Goal: Task Accomplishment & Management: Manage account settings

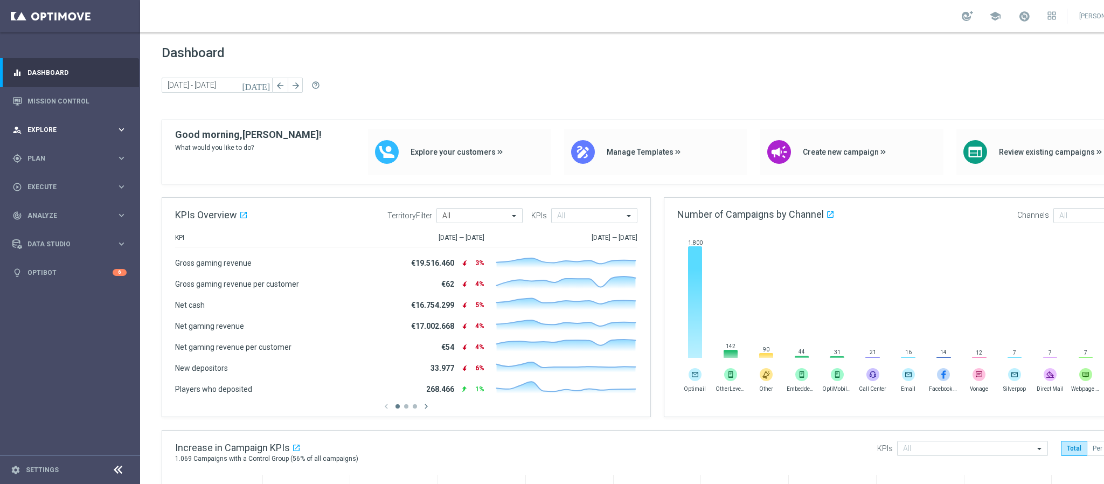
click at [76, 129] on span "Explore" at bounding box center [71, 130] width 89 height 6
click at [67, 92] on link "Mission Control" at bounding box center [76, 101] width 99 height 29
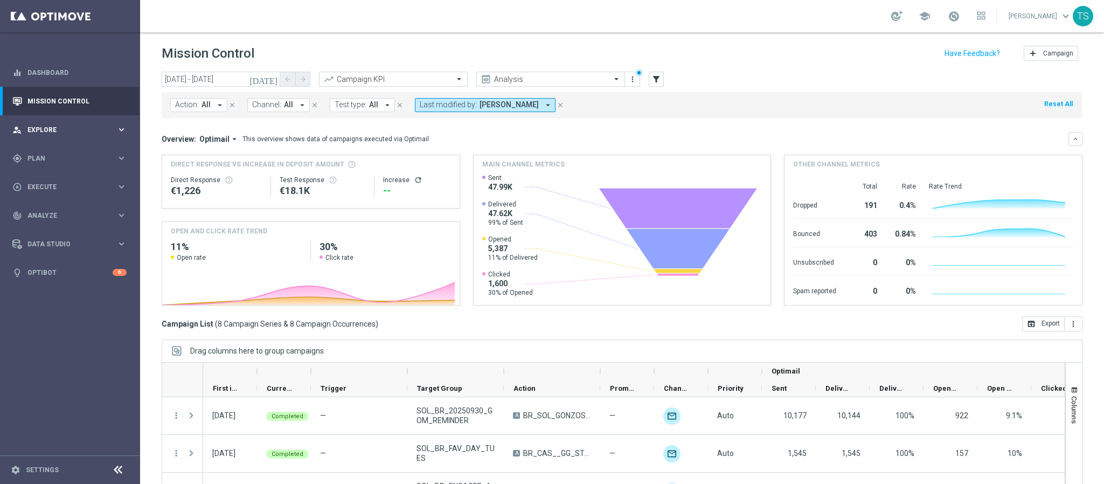
click at [73, 123] on div "person_search Explore keyboard_arrow_right" at bounding box center [69, 129] width 139 height 29
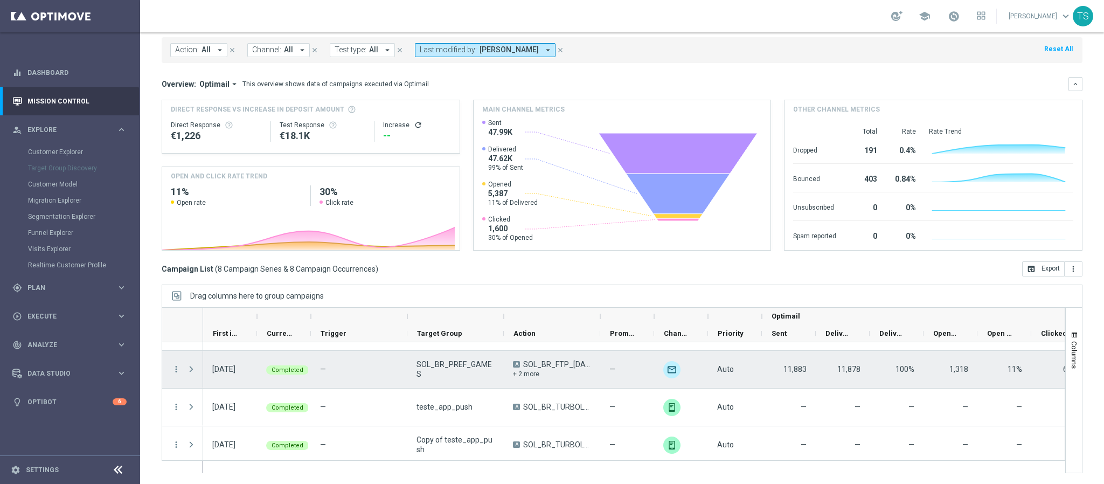
scroll to position [183, 0]
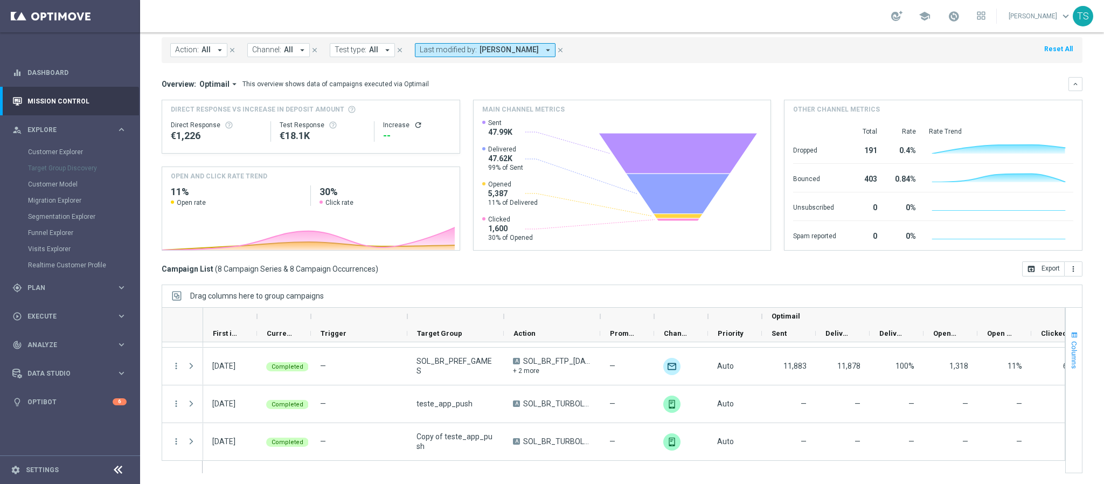
click at [1070, 335] on span "button" at bounding box center [1074, 335] width 9 height 9
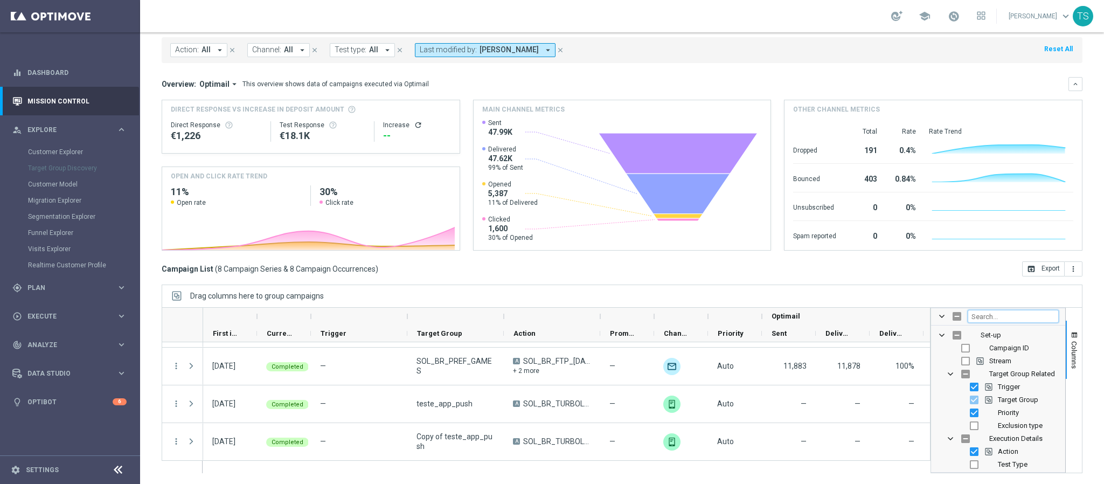
click at [1015, 322] on input "Filter Columns Input" at bounding box center [1013, 316] width 91 height 13
type input "push"
click at [970, 362] on input "Press SPACE to toggle visibility (hidden)" at bounding box center [974, 361] width 9 height 9
checkbox input "true"
checkbox input "false"
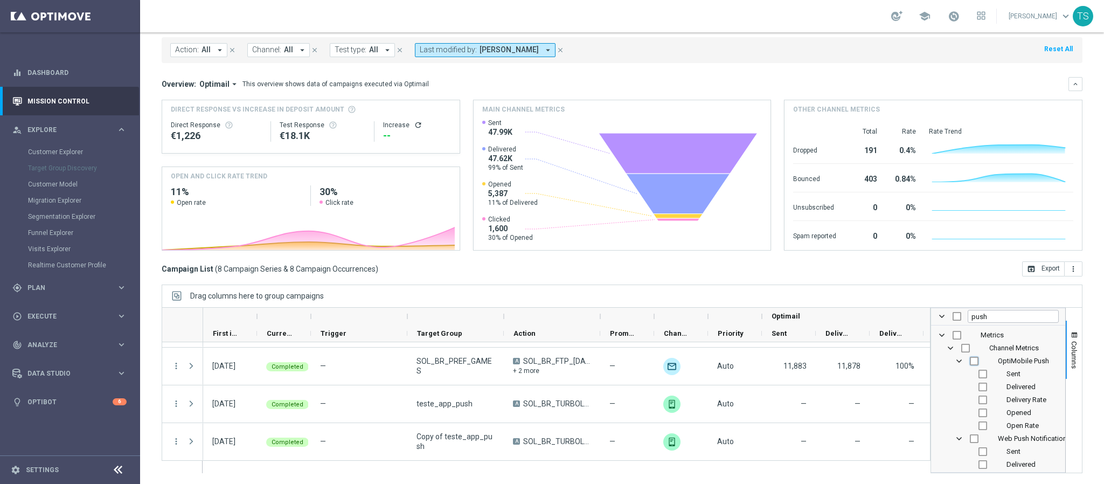
checkbox input "false"
checkbox input "true"
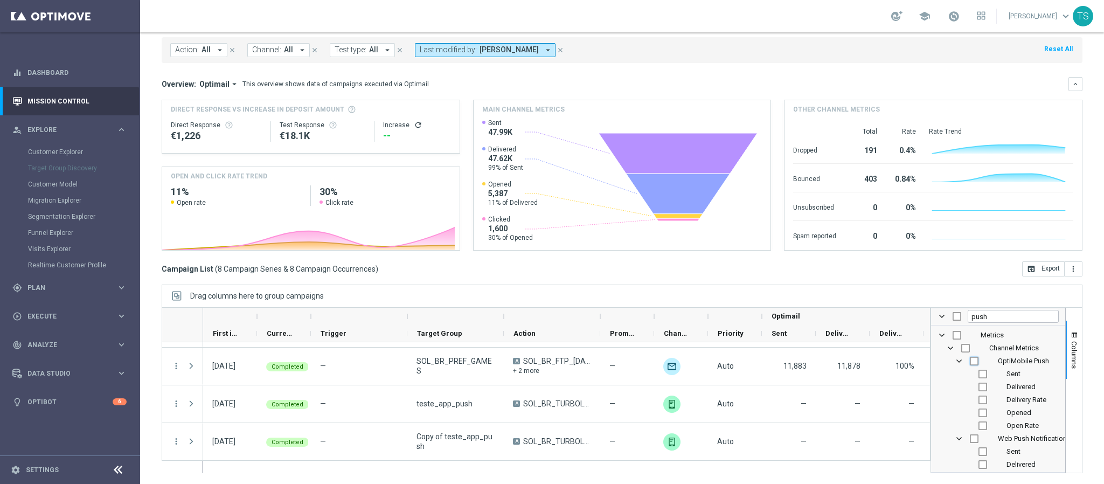
checkbox input "true"
click at [803, 294] on div "Drag columns here to group campaigns" at bounding box center [622, 296] width 921 height 23
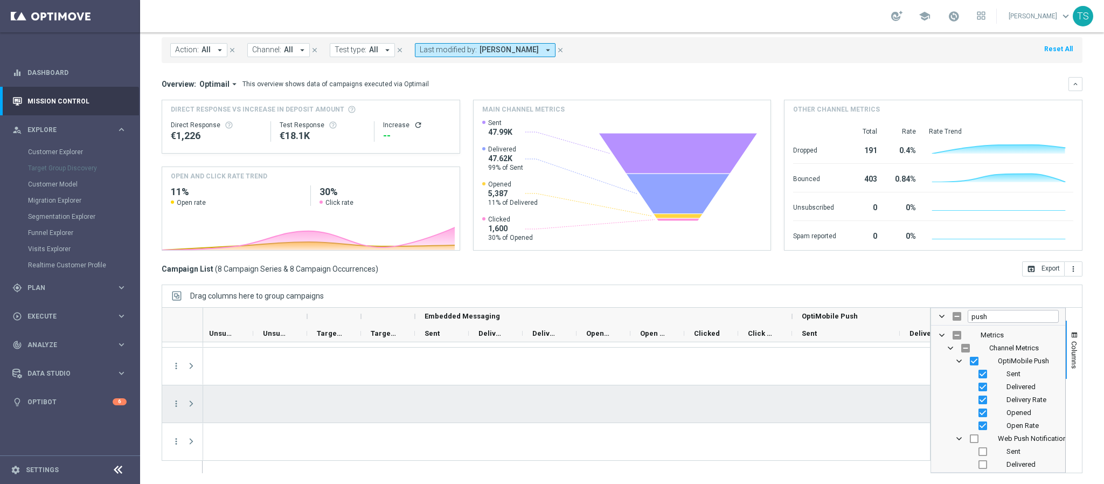
scroll to position [0, 0]
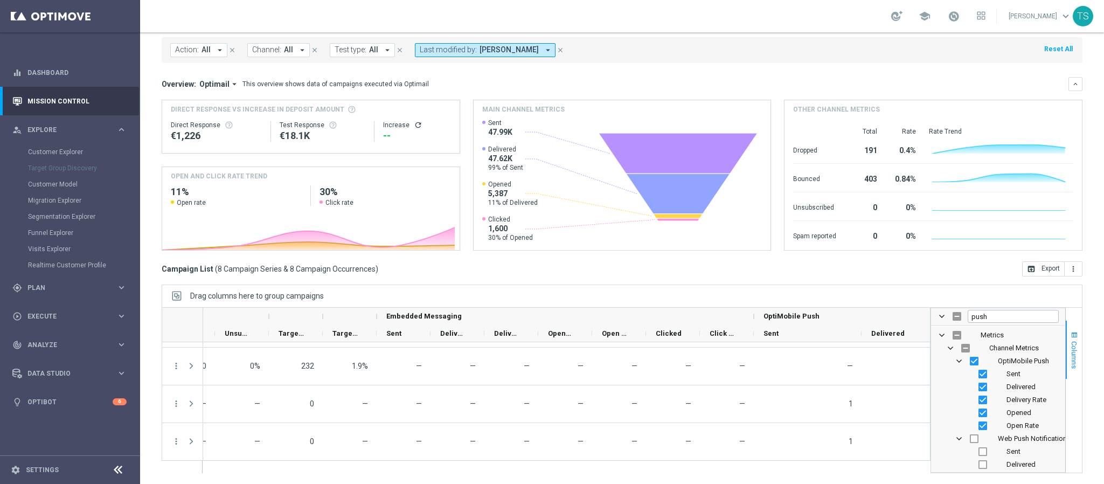
click at [1066, 329] on button "Columns" at bounding box center [1074, 350] width 16 height 58
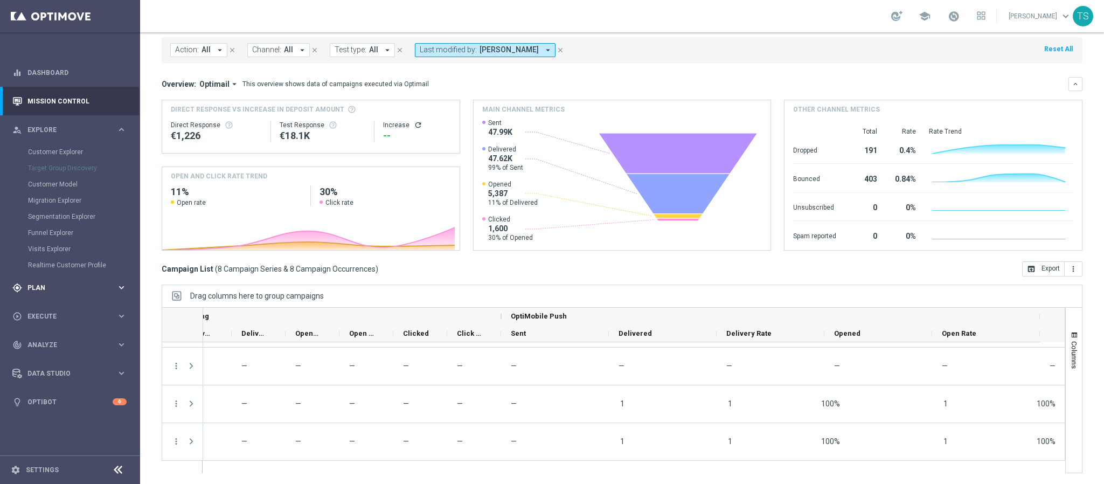
click at [49, 285] on span "Plan" at bounding box center [71, 288] width 89 height 6
click at [79, 206] on accordion "Templates keyboard_arrow_right Optimail OptiMobile In-App OptiMobile Push Embed…" at bounding box center [83, 213] width 111 height 16
click at [64, 213] on span "Templates" at bounding box center [67, 213] width 77 height 6
click at [57, 227] on link "Optimail" at bounding box center [72, 229] width 79 height 9
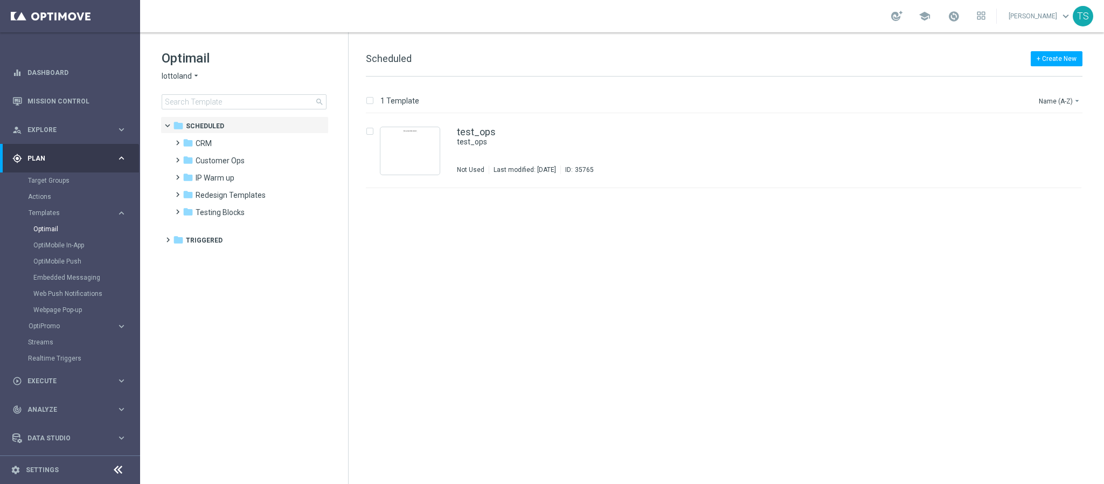
click at [190, 76] on span "lottoland" at bounding box center [177, 76] width 30 height 10
click at [0, 0] on span "[DOMAIN_NAME]" at bounding box center [0, 0] width 0 height 0
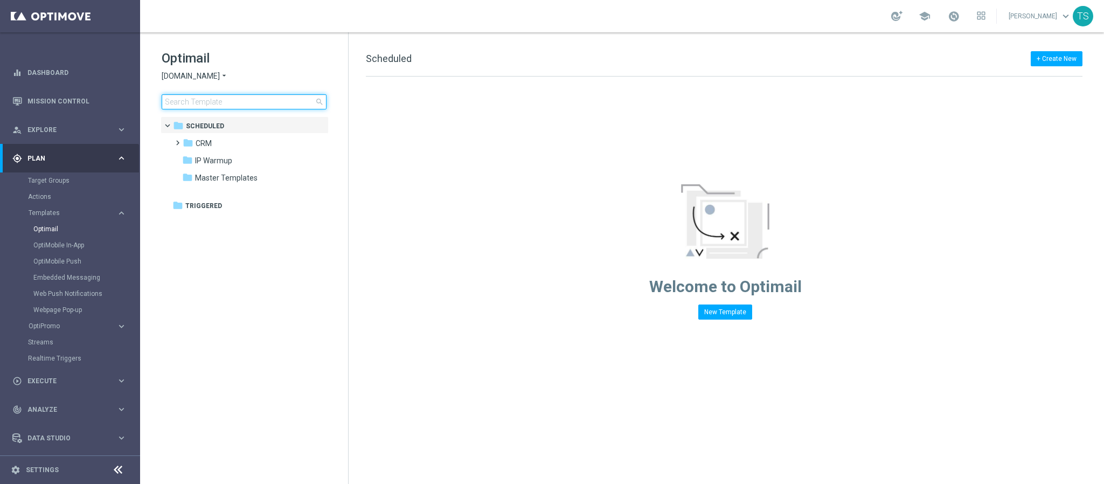
click at [262, 103] on input at bounding box center [244, 101] width 165 height 15
click at [178, 140] on span at bounding box center [175, 138] width 5 height 4
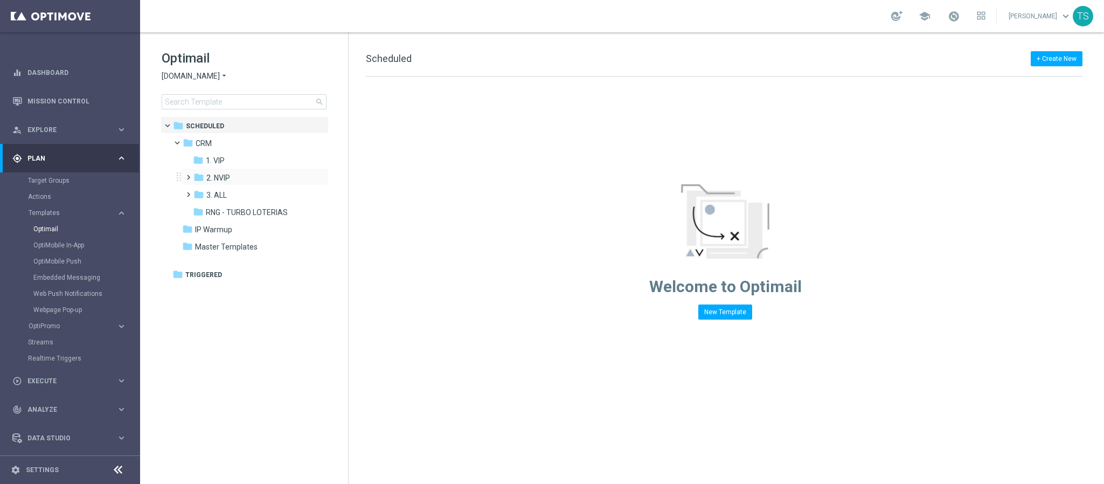
click at [188, 175] on span at bounding box center [186, 172] width 5 height 4
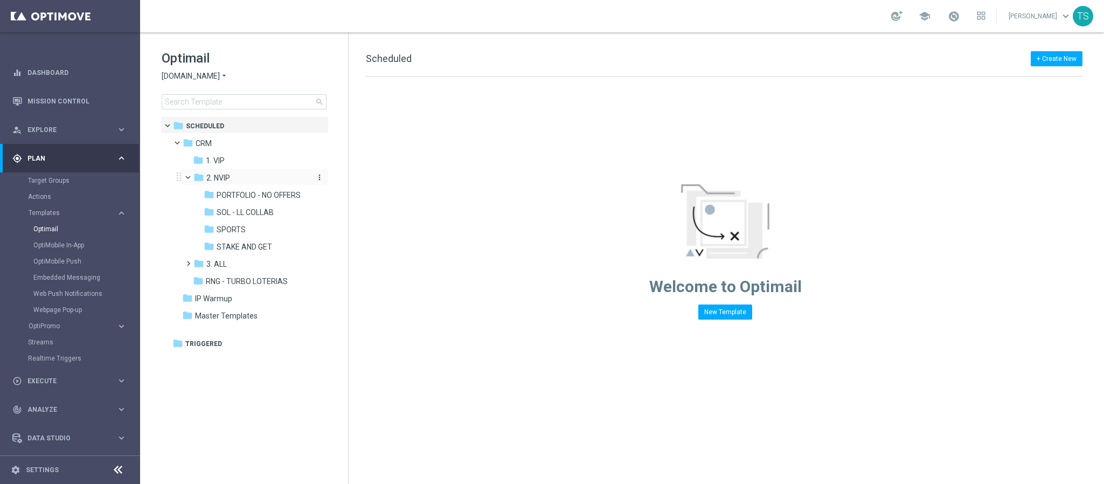
click at [319, 176] on icon "more_vert" at bounding box center [319, 177] width 9 height 9
click at [357, 178] on span "New Folder" at bounding box center [364, 179] width 33 height 9
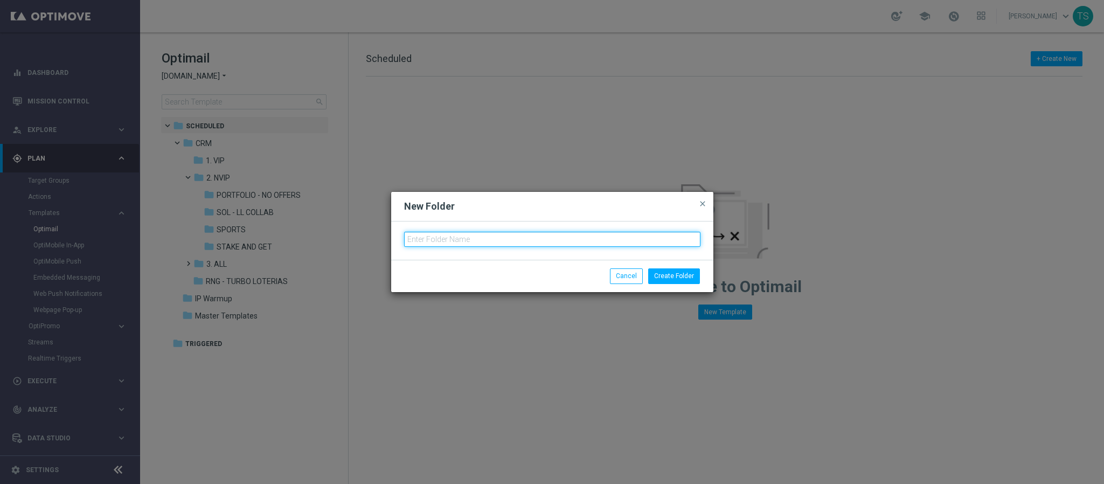
click at [597, 234] on input "text" at bounding box center [552, 239] width 296 height 15
type input "GOM_OCT"
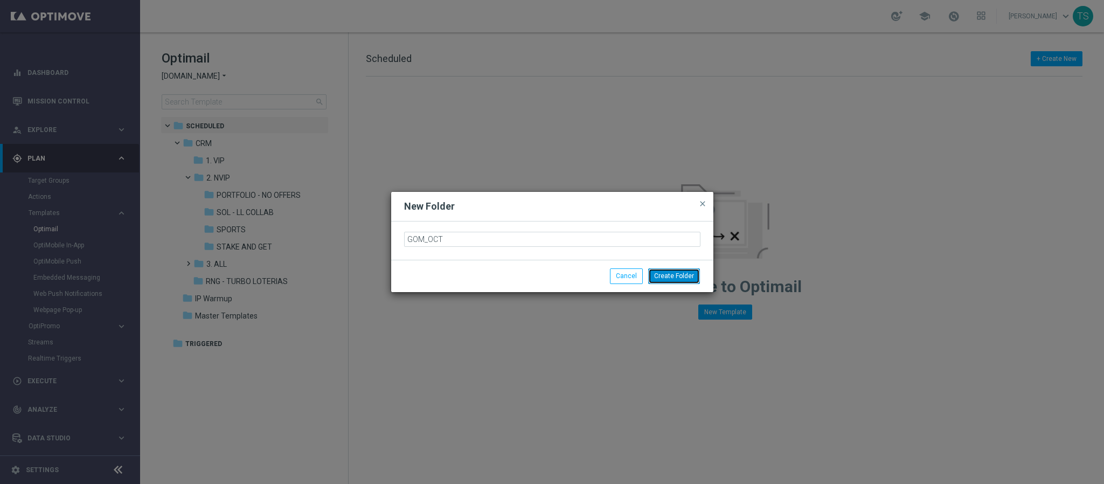
click at [680, 280] on button "Create Folder" at bounding box center [674, 275] width 52 height 15
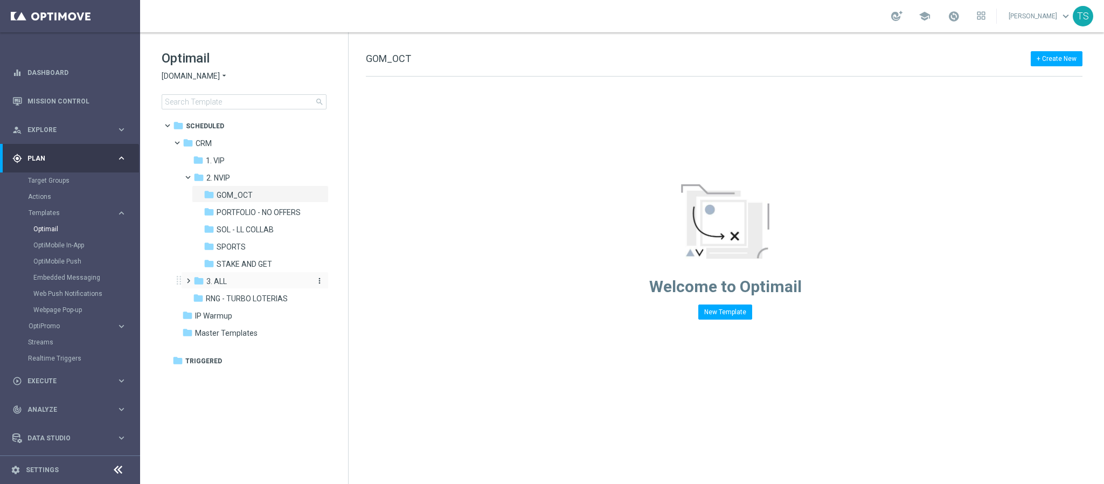
click at [229, 282] on div "folder 3. ALL" at bounding box center [250, 281] width 115 height 12
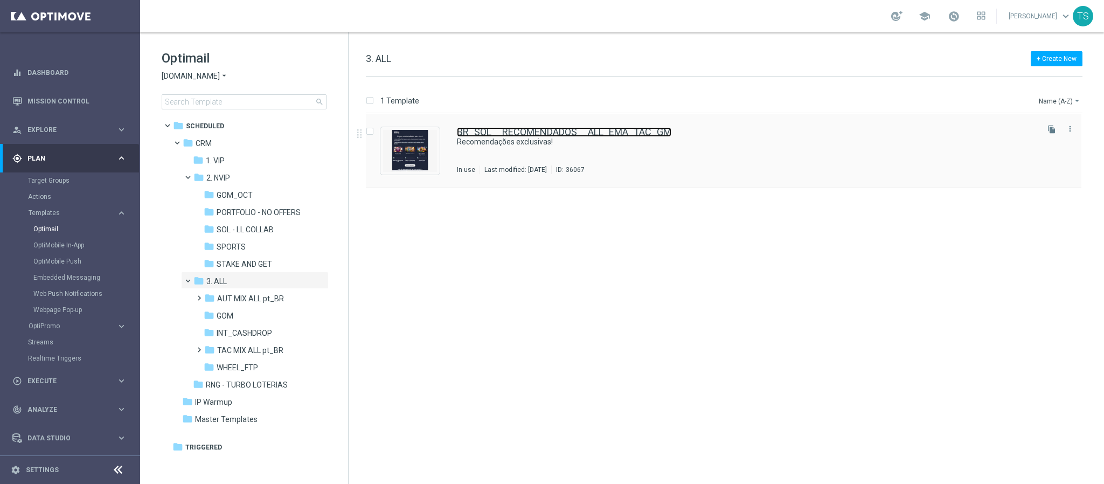
click at [600, 132] on link "BR_SOL__RECOMENDADOS__ALL_EMA_TAC_GM" at bounding box center [564, 132] width 215 height 10
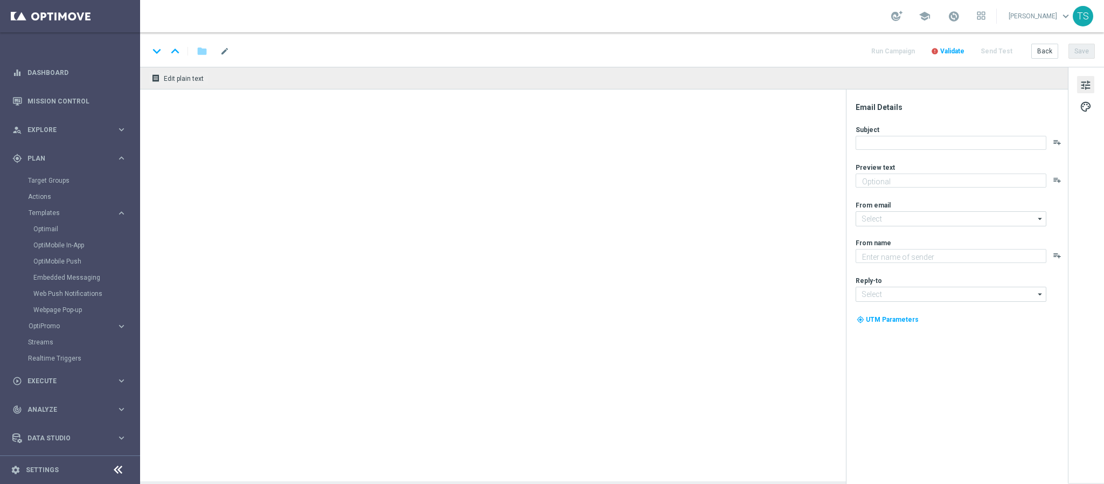
type textarea "[DEMOGRAPHIC_DATA] em títulos selecionados e aumente suas chances de ganhar hoj…"
type textarea "Sorte Online [PERSON_NAME]"
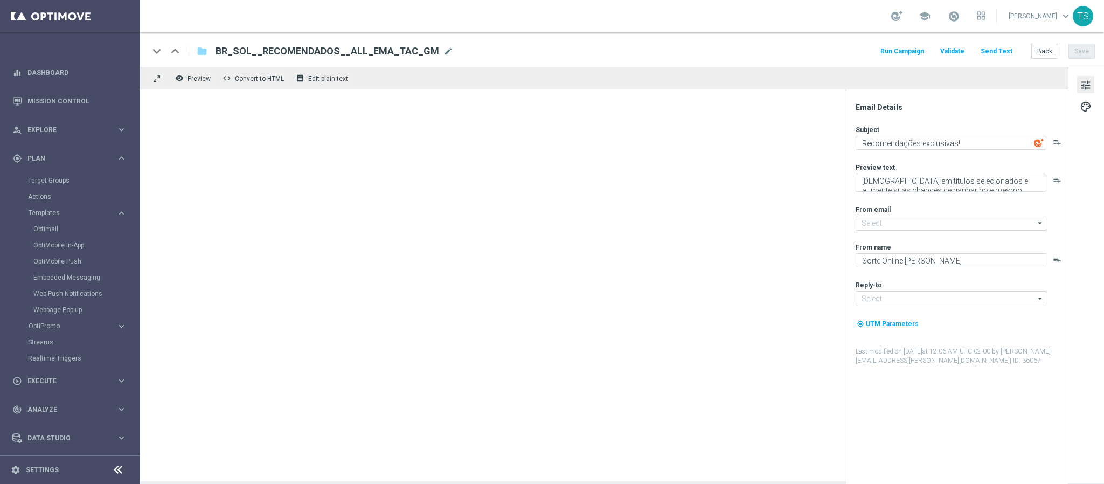
type input "[EMAIL_ADDRESS][DOMAIN_NAME]"
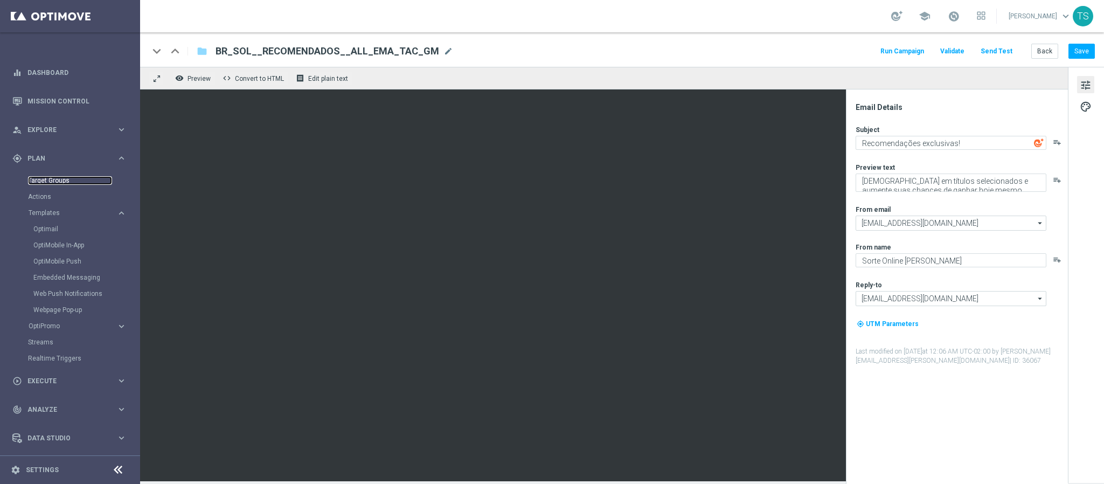
click at [57, 177] on link "Target Groups" at bounding box center [70, 180] width 84 height 9
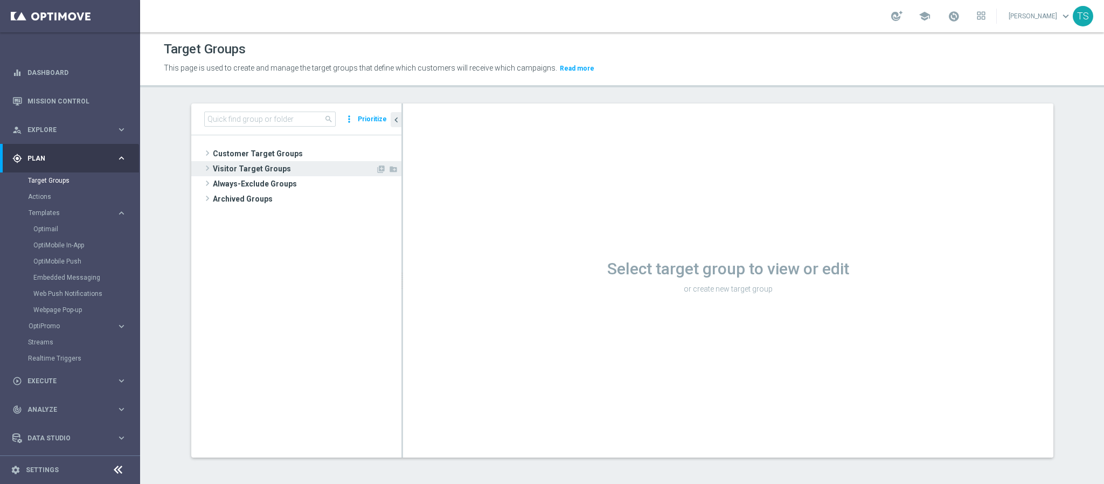
click at [202, 171] on span at bounding box center [207, 168] width 11 height 13
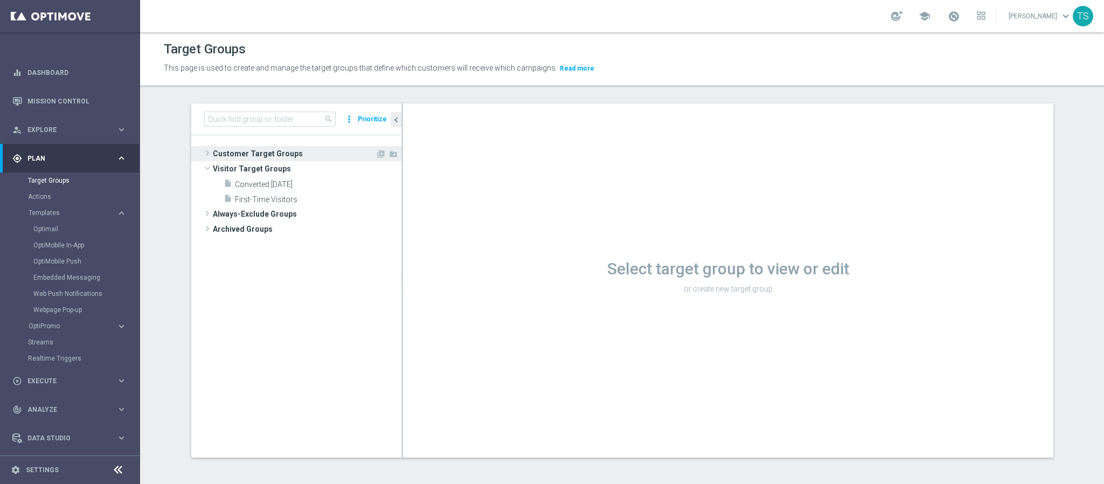
click at [262, 150] on span "Customer Target Groups" at bounding box center [294, 153] width 163 height 15
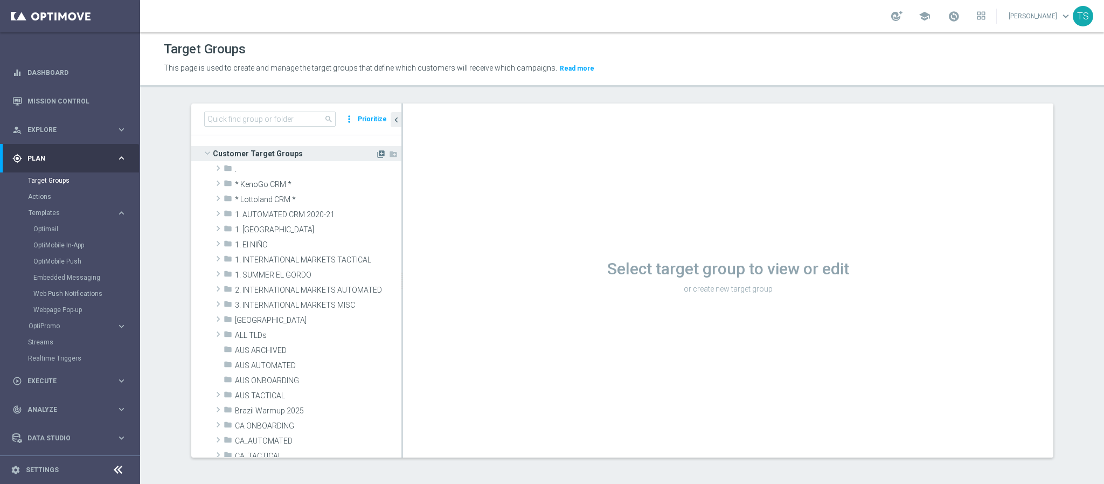
click at [377, 154] on icon "library_add" at bounding box center [381, 154] width 9 height 9
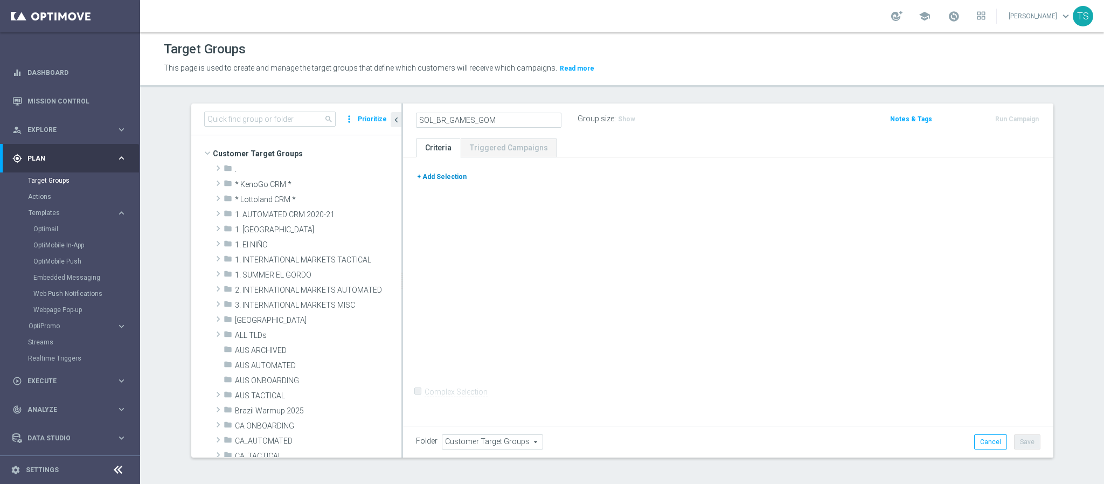
type input "SOL_BR_GAMES_GOM"
click at [437, 178] on button "+ Add Selection" at bounding box center [442, 177] width 52 height 12
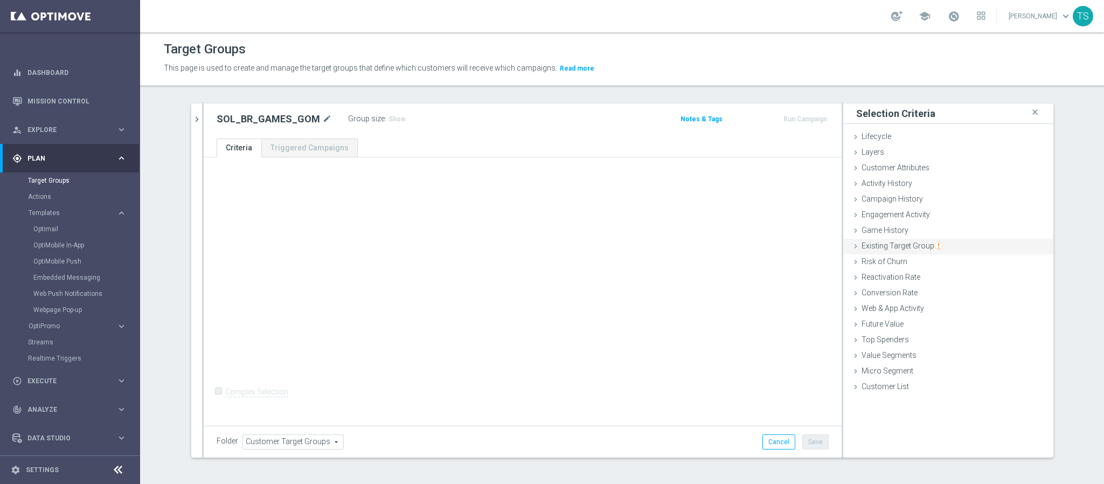
click at [956, 250] on div "Existing Target Group done" at bounding box center [948, 247] width 210 height 16
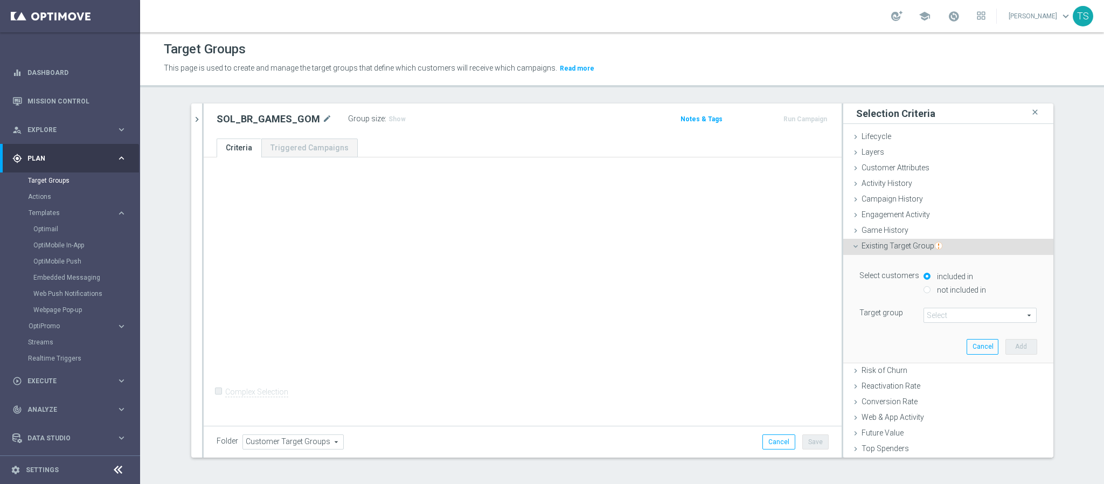
click at [939, 315] on span at bounding box center [980, 315] width 112 height 14
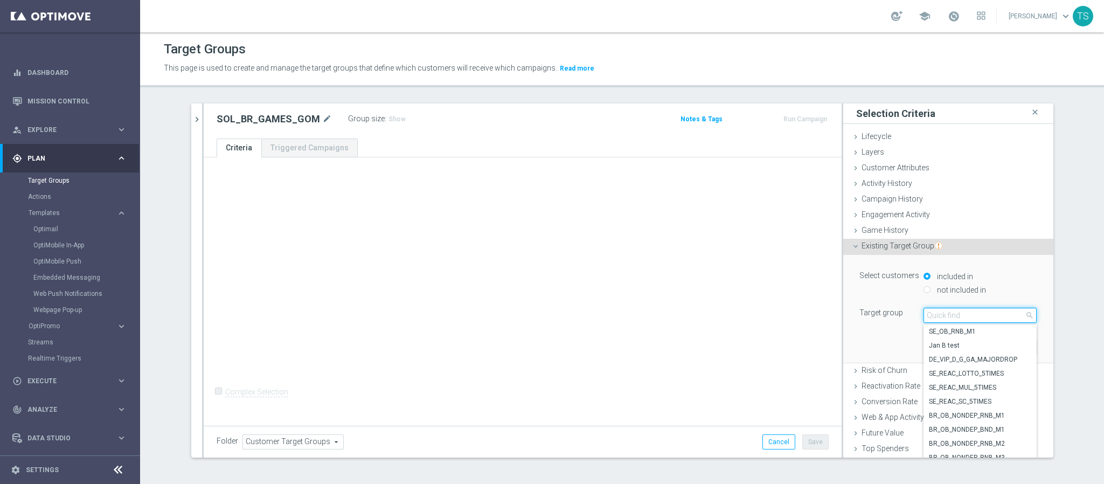
click at [946, 319] on input "search" at bounding box center [980, 315] width 113 height 15
type input "sol_br"
click at [973, 372] on span "SOL_BR_ALL_DEPOSITOR" at bounding box center [980, 373] width 102 height 9
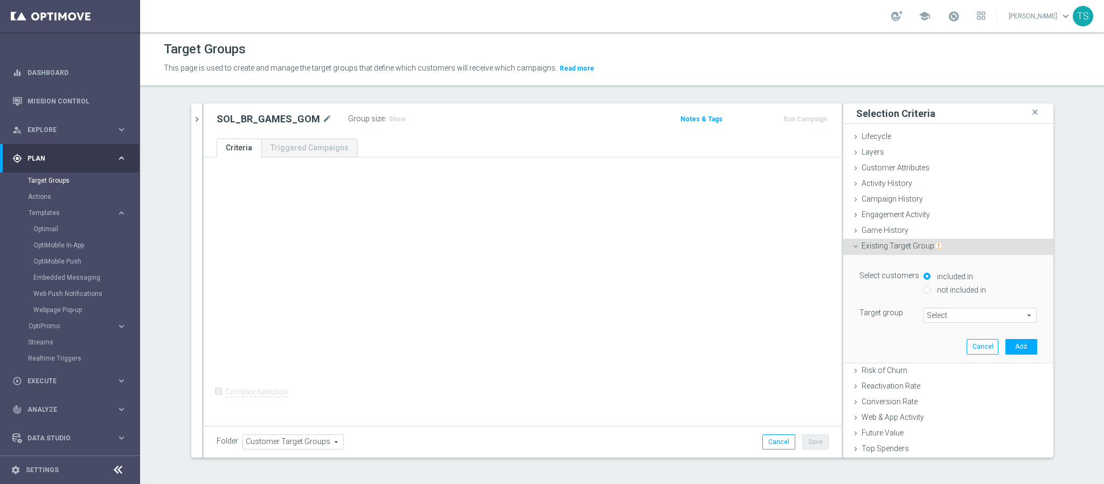
type input "SOL_BR_ALL_DEPOSITOR"
click at [1006, 347] on button "Add" at bounding box center [1022, 346] width 32 height 15
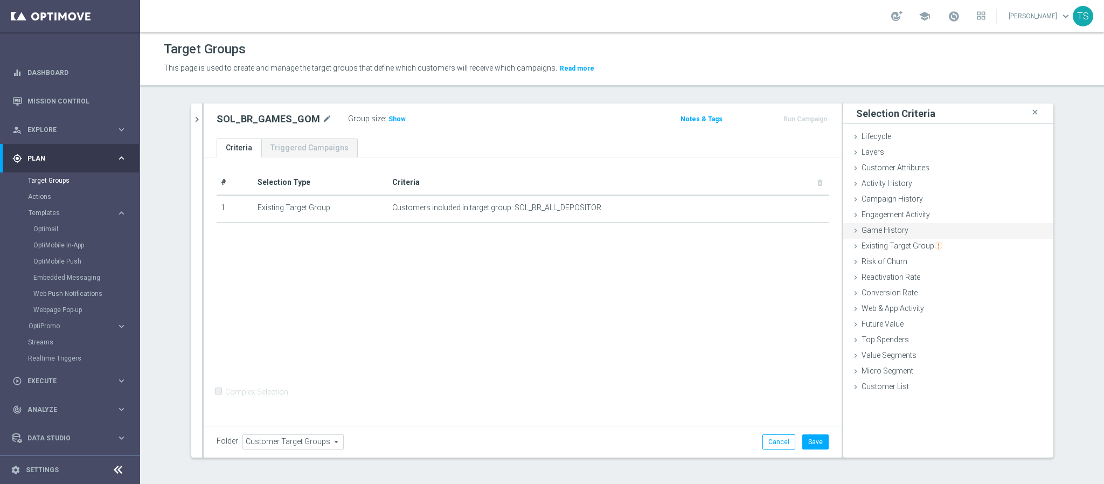
click at [894, 230] on span "Game History" at bounding box center [885, 230] width 47 height 9
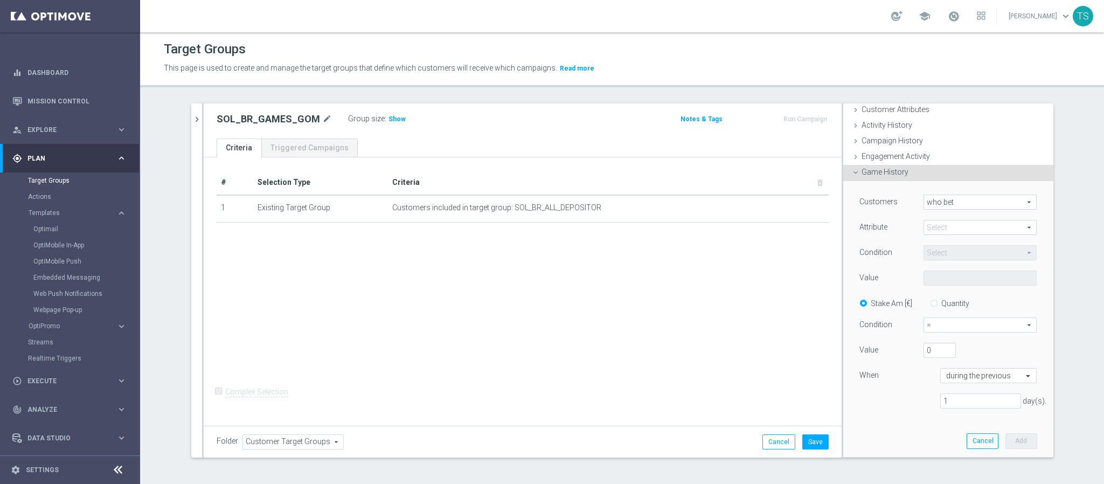
scroll to position [70, 0]
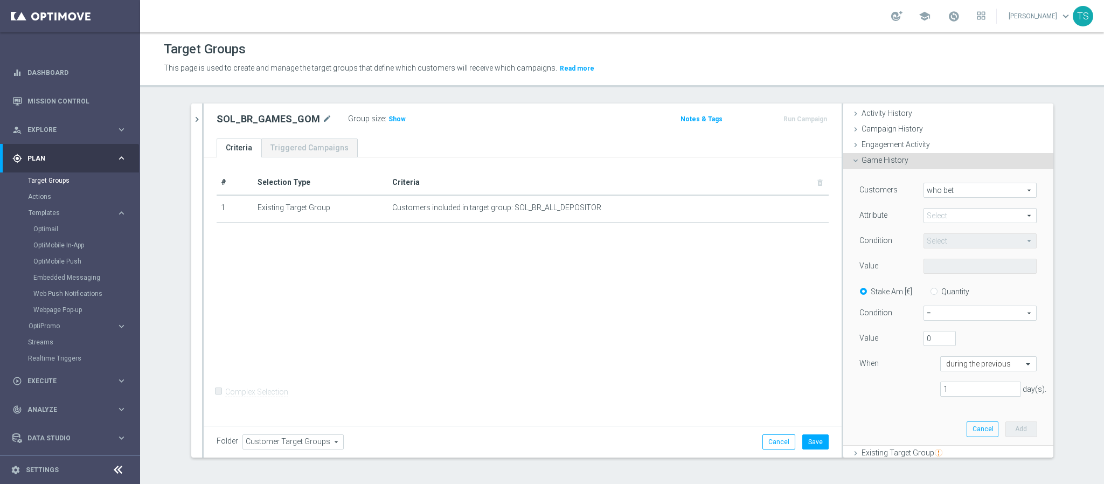
click at [982, 216] on span at bounding box center [980, 216] width 112 height 14
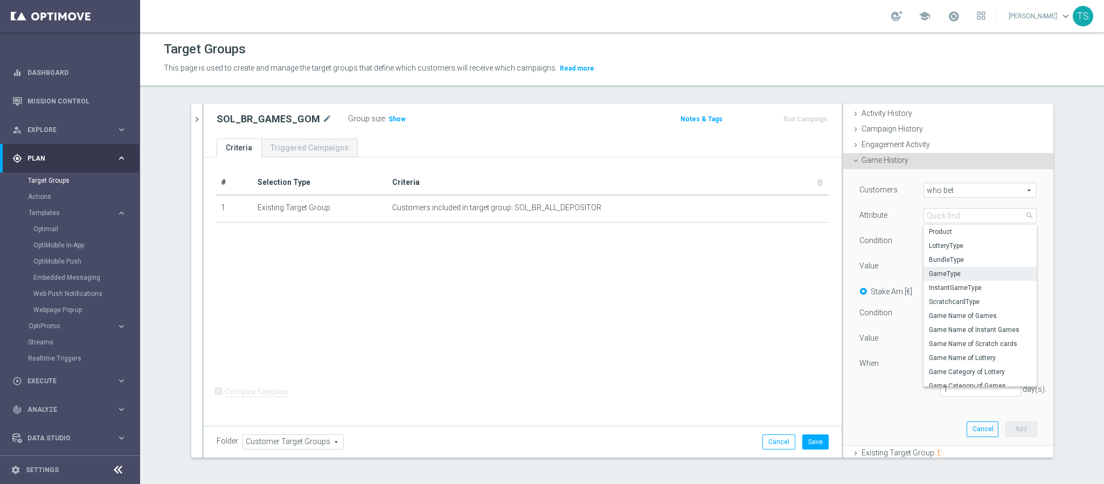
click at [972, 268] on label "GameType" at bounding box center [980, 274] width 113 height 14
type input "GameType"
type input "Equals"
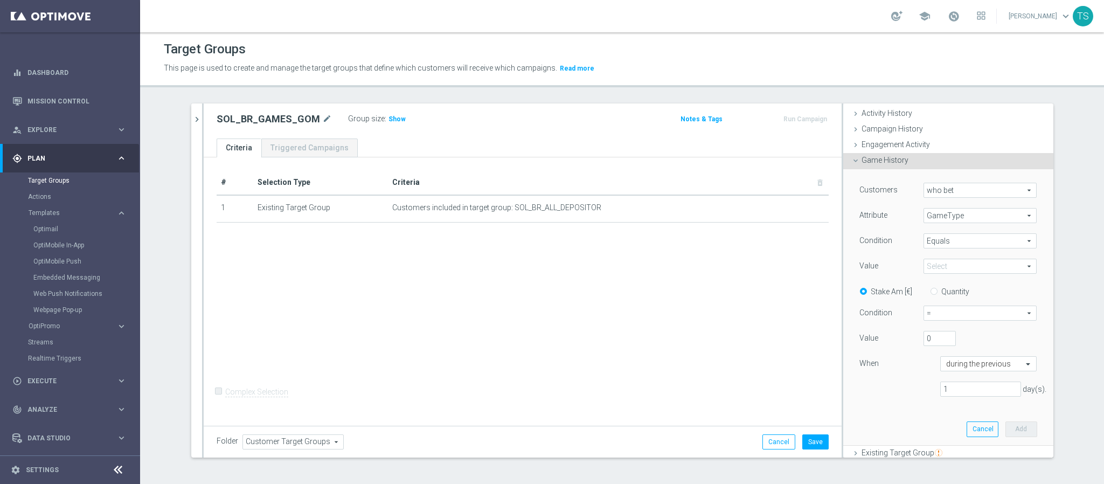
click at [957, 265] on span at bounding box center [980, 266] width 112 height 14
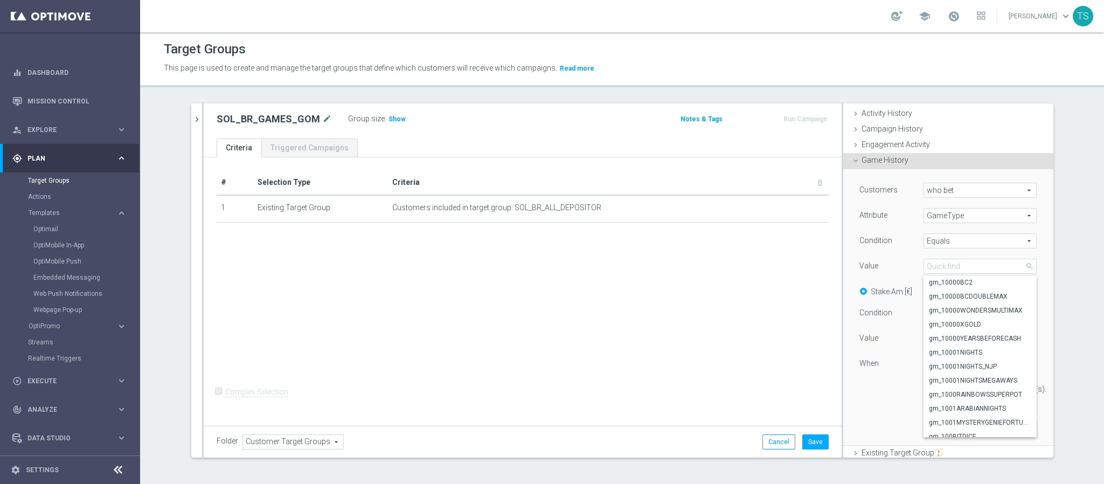
click at [1006, 227] on div "Customers who bet who bet arrow_drop_down search Attribute GameType GameType ar…" at bounding box center [949, 294] width 178 height 223
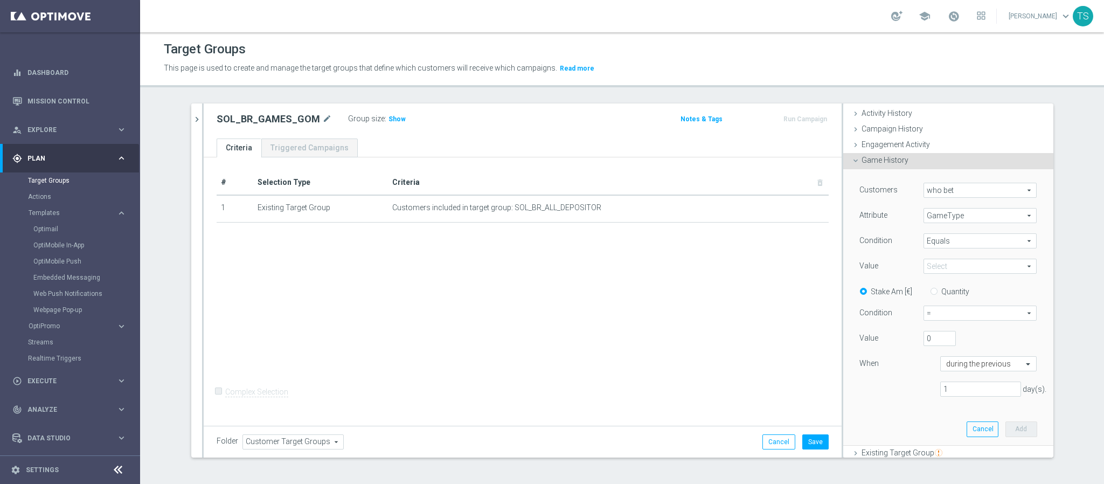
click at [966, 270] on span at bounding box center [980, 266] width 112 height 14
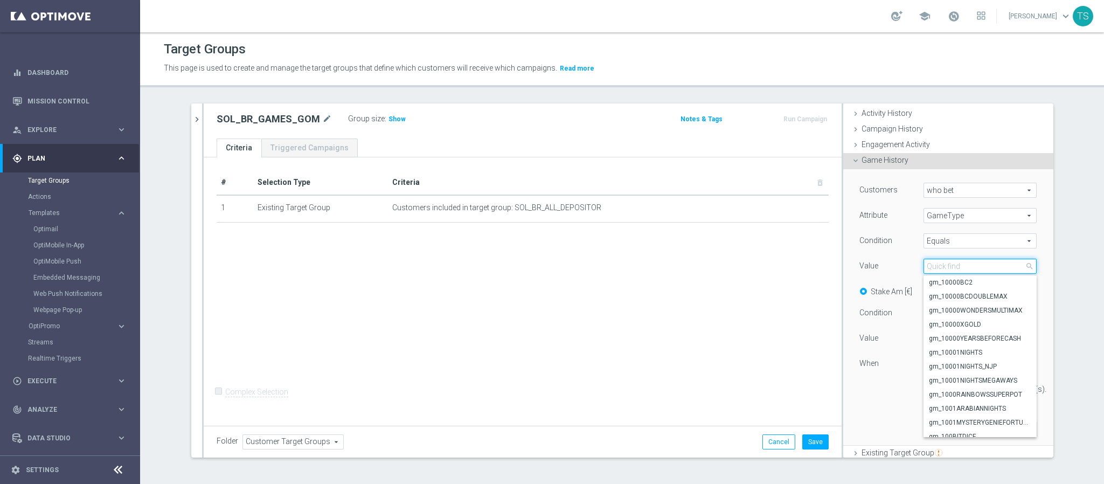
click at [964, 270] on input "search" at bounding box center [980, 266] width 113 height 15
type input "bigbassbonanza"
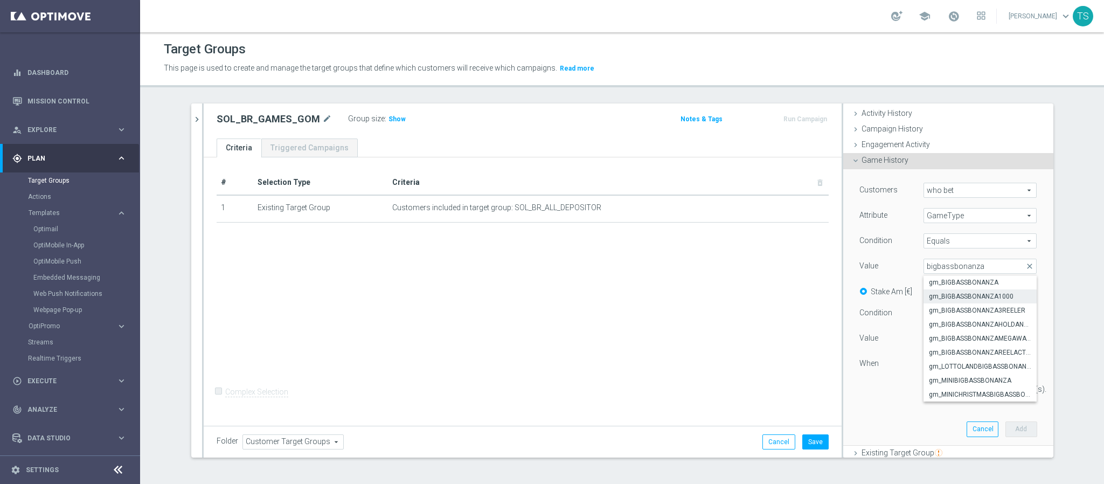
click at [971, 293] on span "gm_BIGBASSBONANZA1000" at bounding box center [980, 296] width 102 height 9
type input "gm_BIGBASSBONANZA1000"
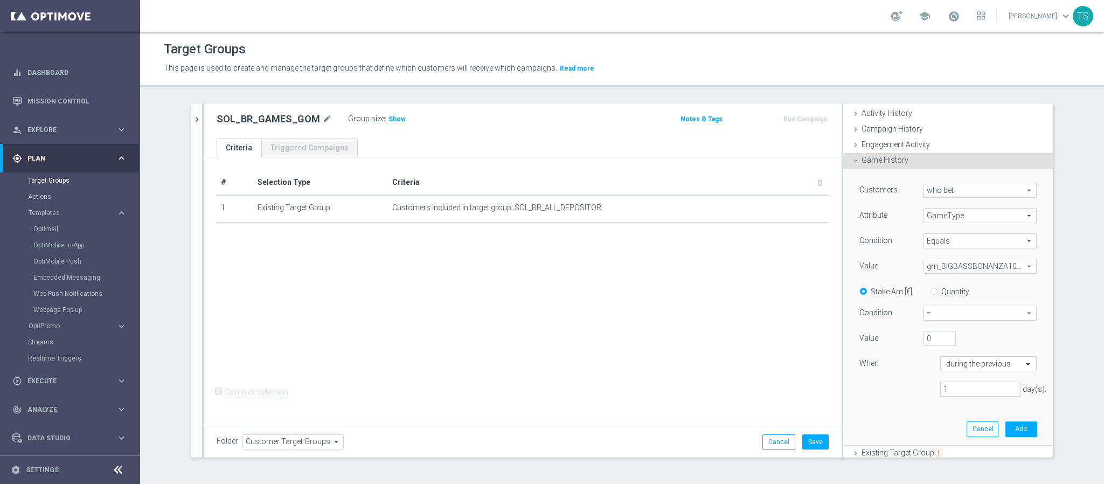
click at [956, 317] on span "=" at bounding box center [980, 313] width 112 height 14
click at [948, 354] on span ">" at bounding box center [980, 356] width 101 height 9
type input ">"
drag, startPoint x: 972, startPoint y: 393, endPoint x: 741, endPoint y: 372, distance: 232.1
click at [741, 372] on as-split "search more_vert Prioritize Customer Target Groups library_add create_new_folder" at bounding box center [622, 280] width 862 height 354
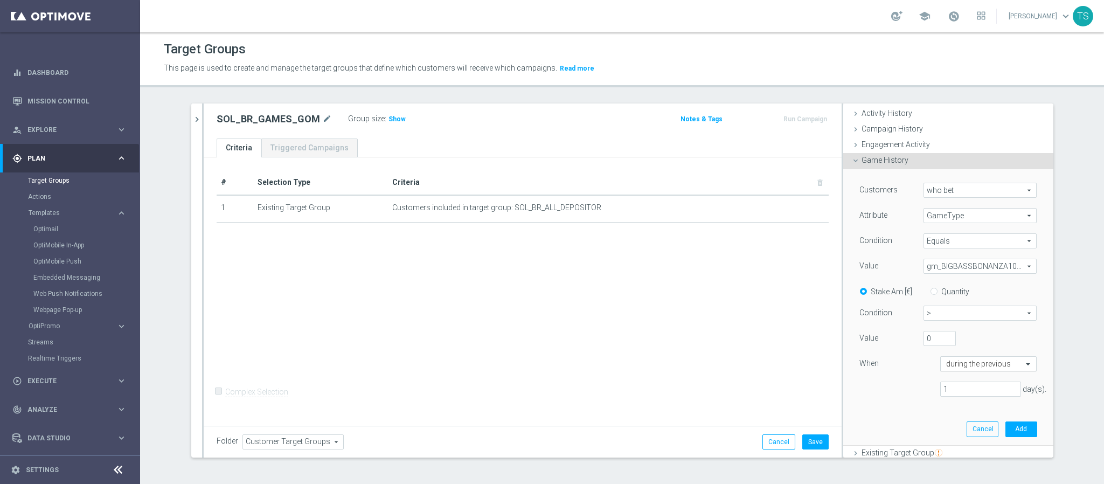
click at [983, 364] on input "text" at bounding box center [978, 364] width 64 height 10
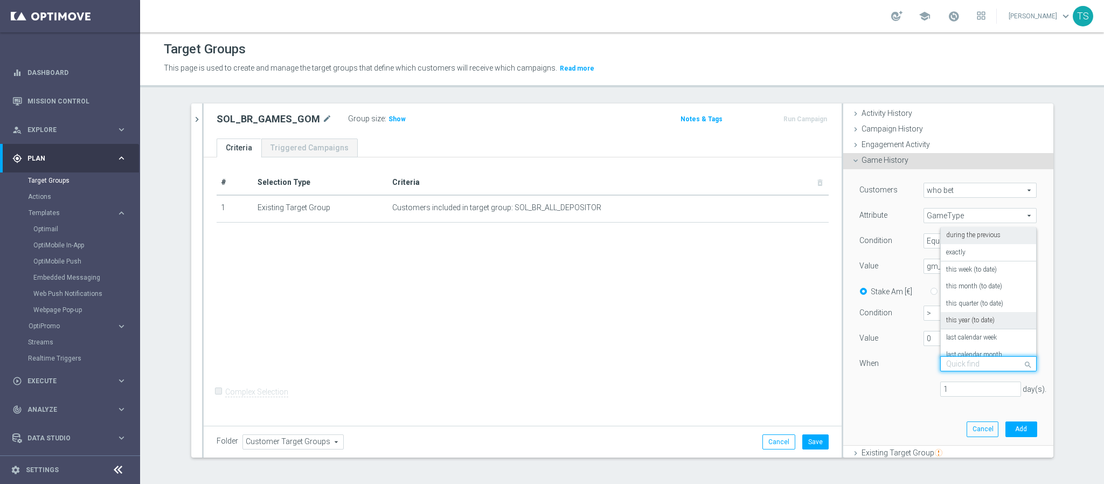
click at [970, 317] on label "this year (to date)" at bounding box center [970, 320] width 49 height 9
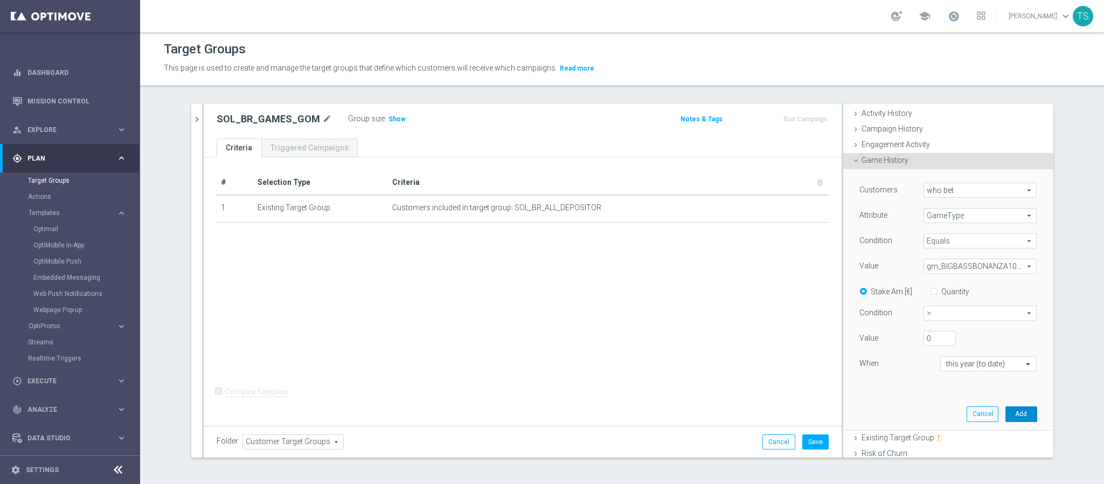
click at [1006, 411] on button "Add" at bounding box center [1022, 413] width 32 height 15
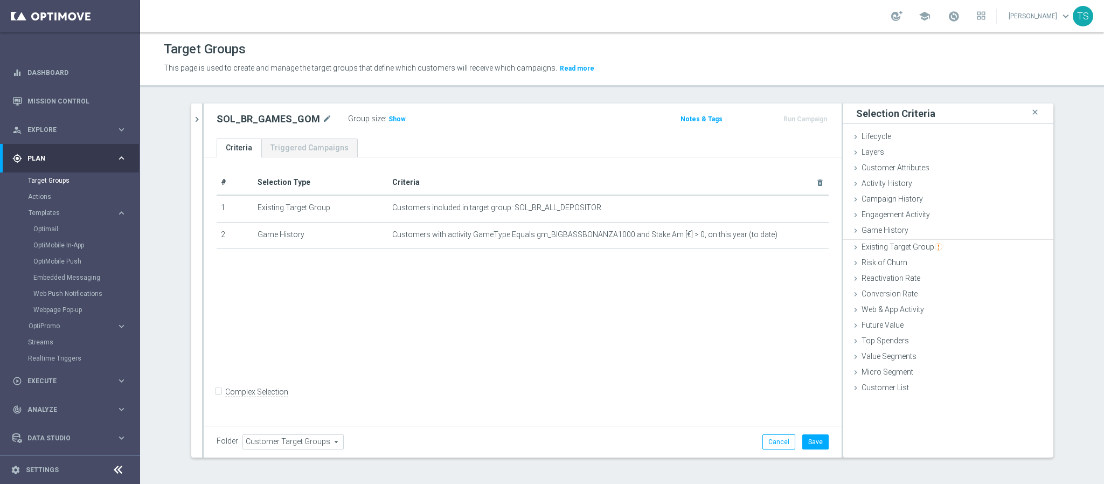
scroll to position [0, 0]
click at [389, 122] on span "Show" at bounding box center [397, 119] width 17 height 8
click at [676, 340] on div "# Selection Type Criteria delete_forever 1 Existing Target Group Customers incl…" at bounding box center [523, 290] width 638 height 266
drag, startPoint x: 905, startPoint y: 160, endPoint x: 894, endPoint y: 170, distance: 14.9
click at [894, 170] on ul "Lifecycle done Cancel Add Layers done Cancel Add Customer Attributes done" at bounding box center [948, 262] width 210 height 266
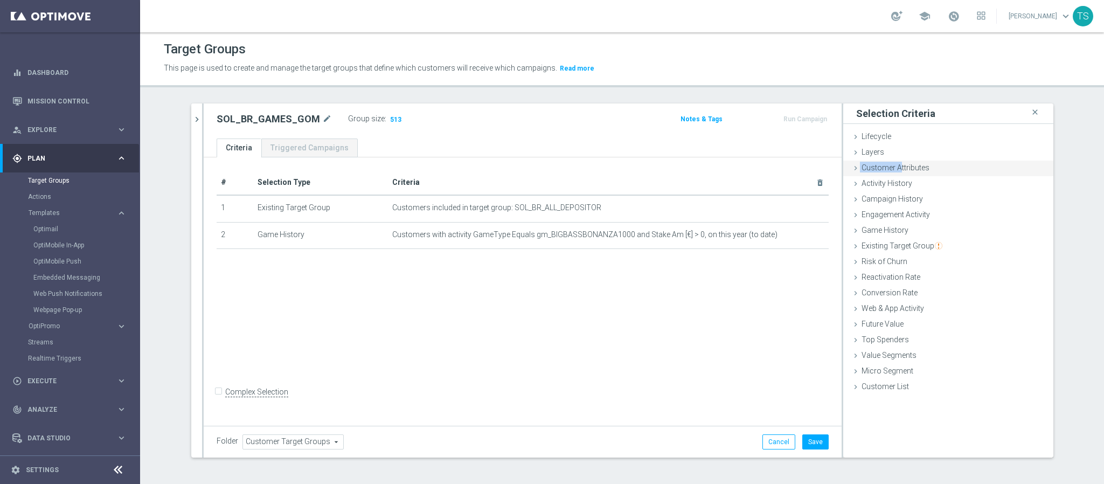
click at [894, 170] on span "Customer Attributes" at bounding box center [896, 167] width 68 height 9
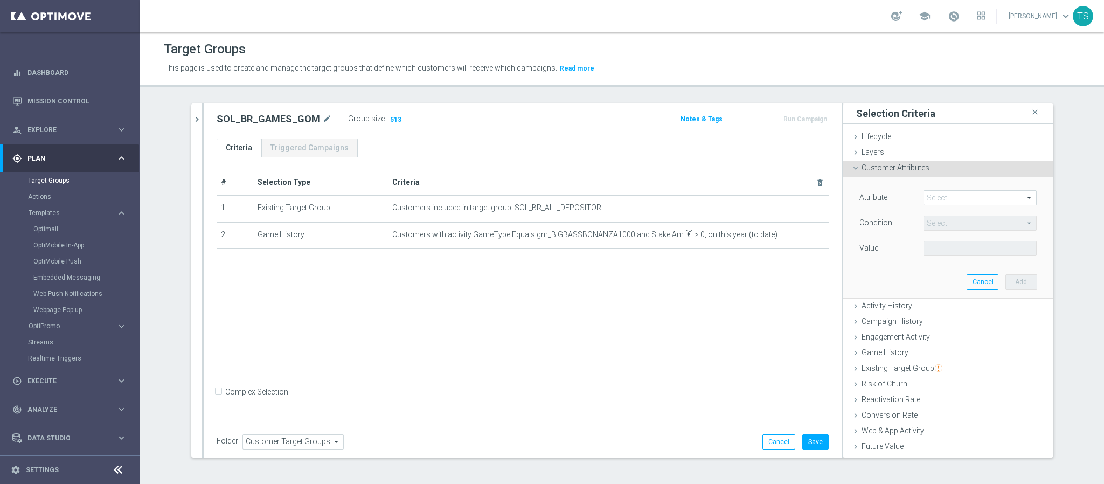
click at [909, 165] on span "Customer Attributes" at bounding box center [896, 167] width 68 height 9
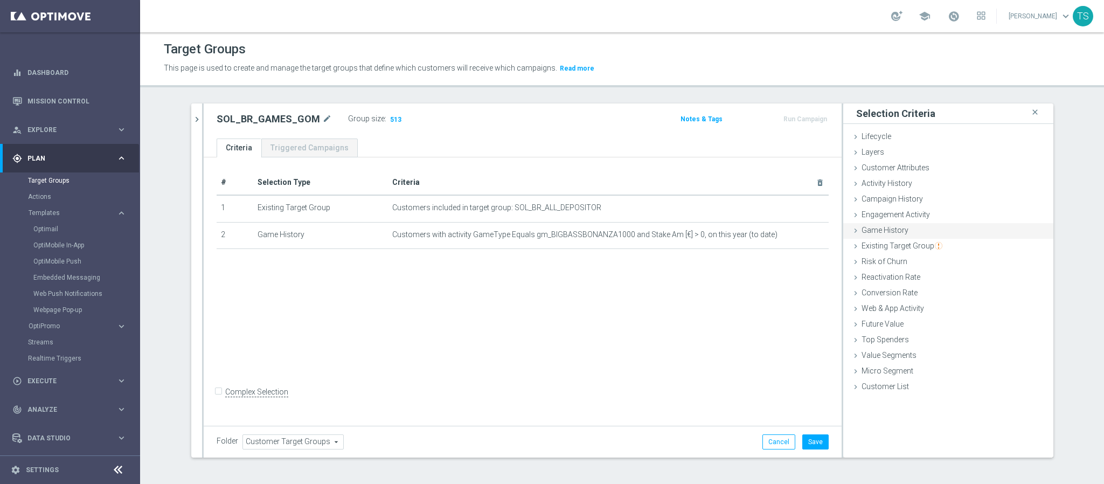
click at [891, 226] on span "Game History" at bounding box center [885, 230] width 47 height 9
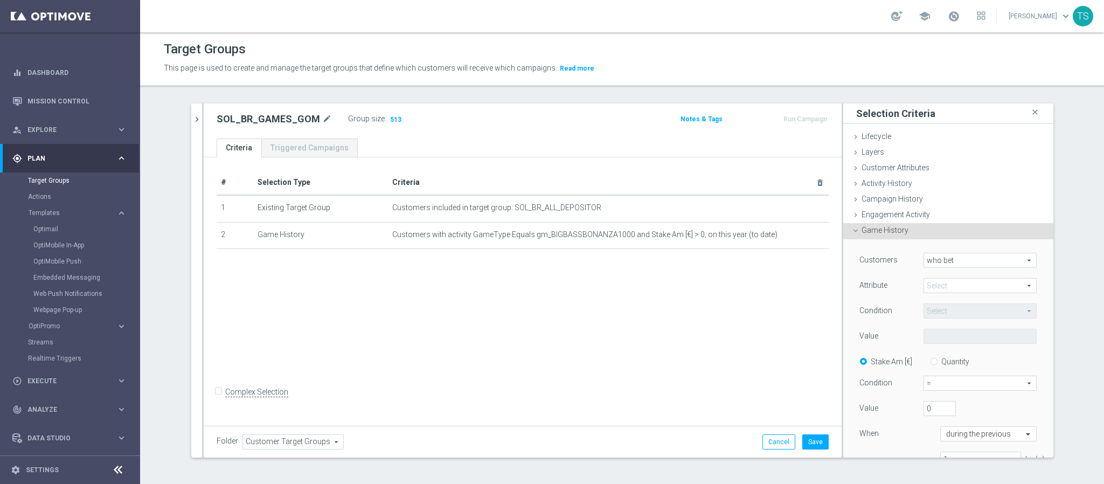
click at [935, 285] on span at bounding box center [980, 286] width 112 height 14
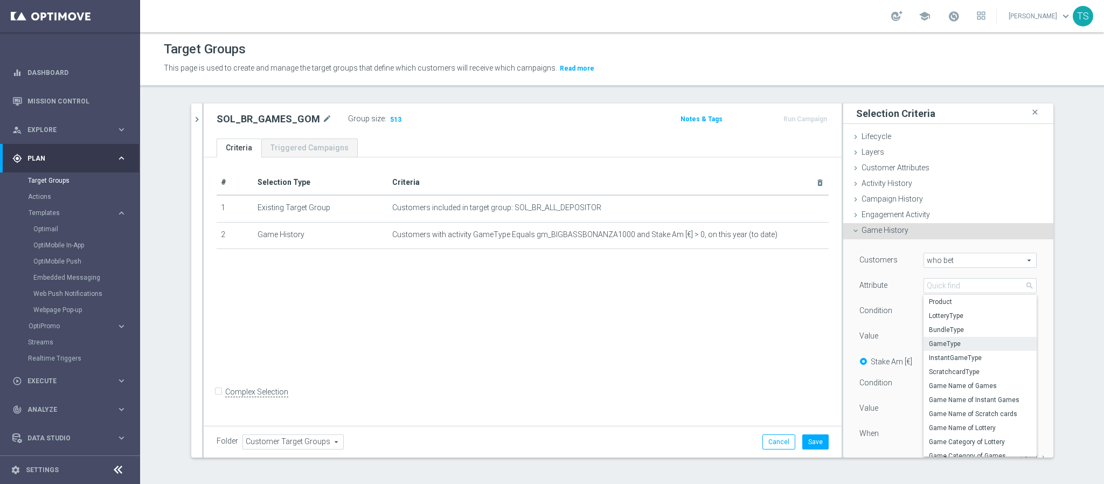
click at [944, 341] on span "GameType" at bounding box center [980, 344] width 102 height 9
type input "GameType"
type input "Equals"
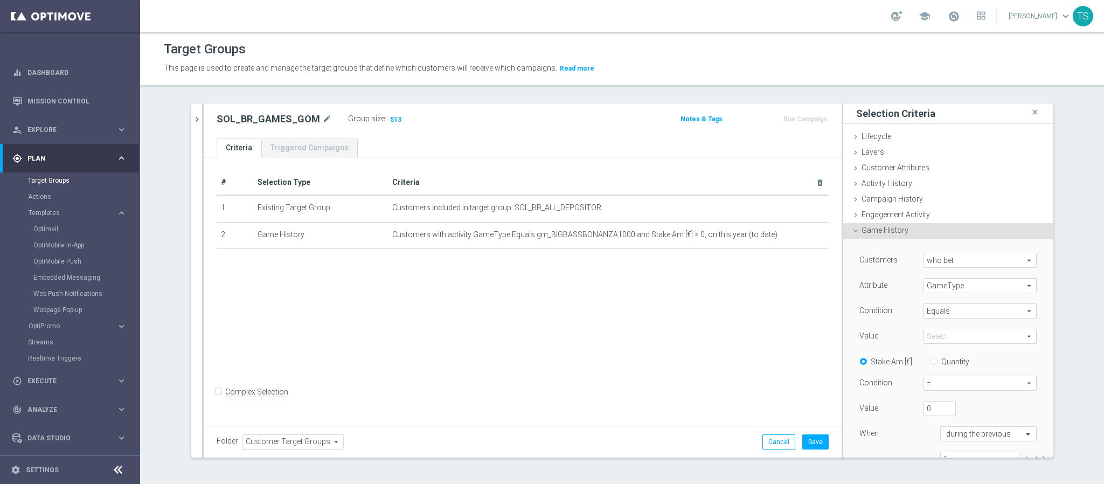
click at [946, 311] on span "Equals" at bounding box center [980, 311] width 112 height 14
click at [1027, 302] on div "Customers who bet who bet arrow_drop_down search Attribute GameType GameType ar…" at bounding box center [948, 377] width 210 height 276
click at [963, 334] on span at bounding box center [980, 336] width 112 height 14
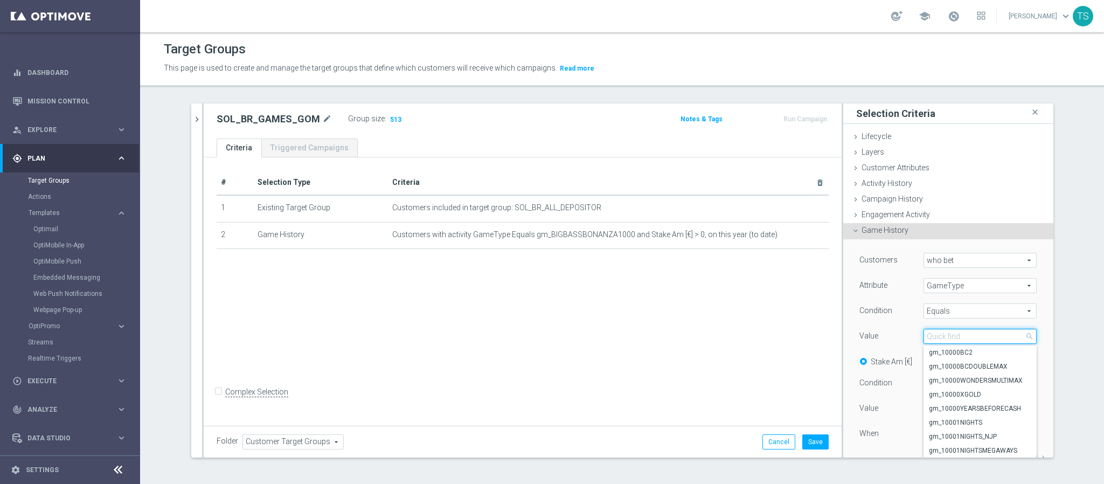
click at [952, 340] on input "search" at bounding box center [980, 336] width 113 height 15
type input "billand"
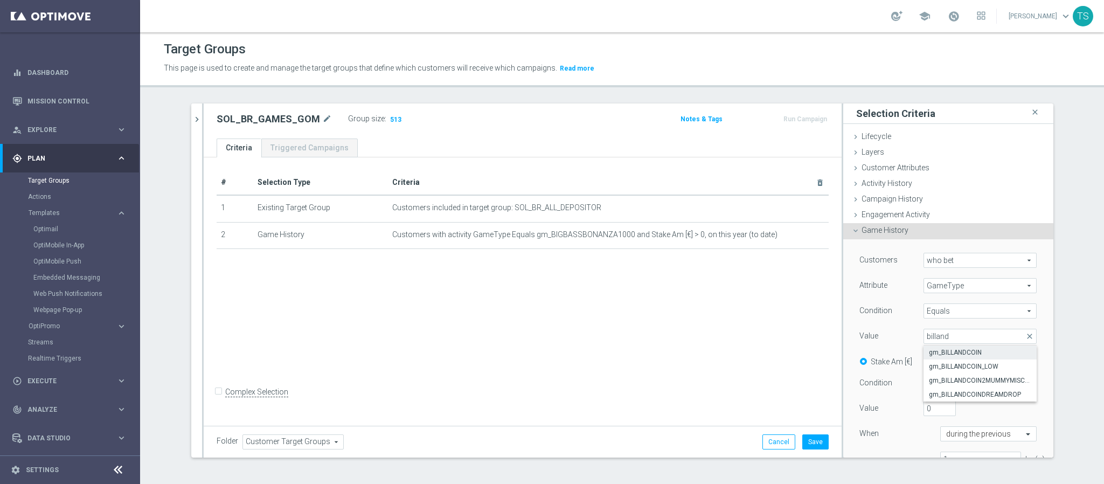
click at [971, 354] on span "gm_BILLANDCOIN" at bounding box center [980, 352] width 102 height 9
type input "gm_BILLANDCOIN"
click at [951, 382] on span "=" at bounding box center [980, 383] width 112 height 14
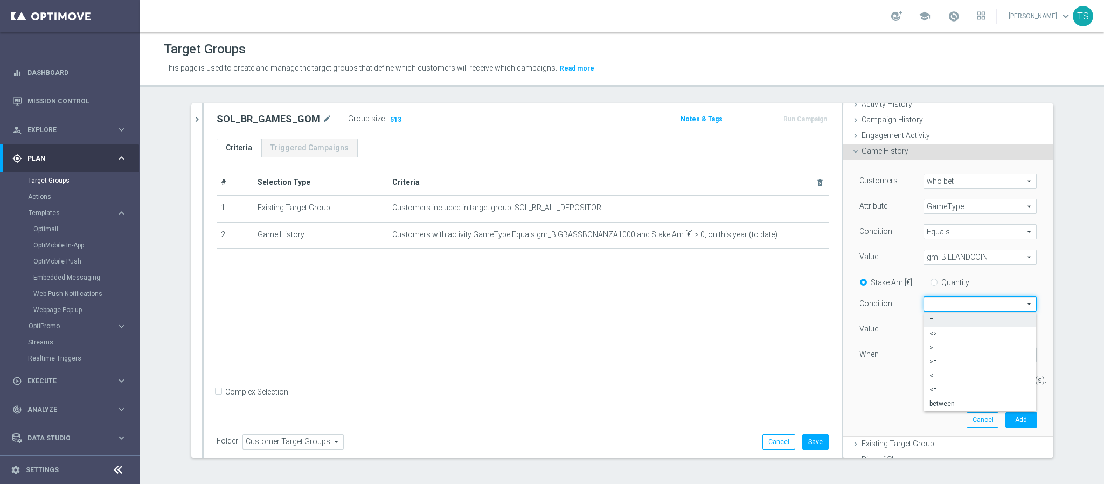
scroll to position [81, 0]
click at [948, 346] on span ">" at bounding box center [980, 346] width 101 height 9
type input ">"
click at [974, 357] on input "text" at bounding box center [978, 354] width 64 height 10
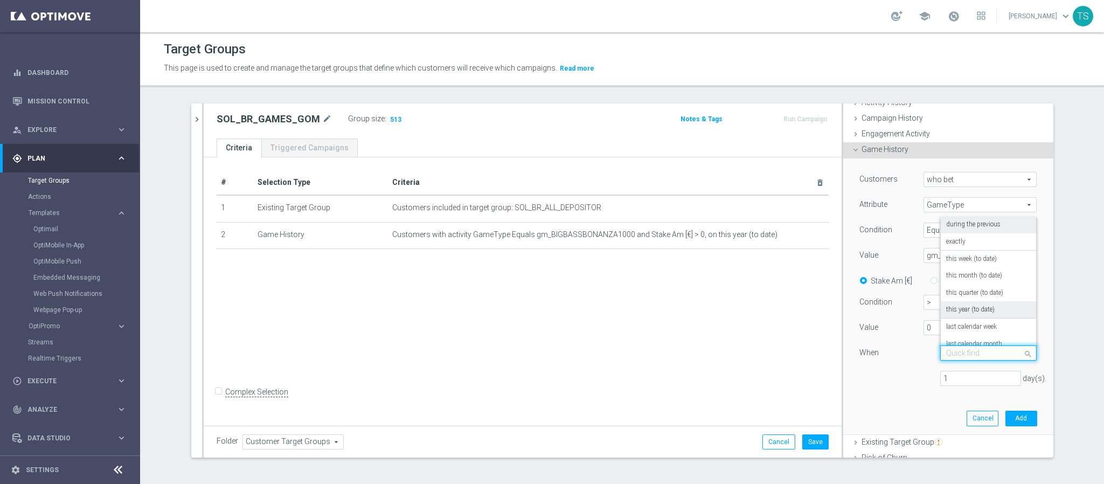
click at [980, 307] on label "this year (to date)" at bounding box center [970, 310] width 49 height 9
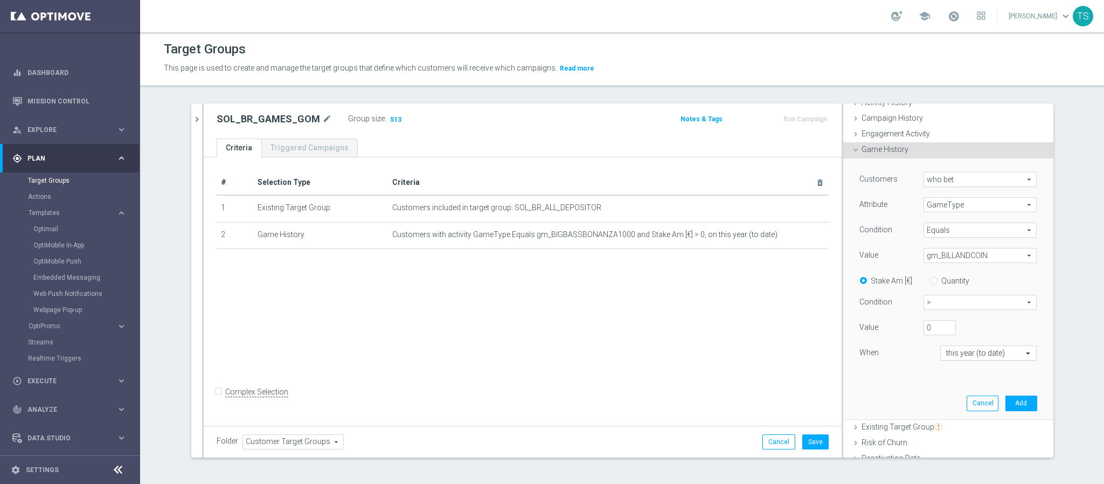
click at [976, 356] on input "text" at bounding box center [978, 354] width 64 height 10
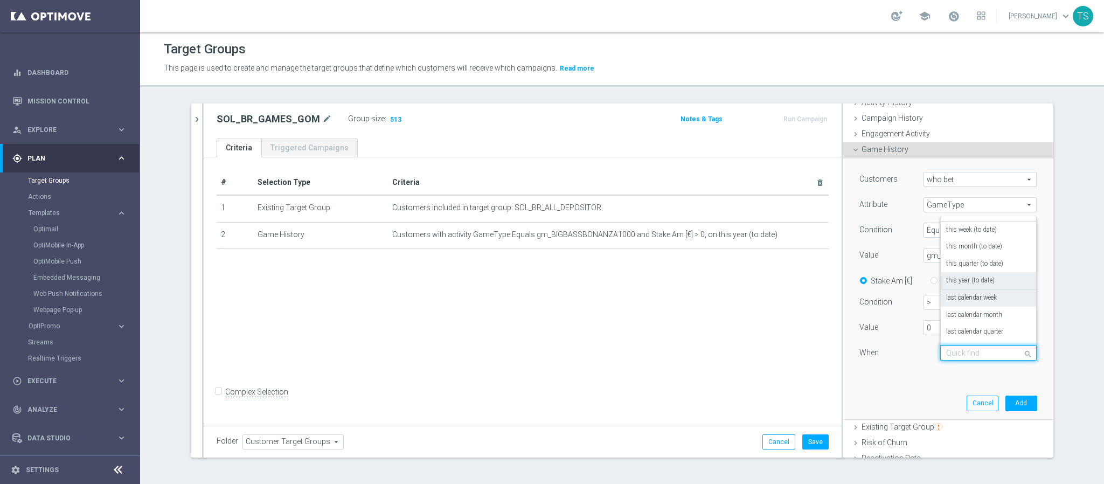
scroll to position [78, 0]
click at [965, 237] on div "this year (to date)" at bounding box center [988, 232] width 85 height 17
click at [1006, 405] on button "Add" at bounding box center [1022, 403] width 32 height 15
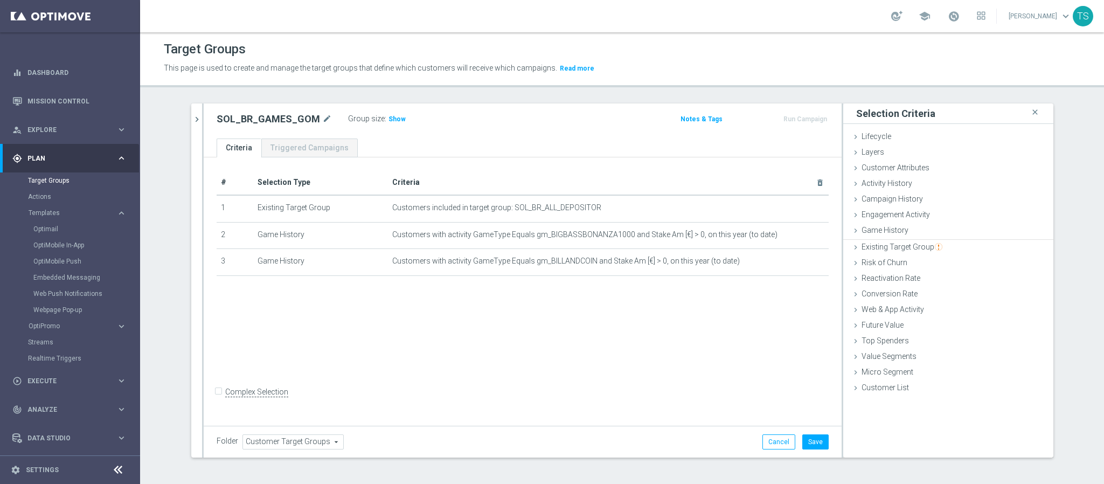
scroll to position [0, 0]
click at [217, 400] on input "Complex Selection" at bounding box center [220, 392] width 7 height 15
checkbox input "true"
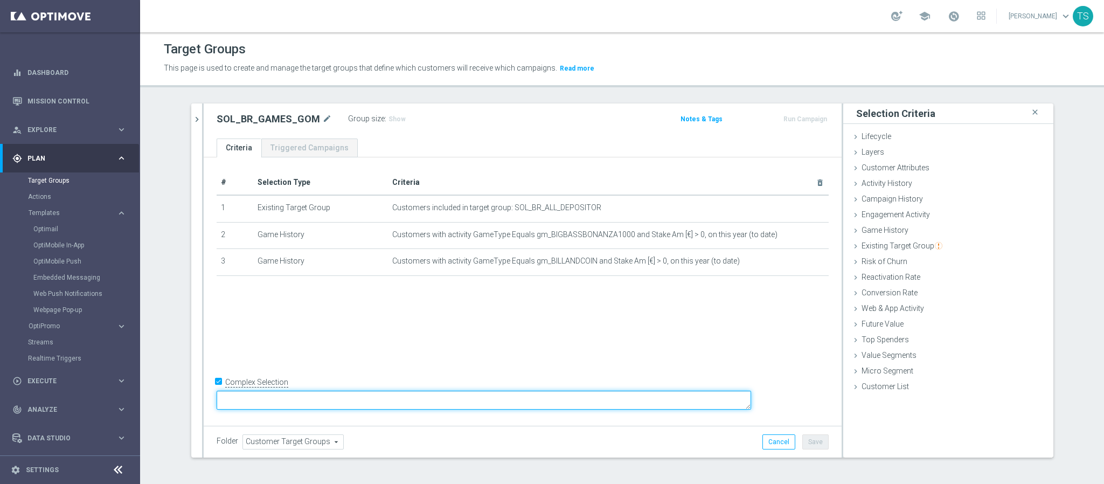
click at [324, 396] on textarea at bounding box center [484, 400] width 535 height 19
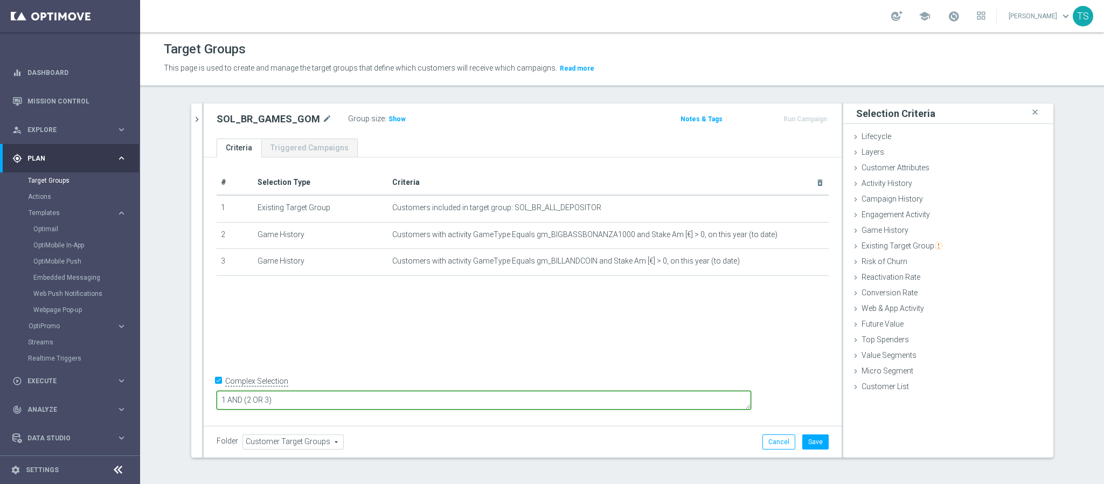
type textarea "1 AND (2 OR 3)"
click at [589, 326] on div "# Selection Type Criteria delete_forever 1 Existing Target Group Customers incl…" at bounding box center [523, 290] width 638 height 266
click at [389, 120] on span "Show" at bounding box center [397, 119] width 17 height 8
click at [915, 210] on span "Engagement Activity" at bounding box center [896, 214] width 68 height 9
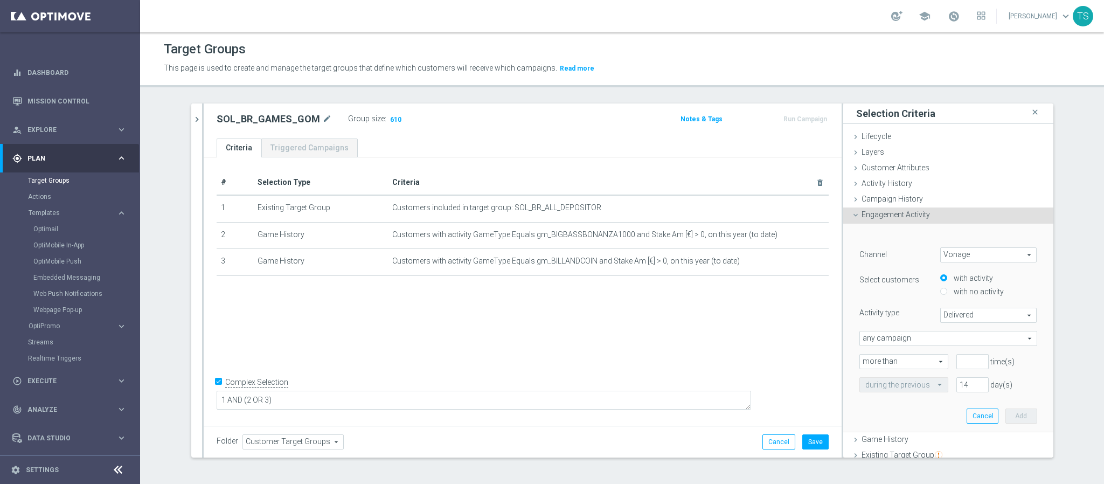
click at [915, 210] on span "Engagement Activity" at bounding box center [896, 214] width 68 height 9
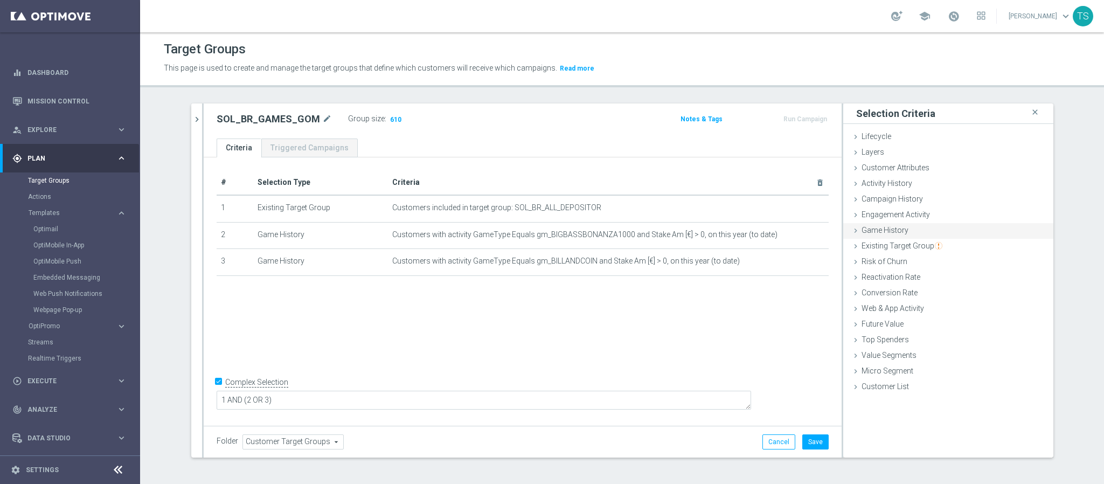
click at [911, 229] on div "Game History done selection saved" at bounding box center [948, 231] width 210 height 16
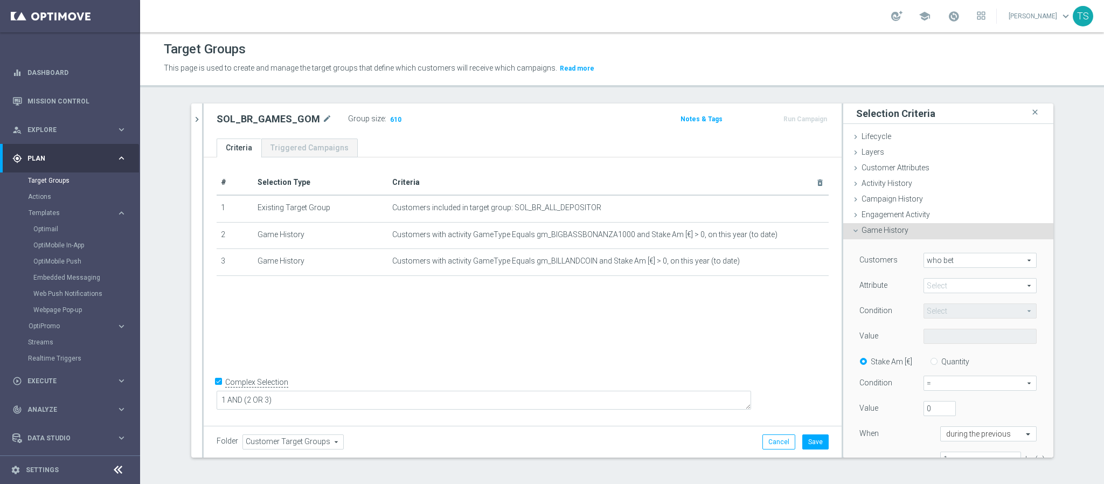
click at [933, 285] on span at bounding box center [980, 286] width 112 height 14
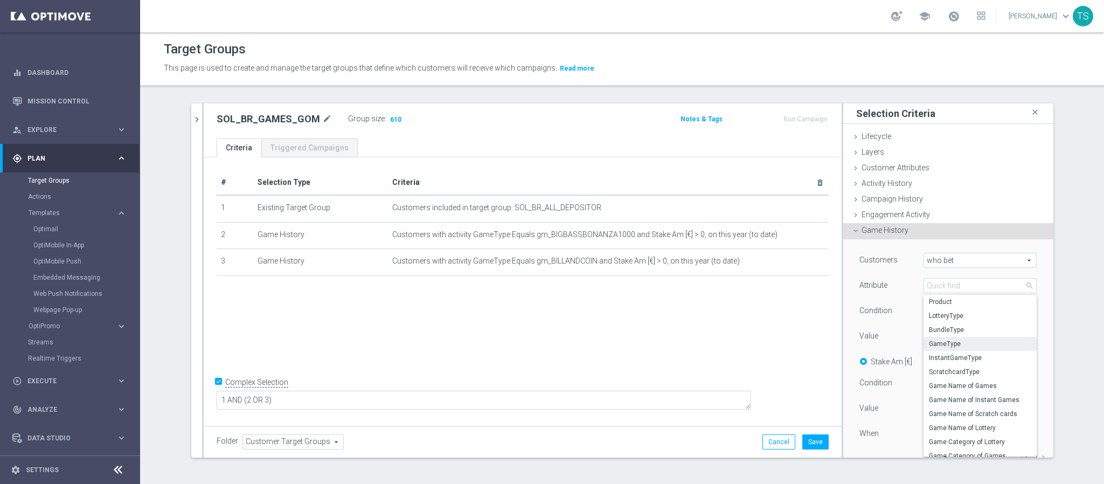
click at [933, 340] on span "GameType" at bounding box center [980, 344] width 102 height 9
type input "GameType"
type input "Equals"
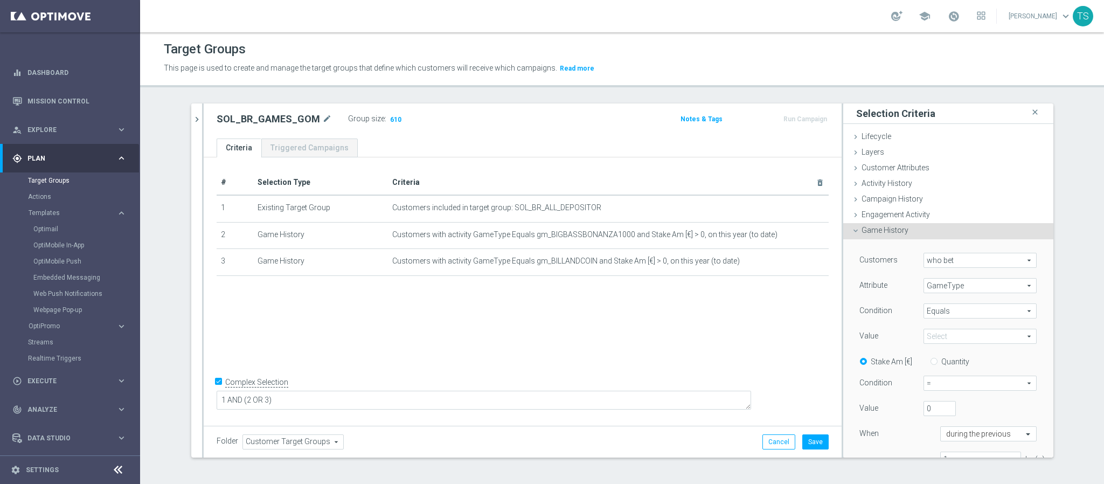
click at [935, 338] on span at bounding box center [980, 336] width 112 height 14
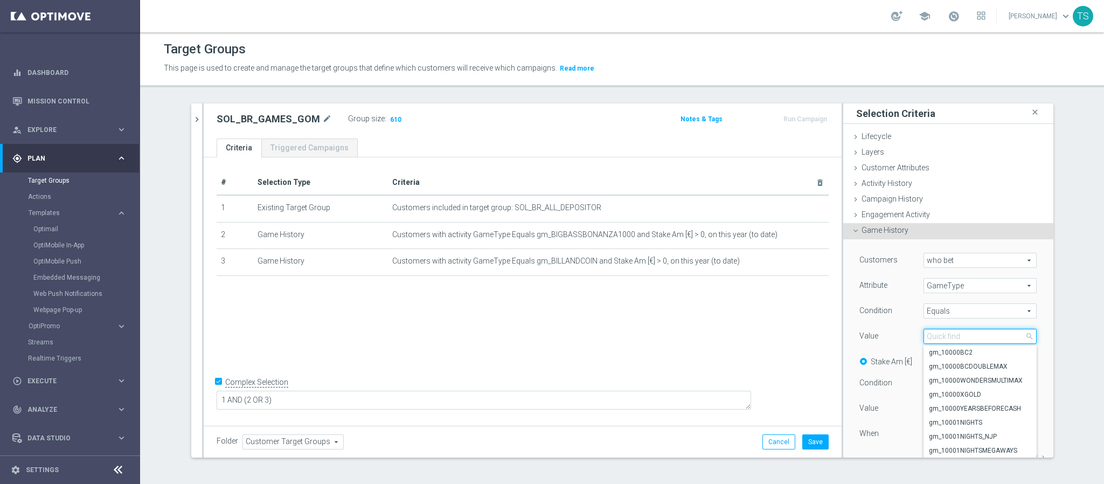
click at [938, 338] on input "search" at bounding box center [980, 336] width 113 height 15
type input "CASHMA"
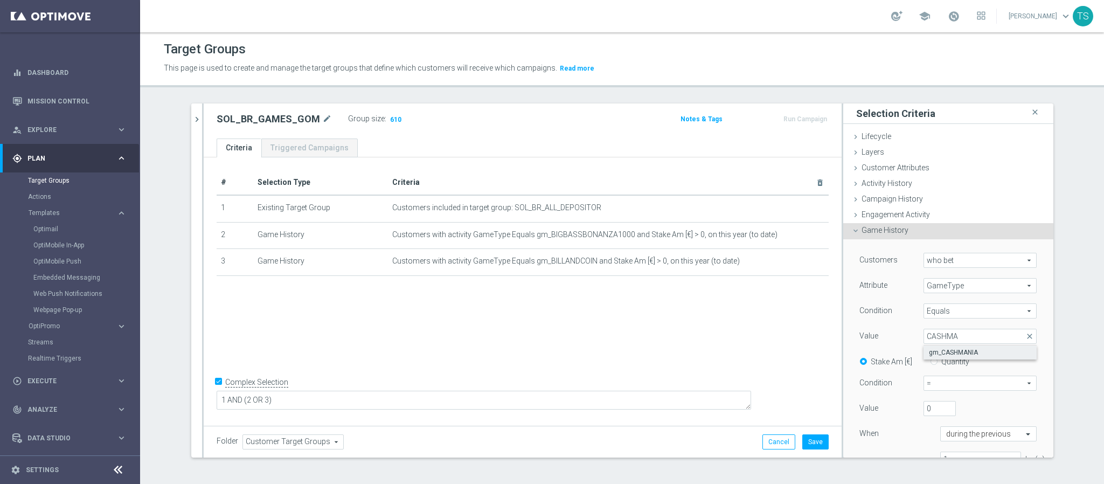
click at [941, 358] on label "gm_CASHMANIA" at bounding box center [980, 352] width 113 height 14
type input "gm_CASHMANIA"
click at [946, 384] on span "=" at bounding box center [980, 383] width 112 height 14
click at [943, 424] on span ">" at bounding box center [980, 427] width 101 height 9
type input ">"
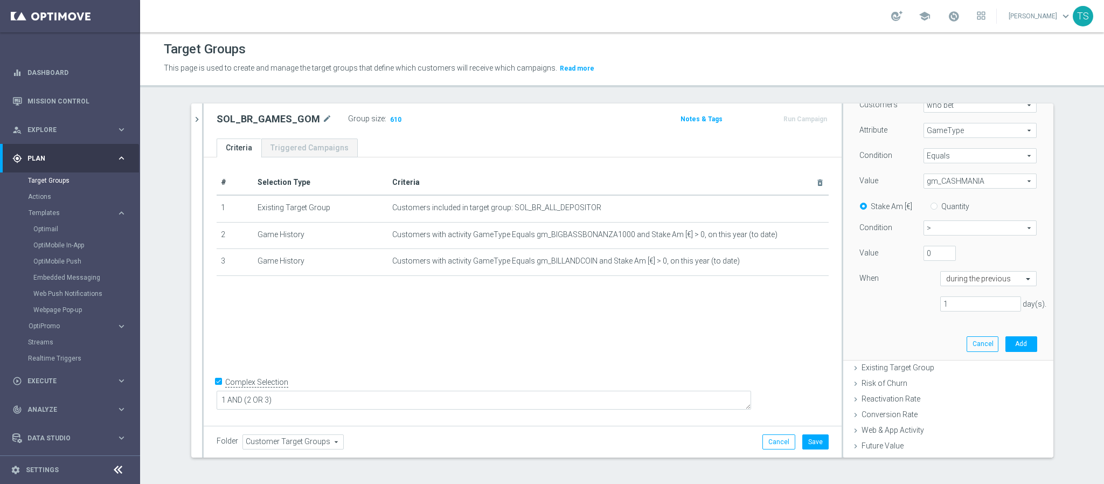
scroll to position [156, 0]
click at [967, 282] on input "text" at bounding box center [978, 279] width 64 height 10
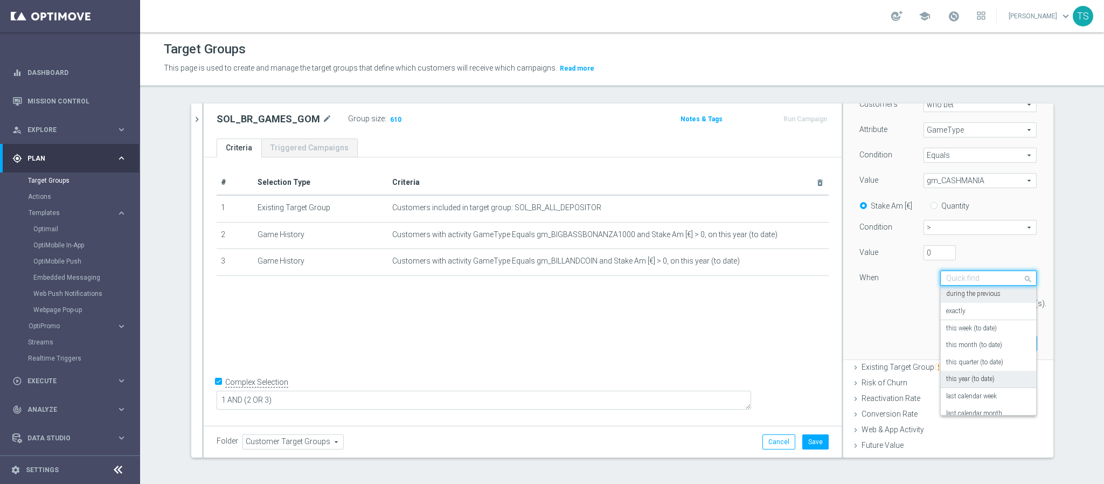
click at [954, 382] on label "this year (to date)" at bounding box center [970, 379] width 49 height 9
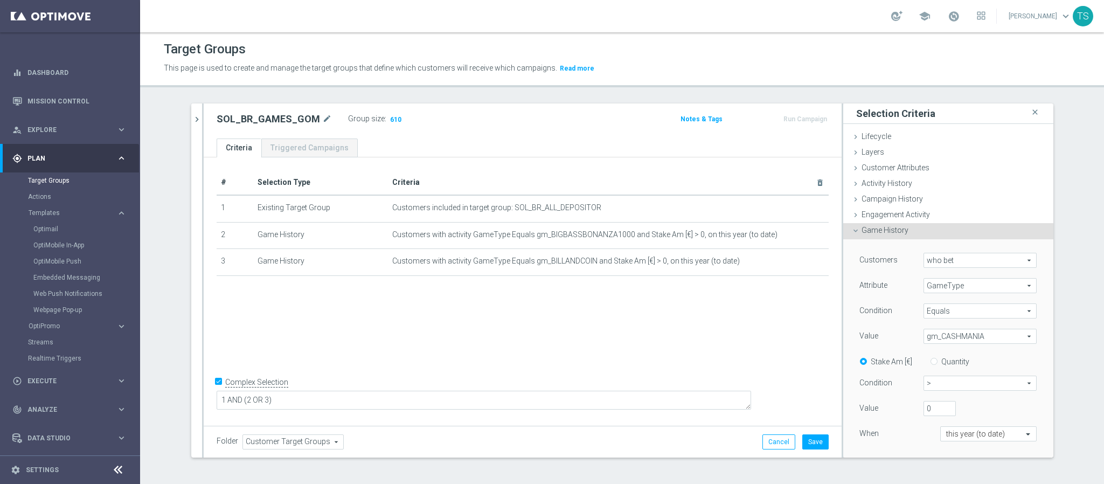
scroll to position [200, 0]
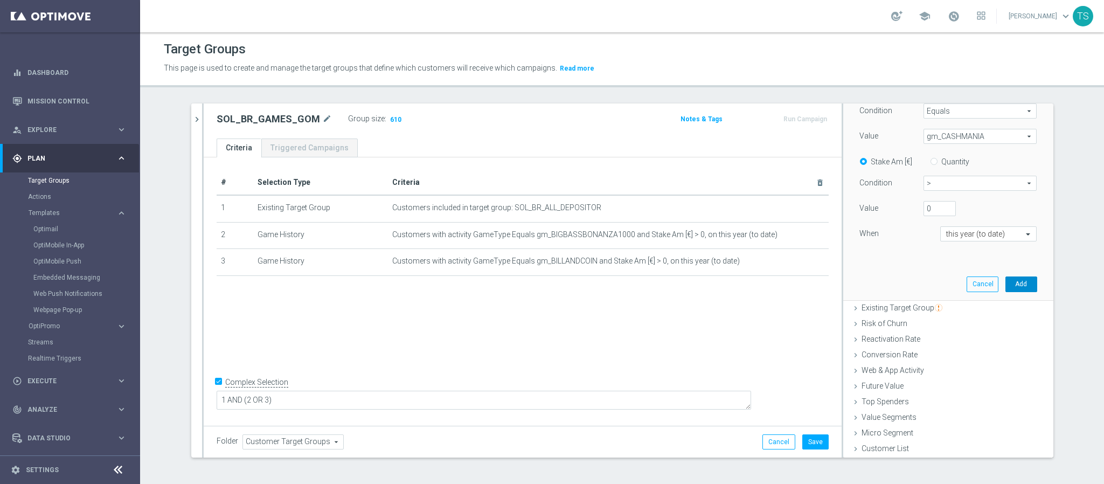
click at [1012, 284] on button "Add" at bounding box center [1022, 283] width 32 height 15
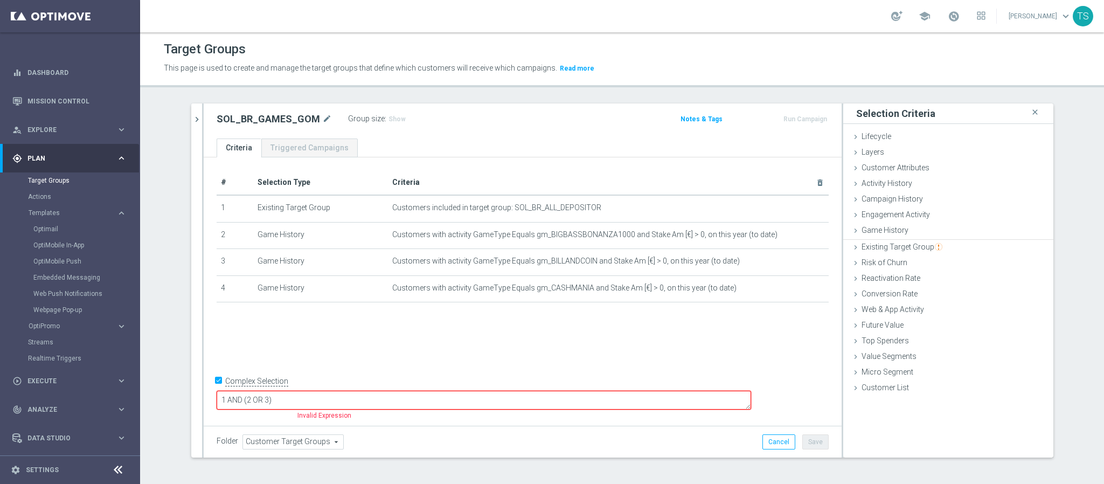
scroll to position [0, 0]
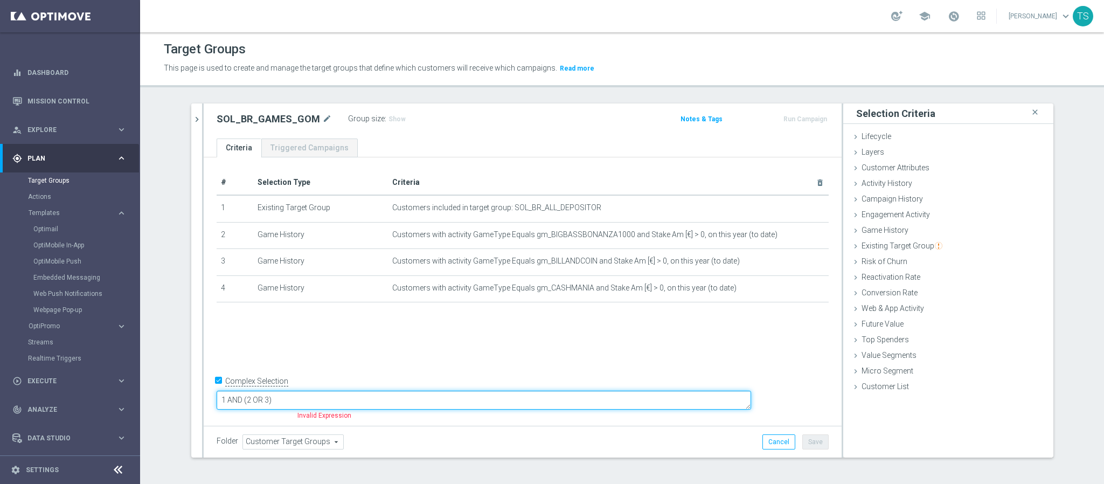
click at [400, 406] on textarea "1 AND (2 OR 3)" at bounding box center [484, 400] width 535 height 19
type textarea "1 AND (2 OR 3 or 4 or 5 or 6 or 7 or 7 or 8)"
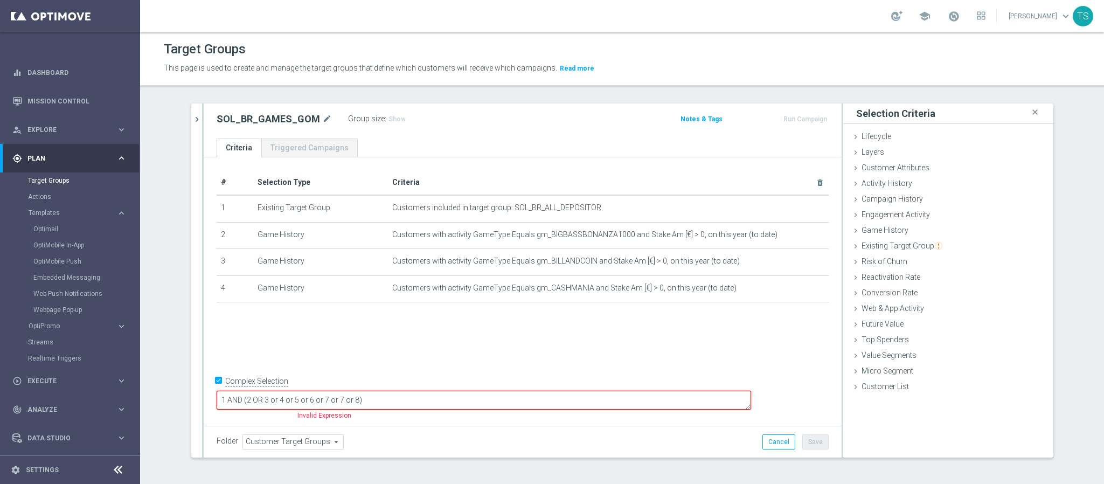
click at [488, 355] on div "# Selection Type Criteria delete_forever 1 Existing Target Group Customers incl…" at bounding box center [523, 290] width 638 height 266
click at [925, 196] on div "Campaign History done" at bounding box center [948, 200] width 210 height 16
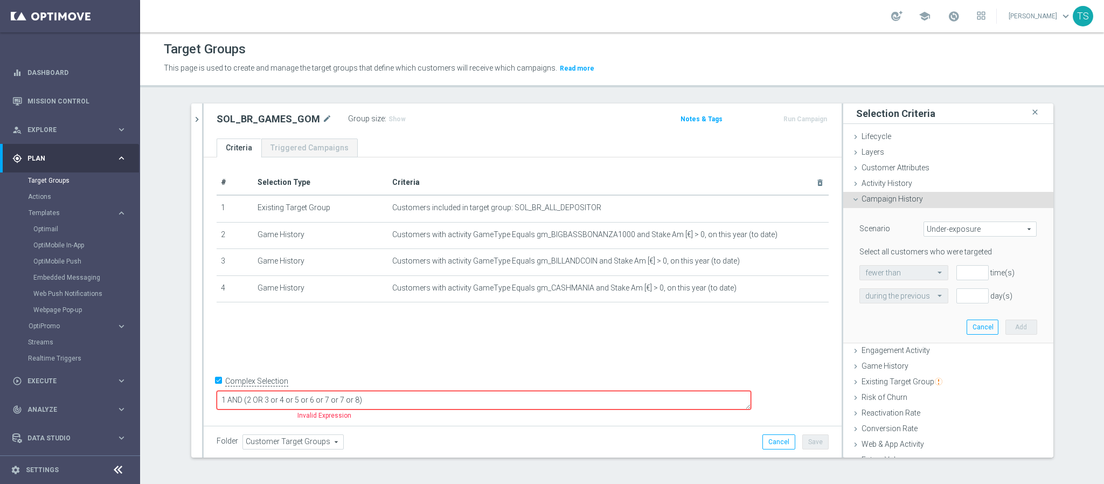
click at [907, 204] on div "Campaign History done" at bounding box center [948, 200] width 210 height 16
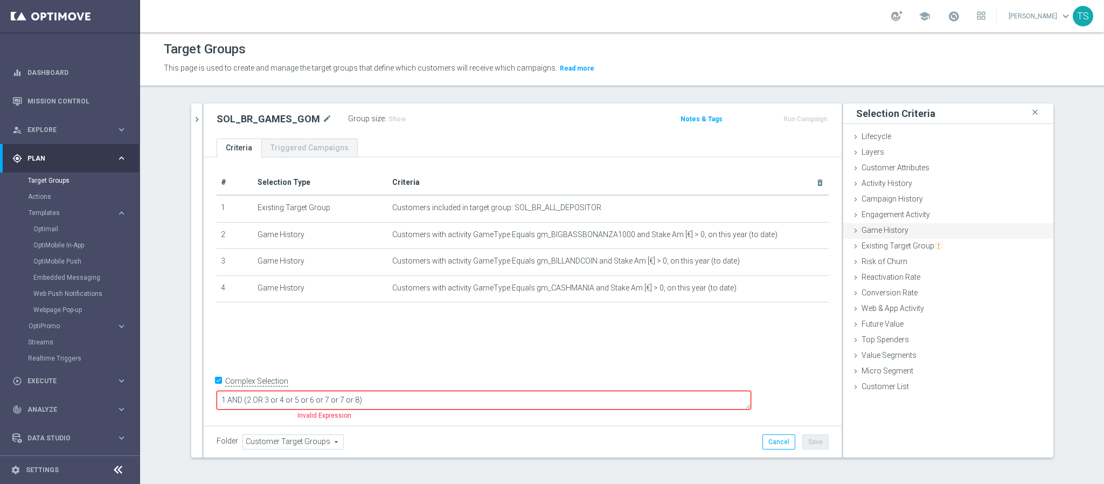
click at [896, 230] on span "Game History" at bounding box center [885, 230] width 47 height 9
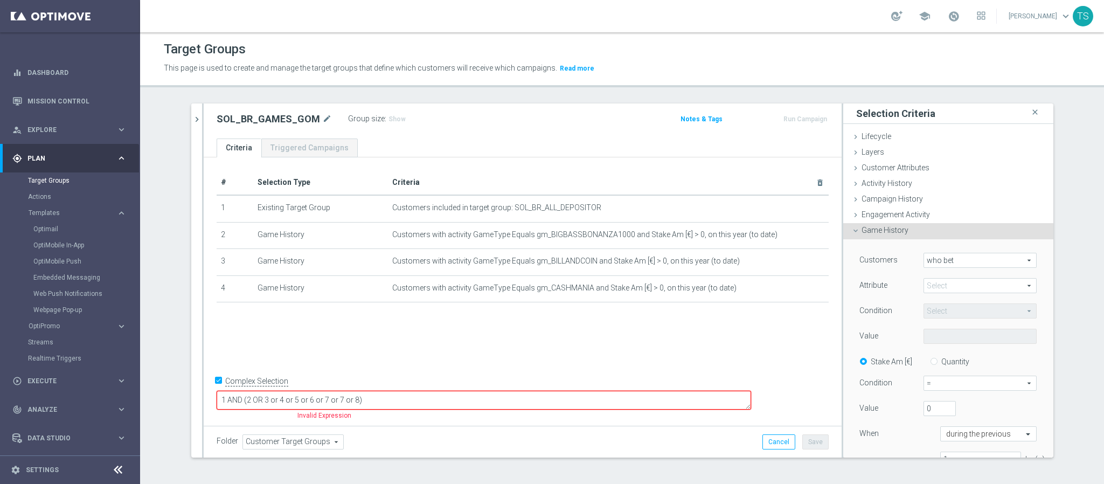
click at [928, 283] on span at bounding box center [980, 286] width 112 height 14
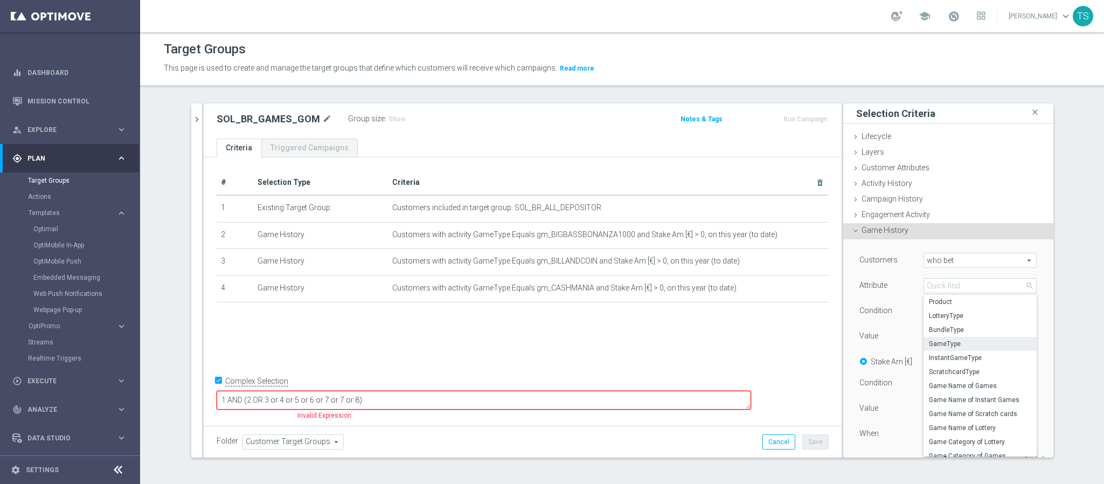
click at [948, 342] on span "GameType" at bounding box center [980, 344] width 102 height 9
type input "GameType"
type input "Equals"
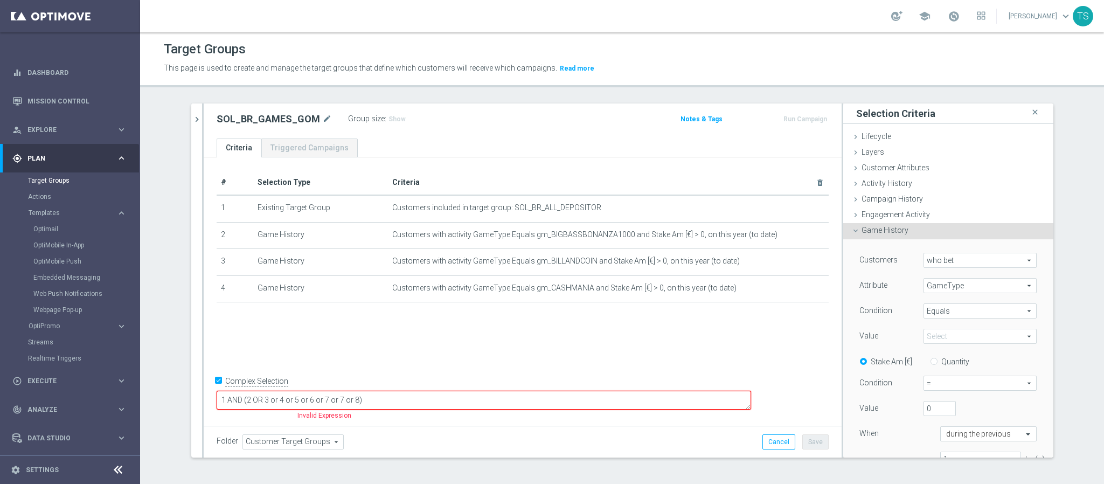
click at [939, 334] on span at bounding box center [980, 336] width 112 height 14
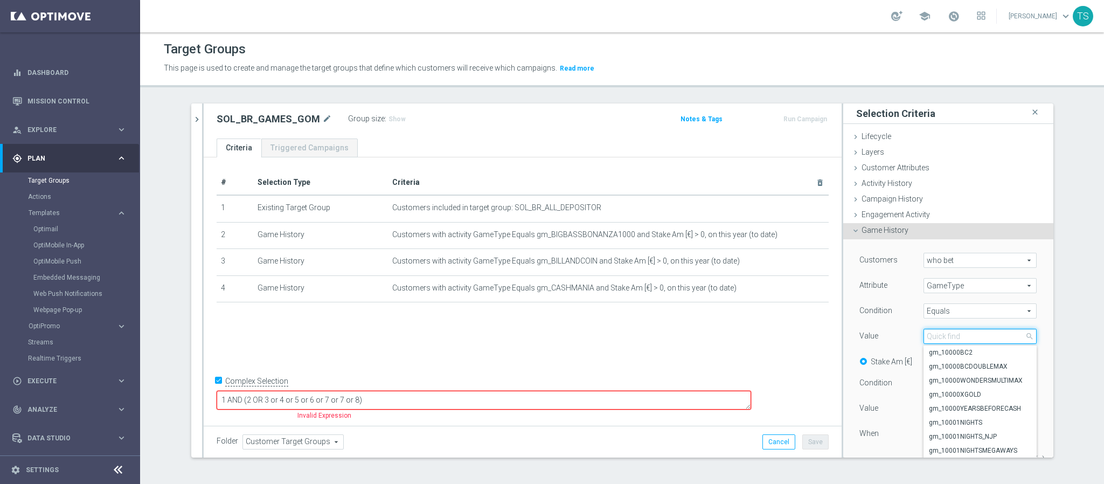
click at [946, 338] on input "search" at bounding box center [980, 336] width 113 height 15
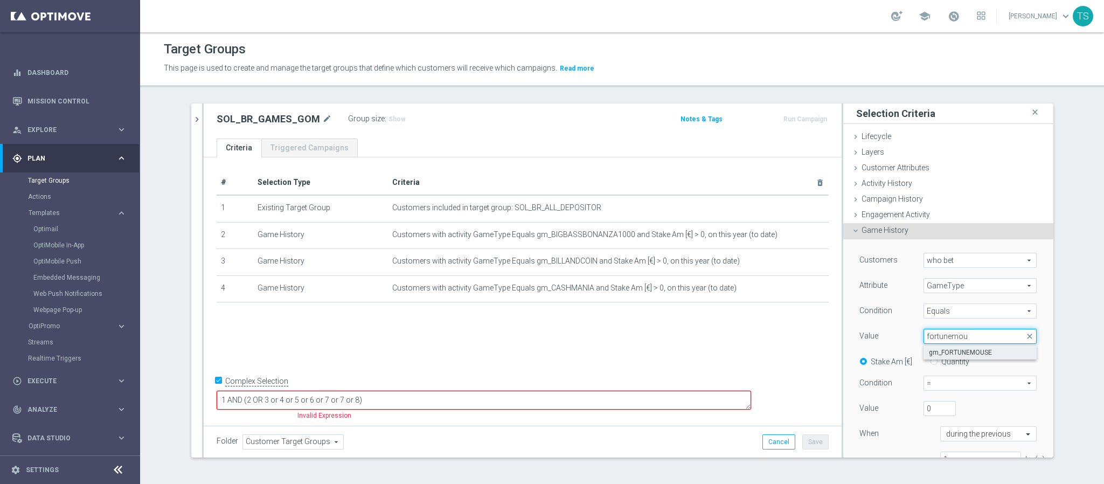
type input "fortunemou"
click at [977, 354] on span "gm_FORTUNEMOUSE" at bounding box center [980, 352] width 102 height 9
type input "gm_FORTUNEMOUSE"
click at [957, 385] on span "=" at bounding box center [980, 383] width 112 height 14
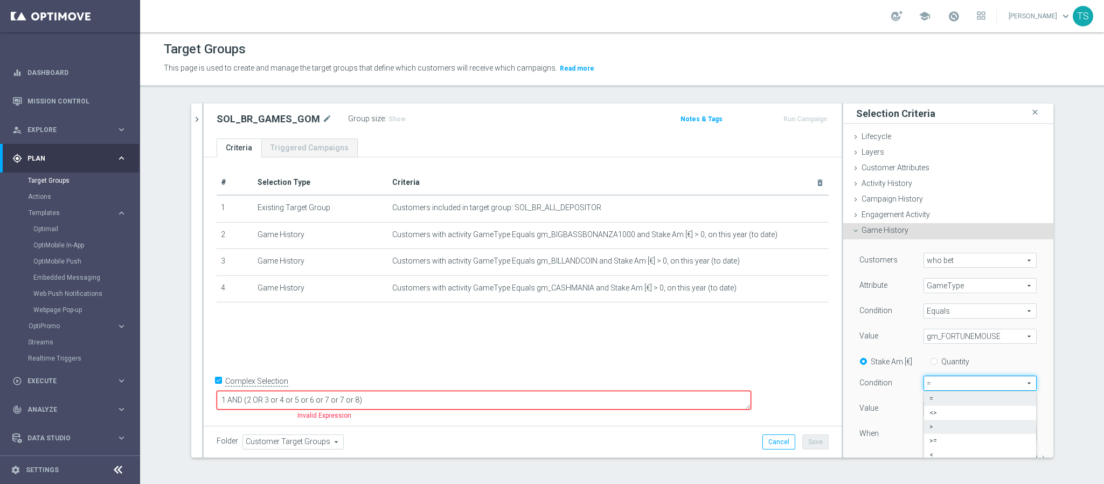
click at [943, 431] on span ">" at bounding box center [980, 427] width 101 height 9
type input ">"
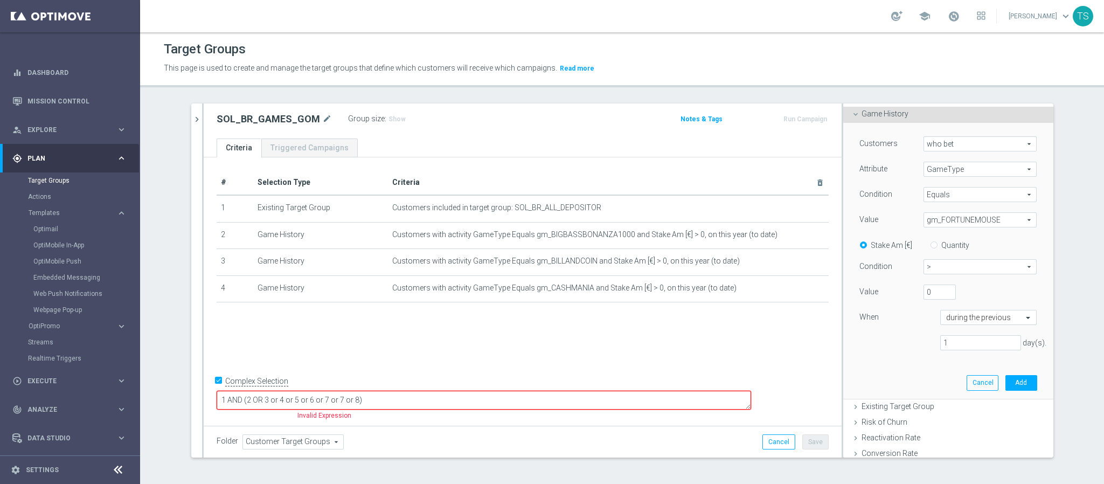
scroll to position [151, 0]
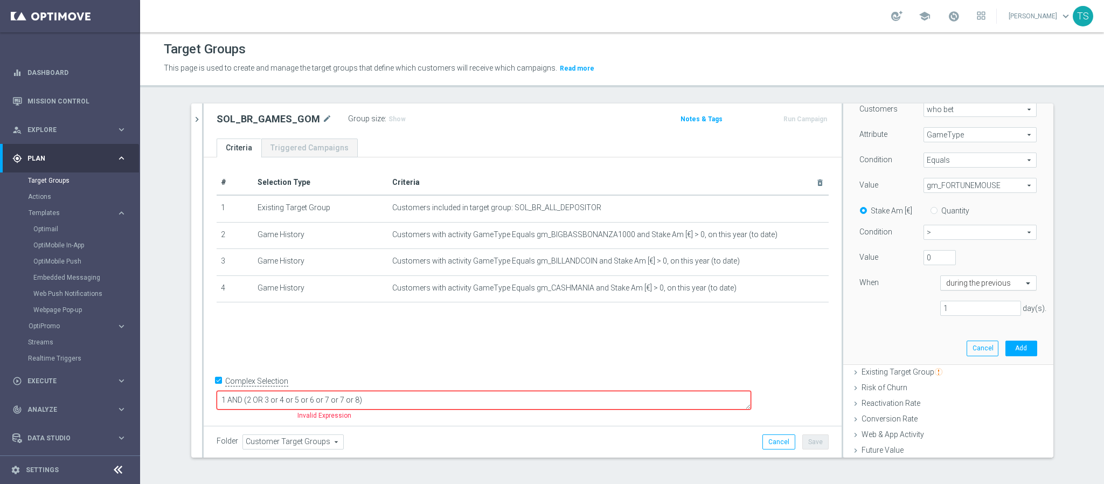
click at [977, 286] on input "text" at bounding box center [978, 284] width 64 height 10
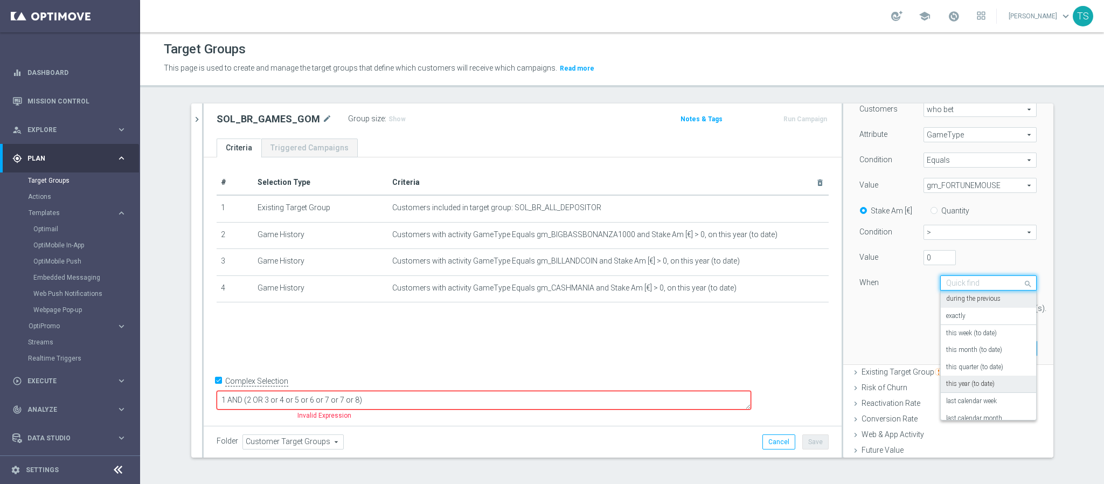
click at [969, 382] on label "this year (to date)" at bounding box center [970, 384] width 49 height 9
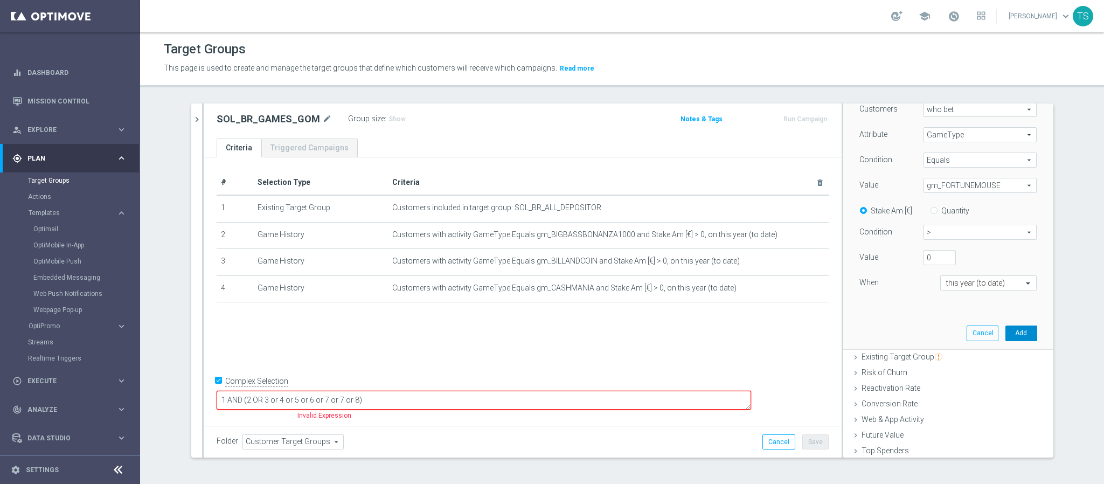
click at [1011, 335] on button "Add" at bounding box center [1022, 333] width 32 height 15
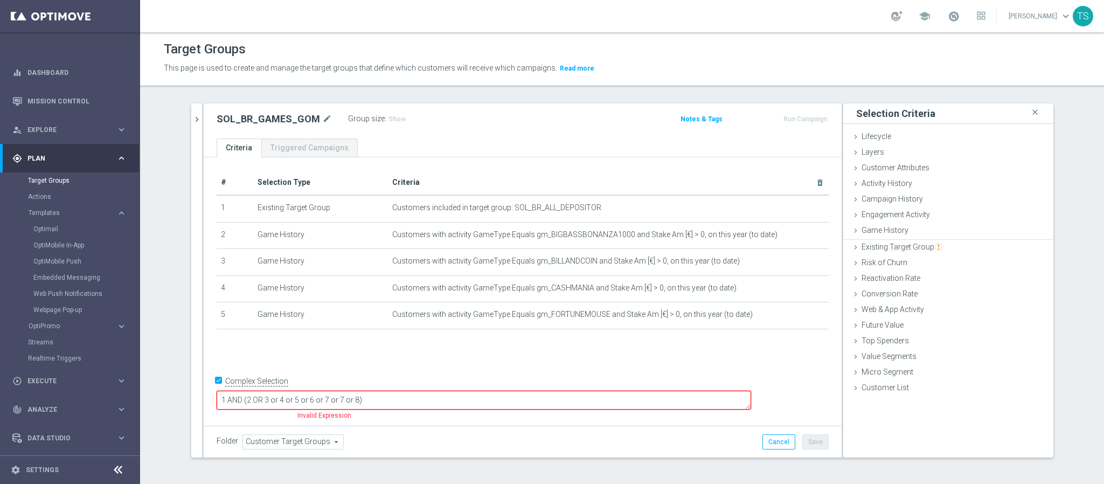
scroll to position [0, 0]
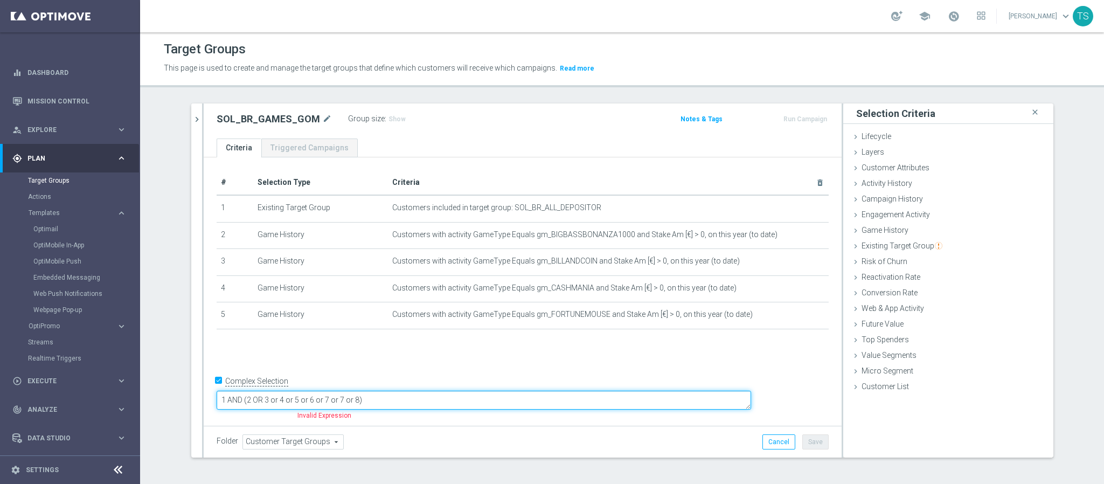
click at [416, 403] on textarea "1 AND (2 OR 3 or 4 or 5 or 6 or 7 or 7 or 8)" at bounding box center [484, 400] width 535 height 19
type textarea "1 AND (2 OR 3 or 4 or 5 or 6 or 7 or 8)"
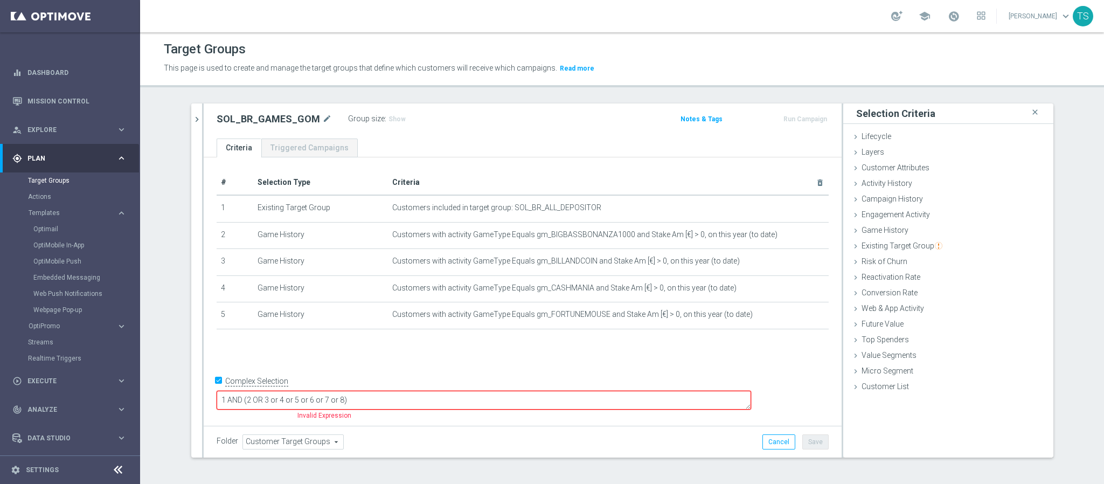
click at [645, 367] on div "# Selection Type Criteria delete_forever 1 Existing Target Group Customers incl…" at bounding box center [523, 290] width 638 height 266
click at [896, 197] on span "Campaign History" at bounding box center [892, 199] width 61 height 9
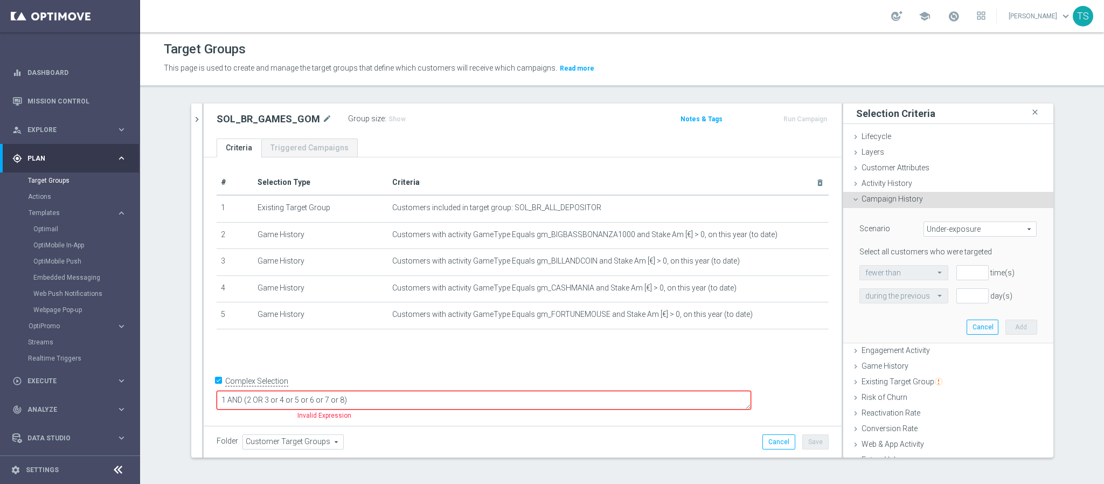
click at [907, 204] on div "Campaign History done" at bounding box center [948, 200] width 210 height 16
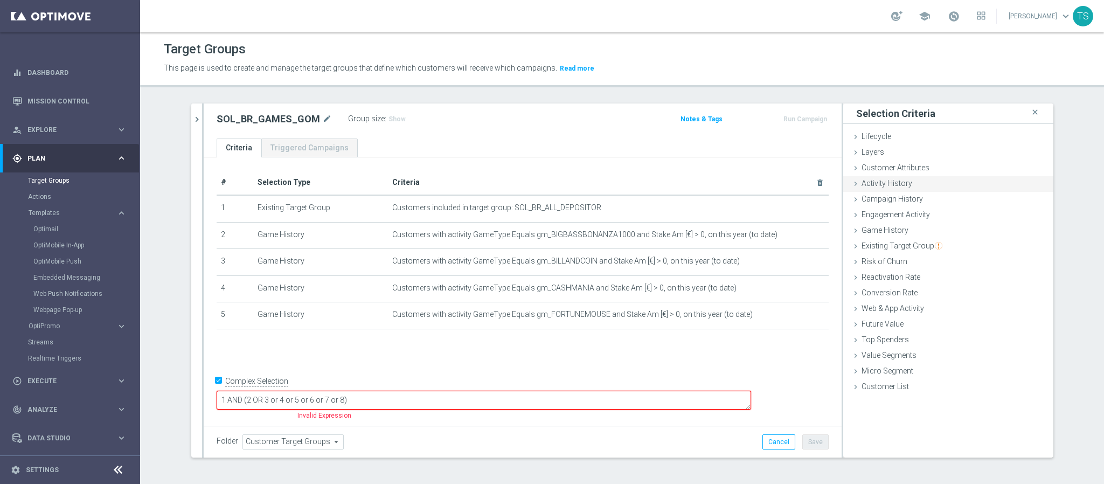
click at [896, 184] on span "Activity History" at bounding box center [887, 183] width 51 height 9
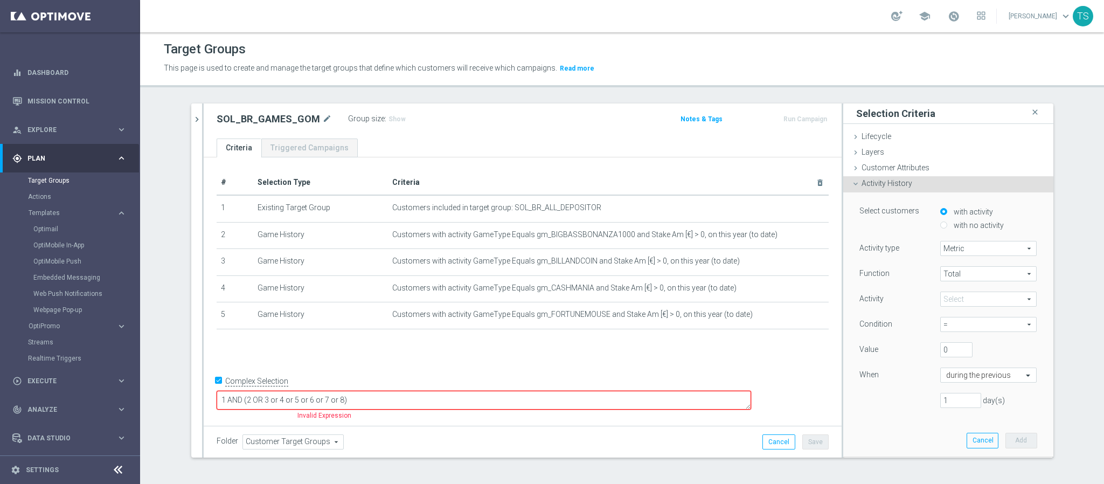
click at [896, 184] on span "Activity History" at bounding box center [887, 183] width 51 height 9
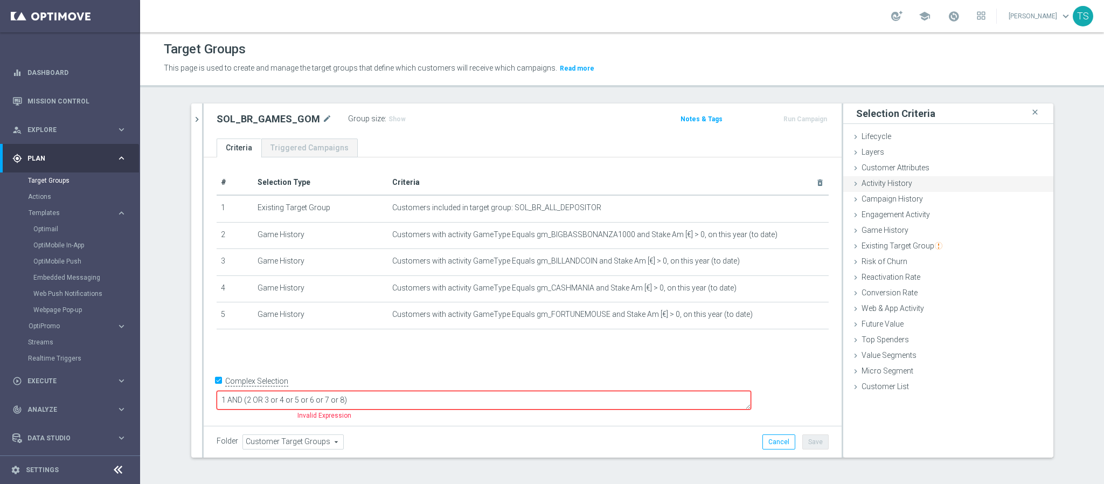
click at [896, 184] on span "Activity History" at bounding box center [887, 183] width 51 height 9
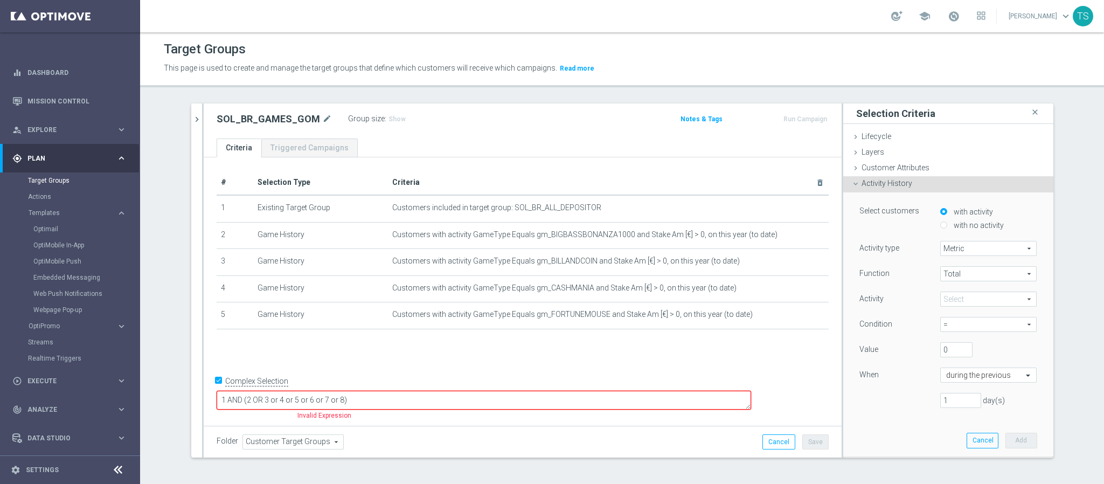
click at [919, 188] on div "Activity History done" at bounding box center [948, 184] width 210 height 16
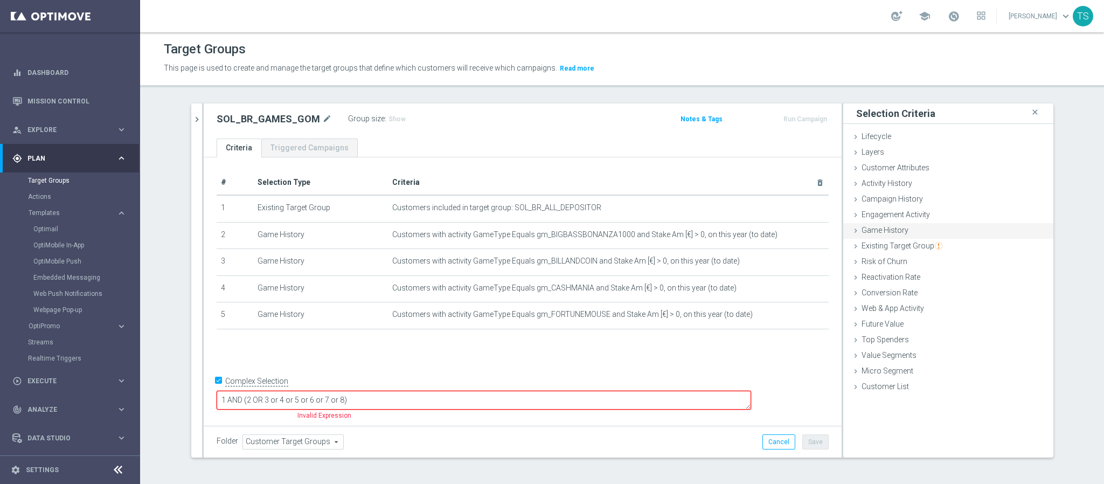
click at [889, 237] on div "Game History done selection saved" at bounding box center [948, 231] width 210 height 16
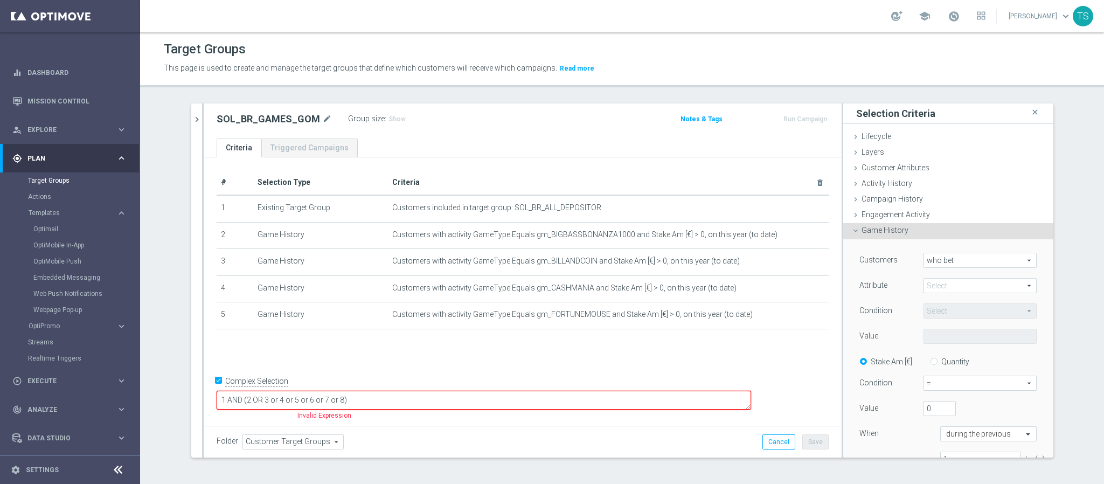
click at [941, 289] on span at bounding box center [980, 286] width 112 height 14
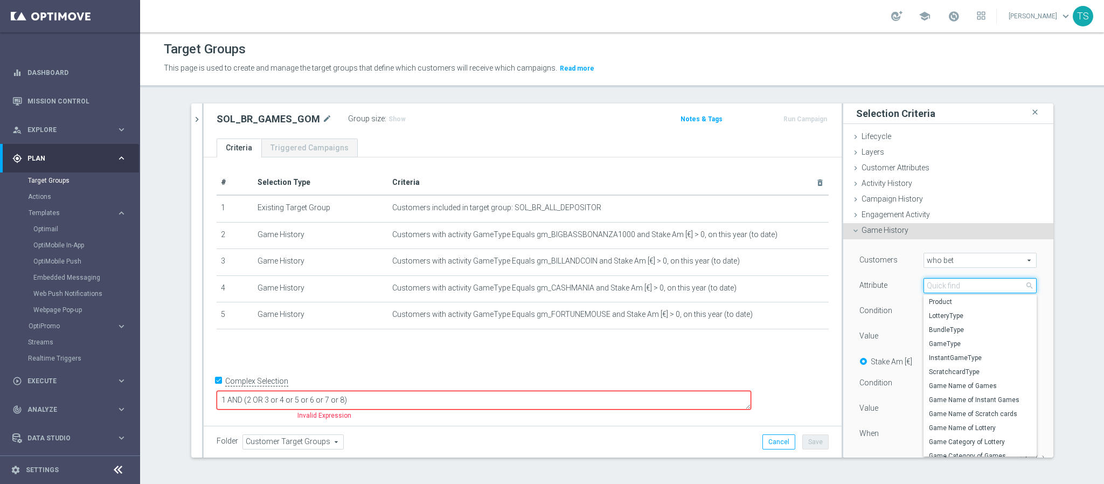
click at [952, 288] on input "search" at bounding box center [980, 285] width 113 height 15
click at [938, 341] on span "GameType" at bounding box center [980, 344] width 102 height 9
type input "GameType"
type input "Equals"
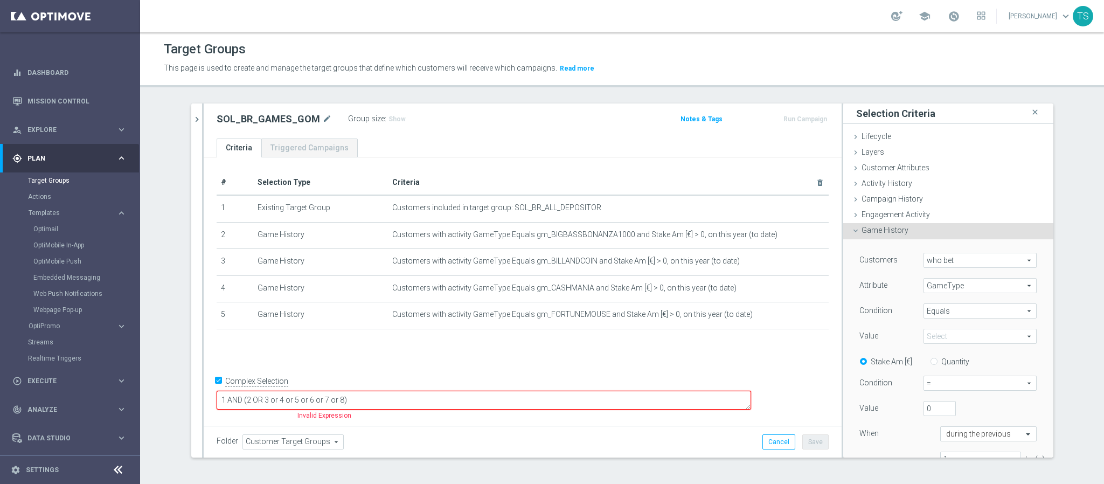
click at [935, 336] on span at bounding box center [980, 336] width 112 height 14
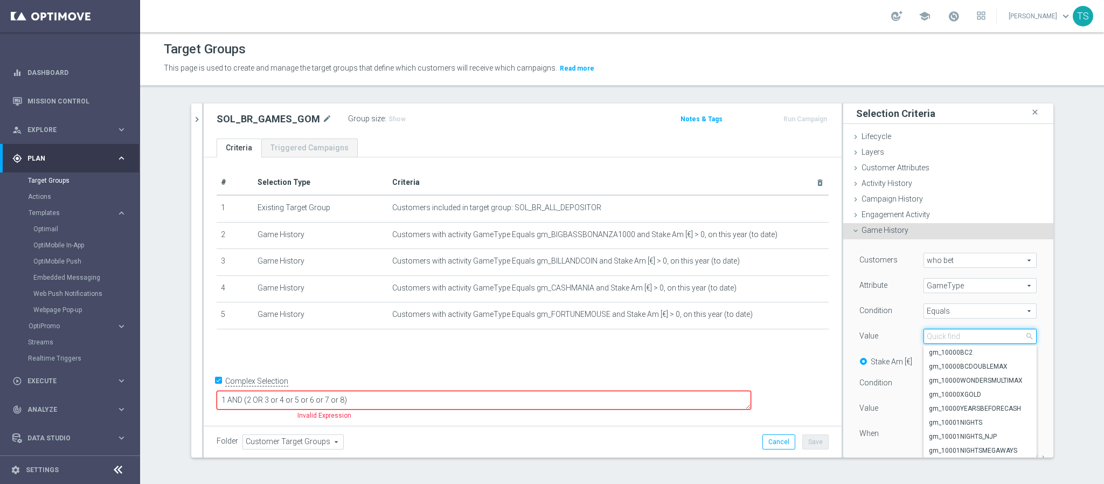
click at [942, 337] on input "search" at bounding box center [980, 336] width 113 height 15
type input "fortuneti"
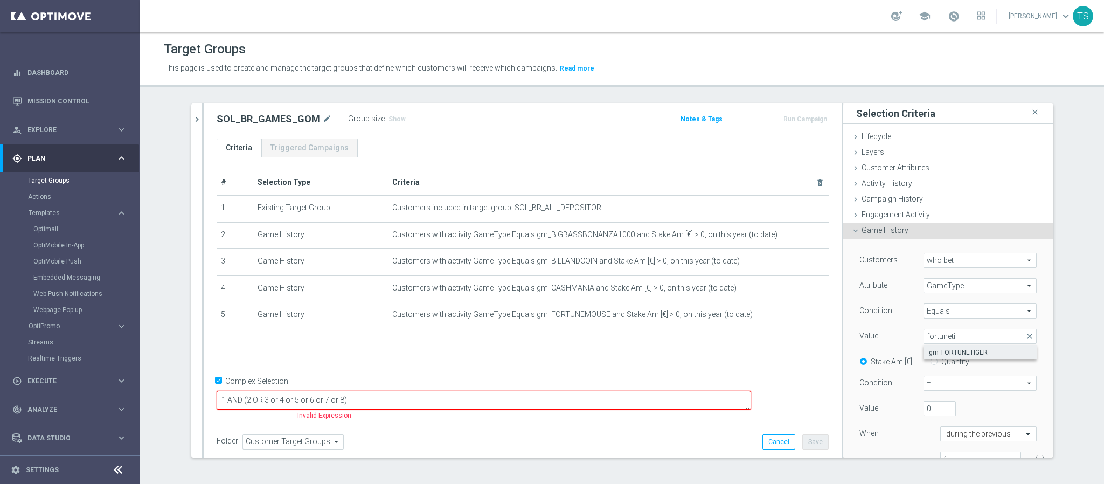
click at [954, 356] on span "gm_FORTUNETIGER" at bounding box center [980, 352] width 102 height 9
type input "gm_FORTUNETIGER"
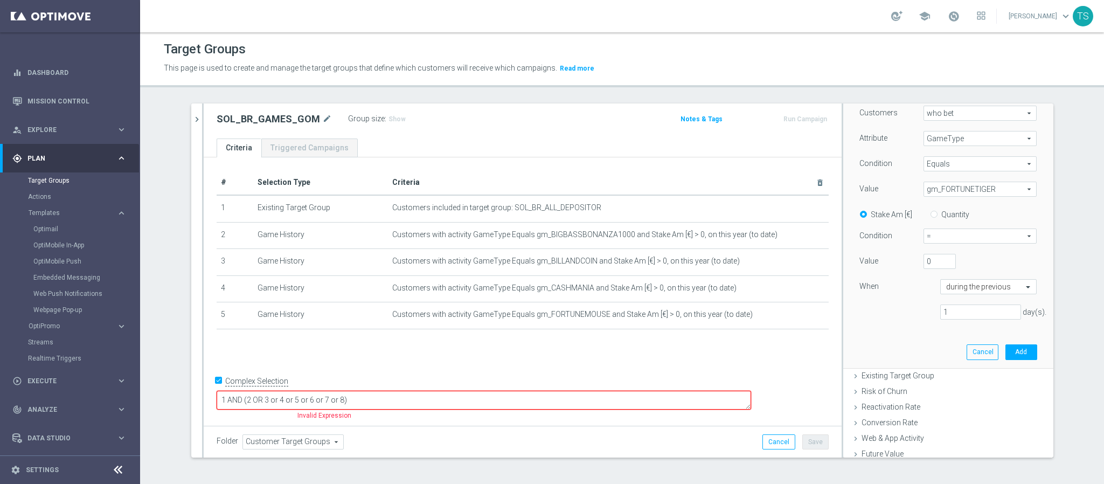
scroll to position [151, 0]
click at [959, 240] on div "Condition = = arrow_drop_down search" at bounding box center [949, 233] width 194 height 17
click at [956, 235] on span "=" at bounding box center [980, 232] width 112 height 14
click at [946, 272] on span ">" at bounding box center [980, 276] width 101 height 9
type input ">"
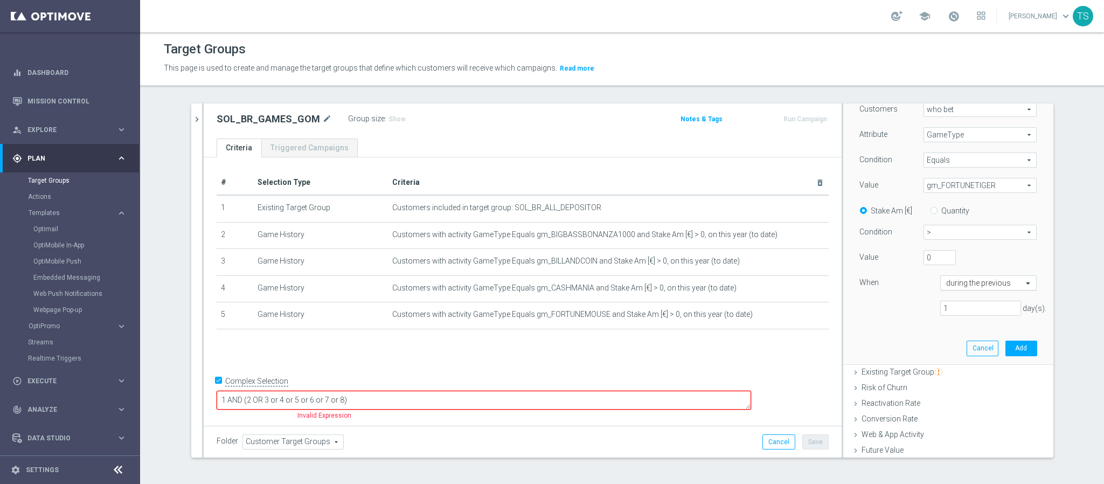
click at [966, 280] on input "text" at bounding box center [978, 284] width 64 height 10
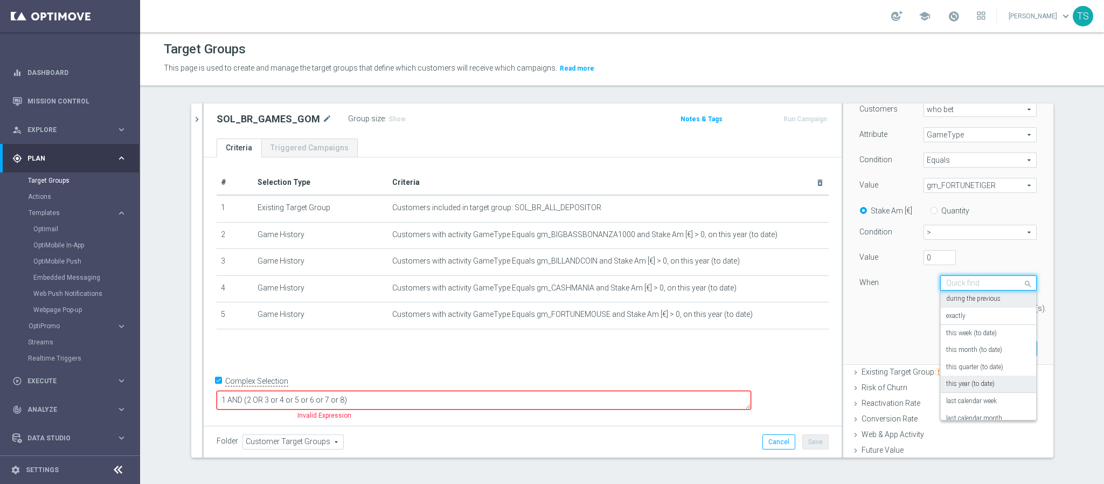
click at [980, 382] on label "this year (to date)" at bounding box center [970, 384] width 49 height 9
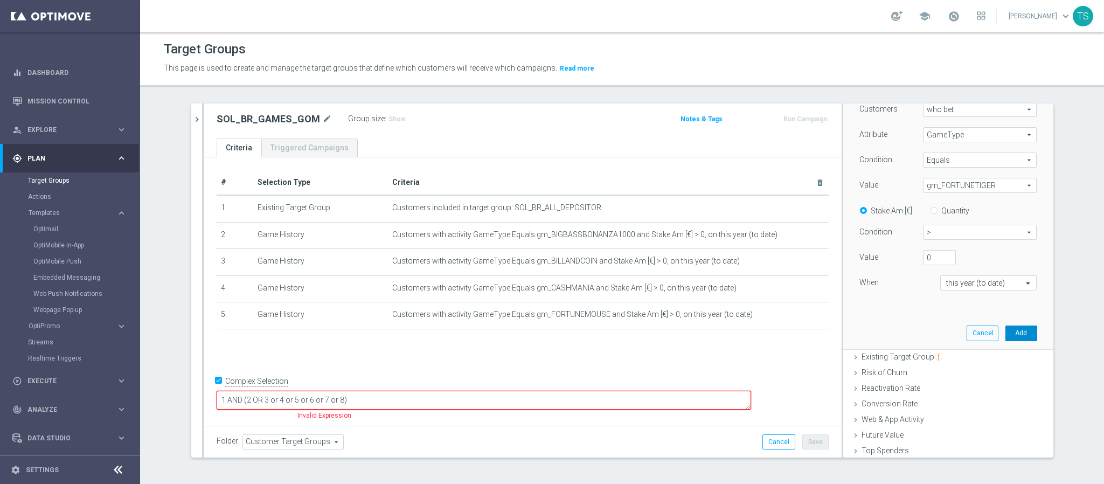
click at [1009, 334] on button "Add" at bounding box center [1022, 333] width 32 height 15
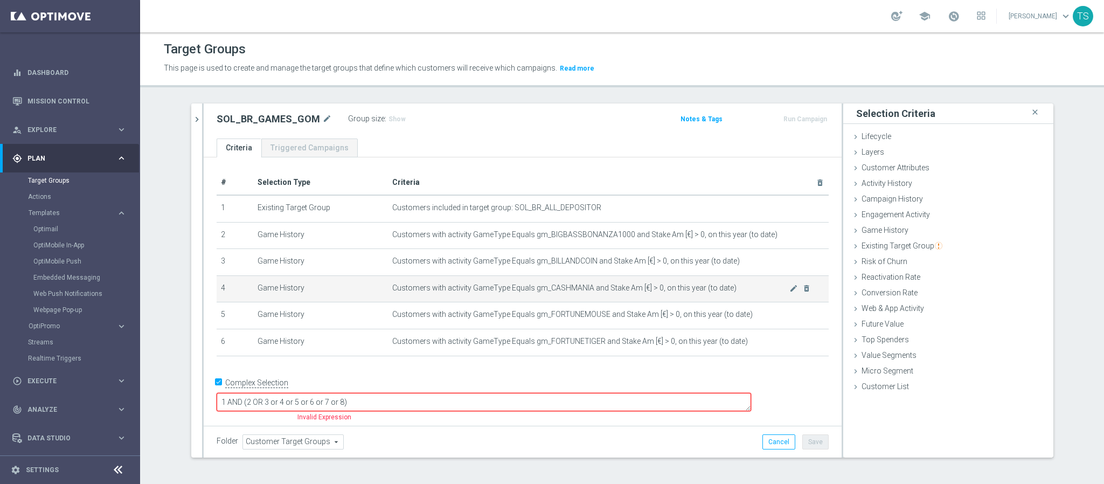
scroll to position [1, 0]
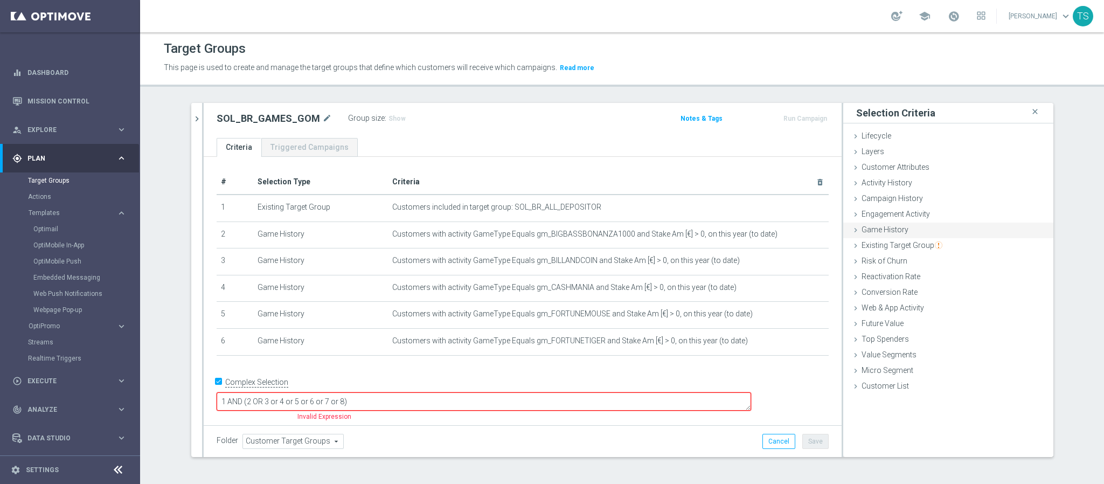
click at [917, 228] on div "Game History done selection saved" at bounding box center [948, 231] width 210 height 16
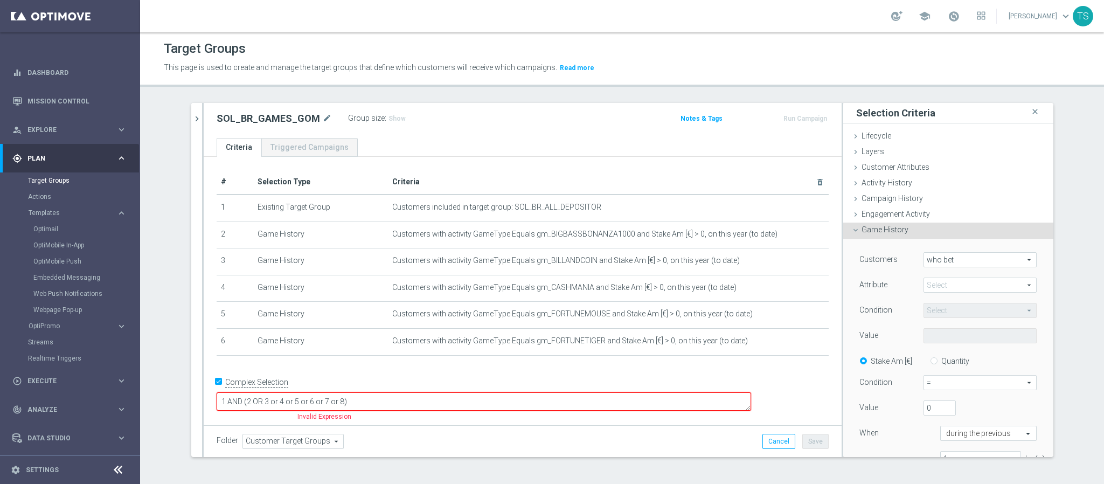
click at [943, 283] on span at bounding box center [980, 285] width 112 height 14
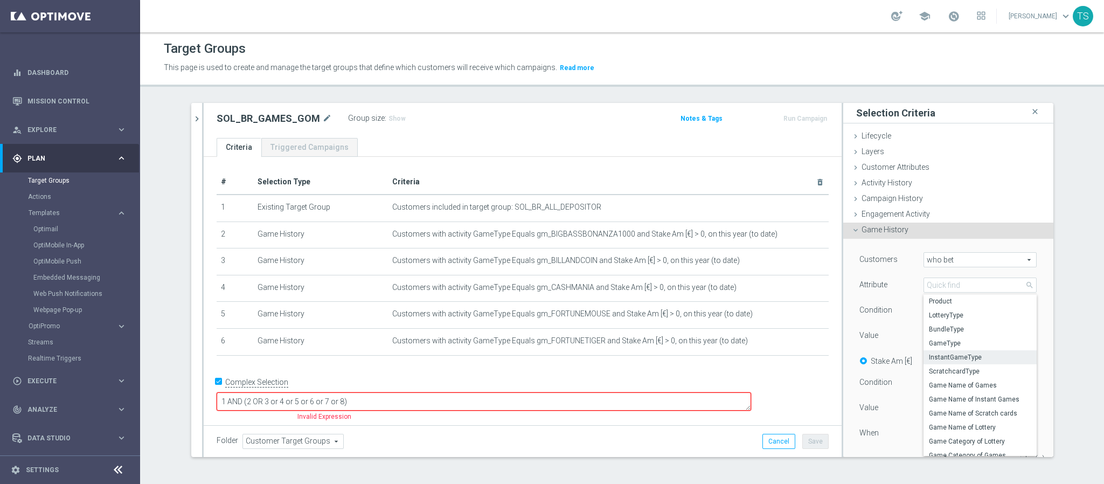
click at [959, 359] on span "InstantGameType" at bounding box center [980, 357] width 102 height 9
type input "InstantGameType"
type input "Equals"
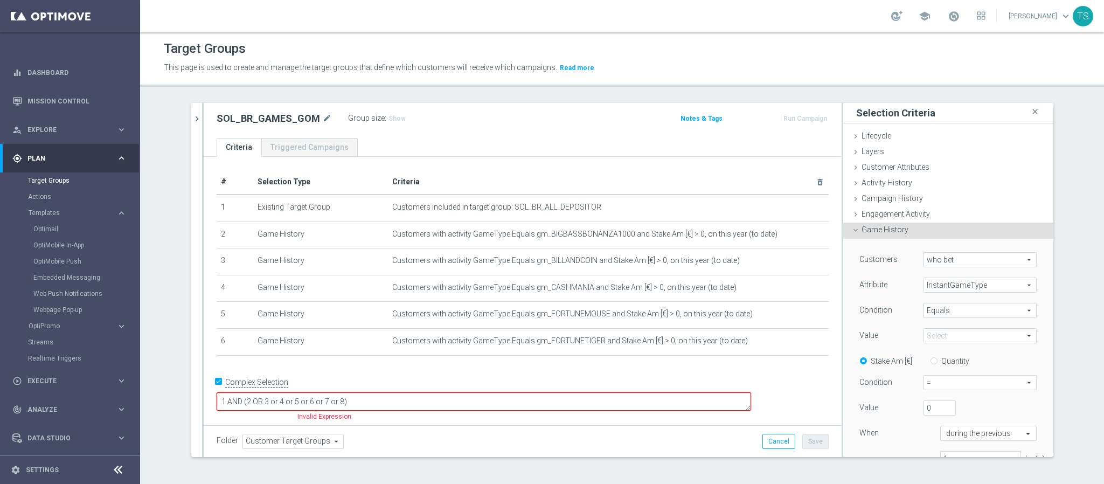
click at [959, 335] on span at bounding box center [980, 336] width 112 height 14
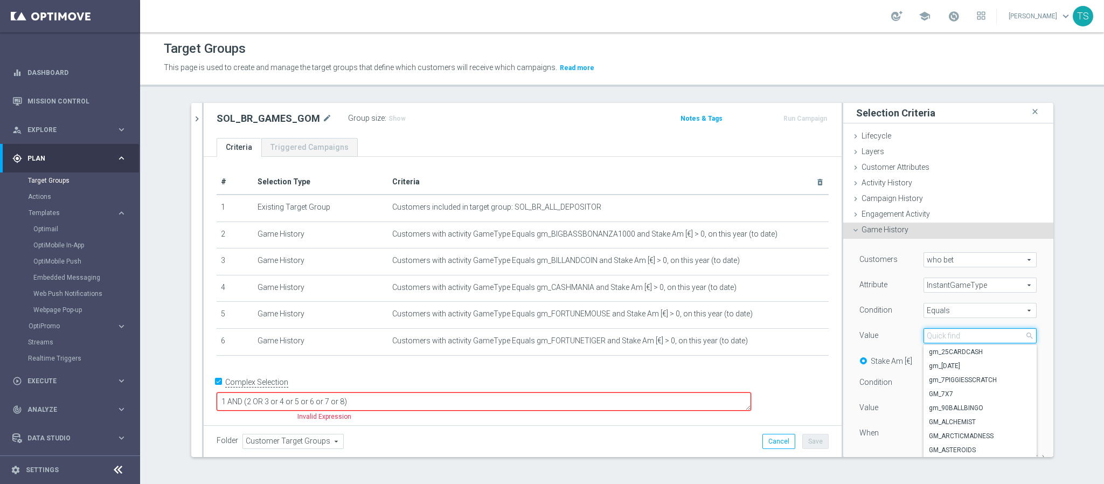
click at [959, 335] on input "search" at bounding box center [980, 335] width 113 height 15
type input "s"
click at [960, 280] on span "InstantGameType" at bounding box center [980, 285] width 112 height 14
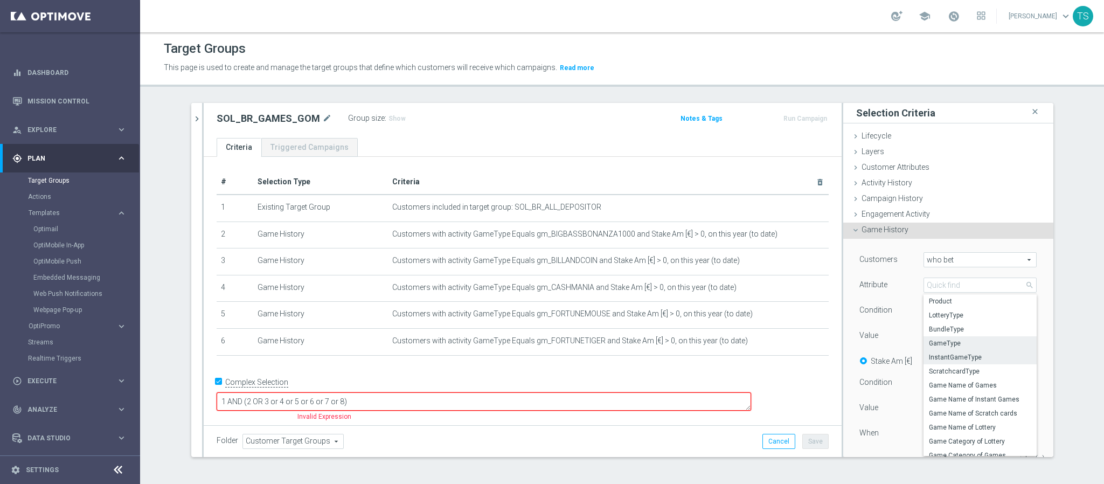
click at [948, 342] on span "GameType" at bounding box center [980, 343] width 102 height 9
type input "GameType"
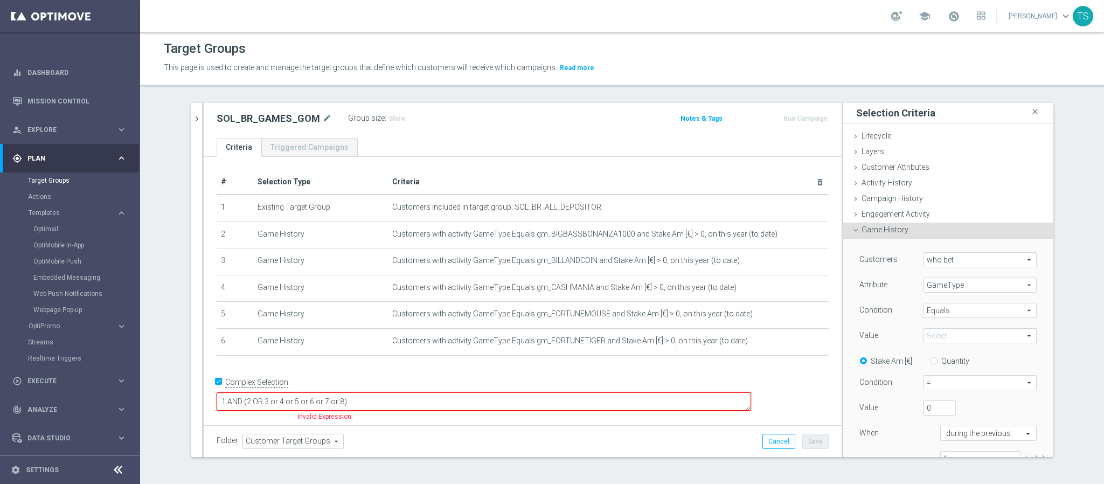
click at [949, 334] on span at bounding box center [980, 336] width 112 height 14
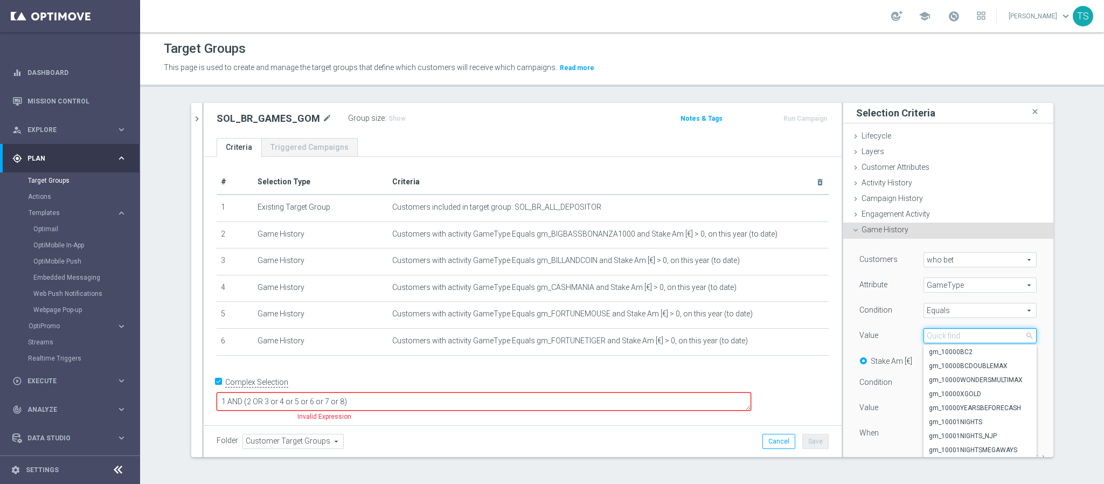
click at [949, 334] on input "search" at bounding box center [980, 335] width 113 height 15
type input "starburs"
click at [951, 376] on span "GM_STARBURST" at bounding box center [980, 380] width 102 height 9
type input "GM_STARBURST"
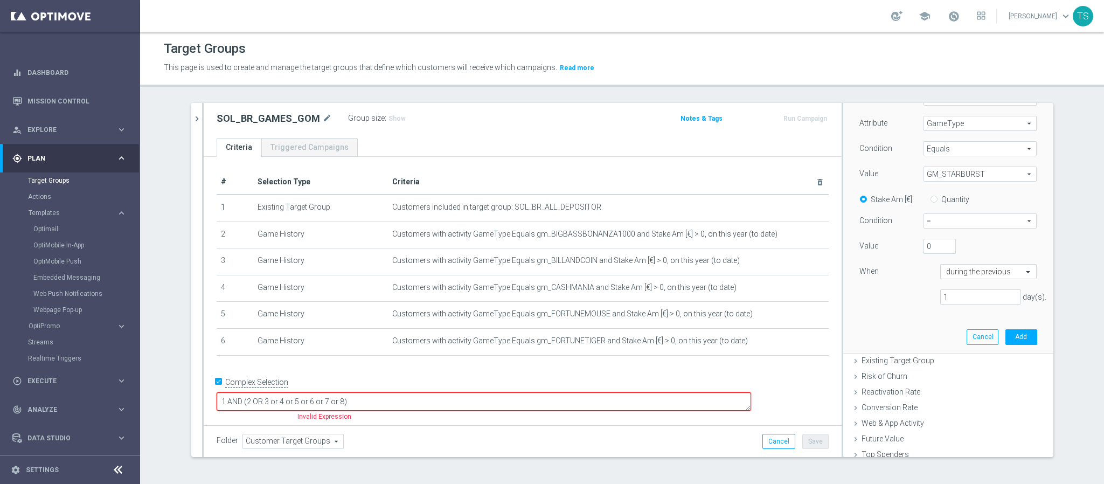
scroll to position [172, 0]
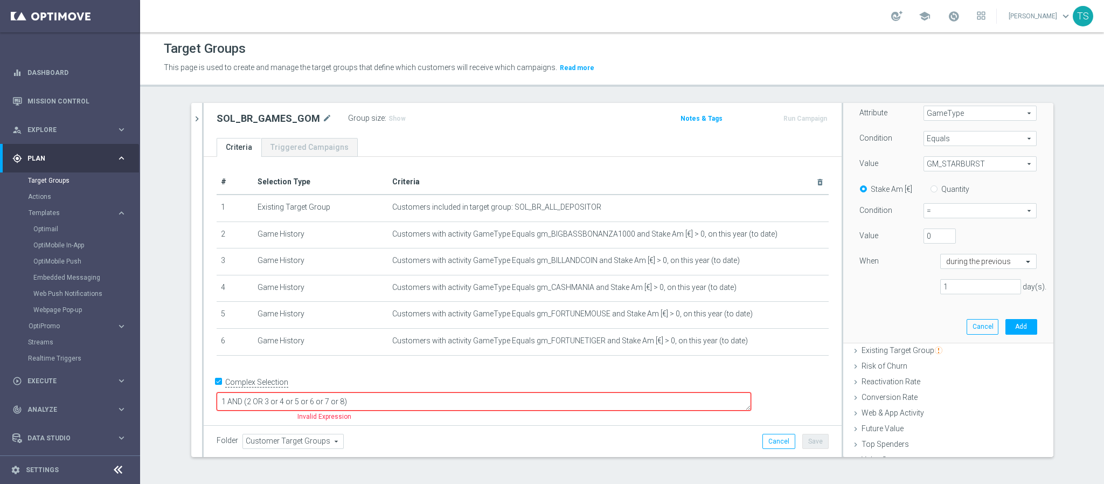
click at [957, 212] on span "=" at bounding box center [980, 211] width 112 height 14
click at [950, 249] on label ">" at bounding box center [980, 254] width 112 height 14
type input ">"
click at [995, 262] on div at bounding box center [989, 262] width 96 height 10
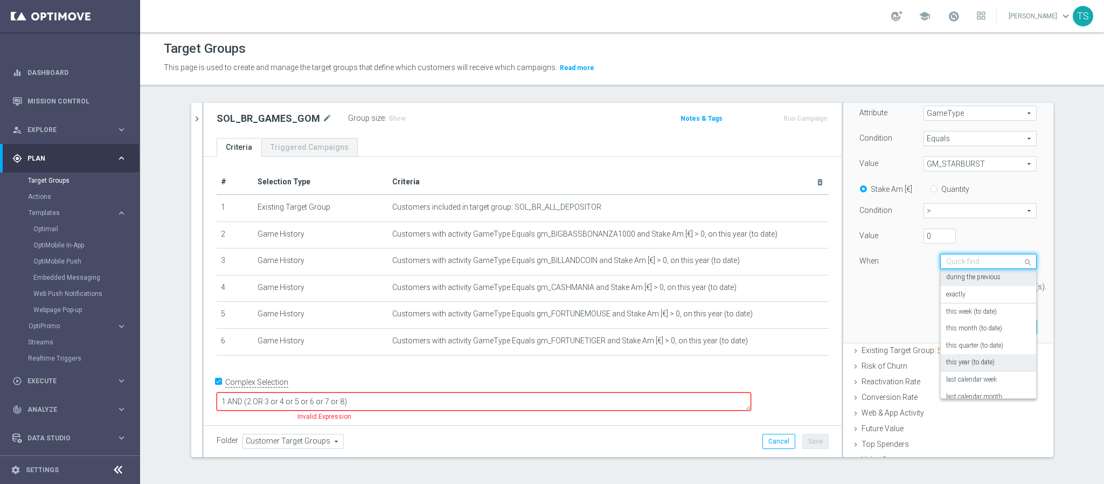
click at [979, 356] on div "this year (to date)" at bounding box center [988, 362] width 85 height 17
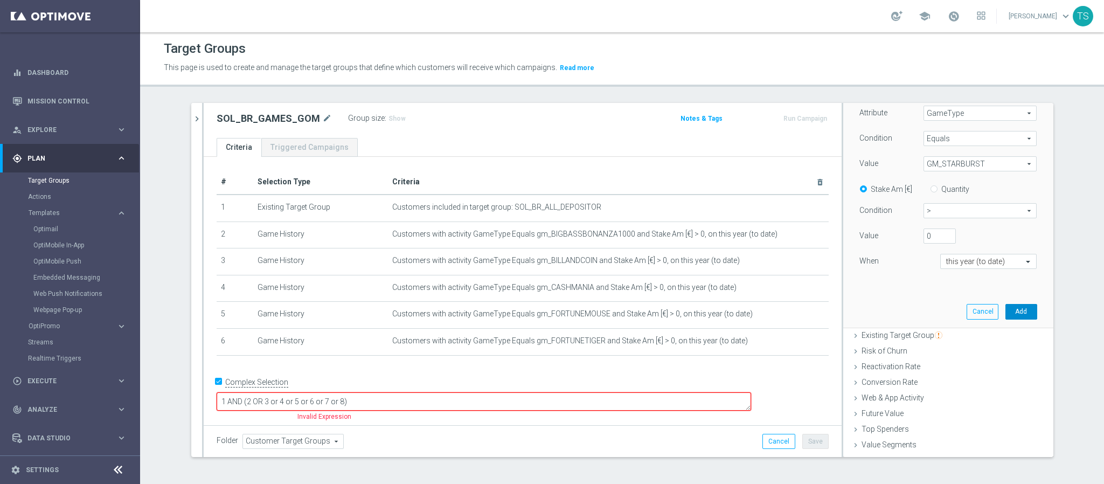
click at [1006, 310] on button "Add" at bounding box center [1022, 311] width 32 height 15
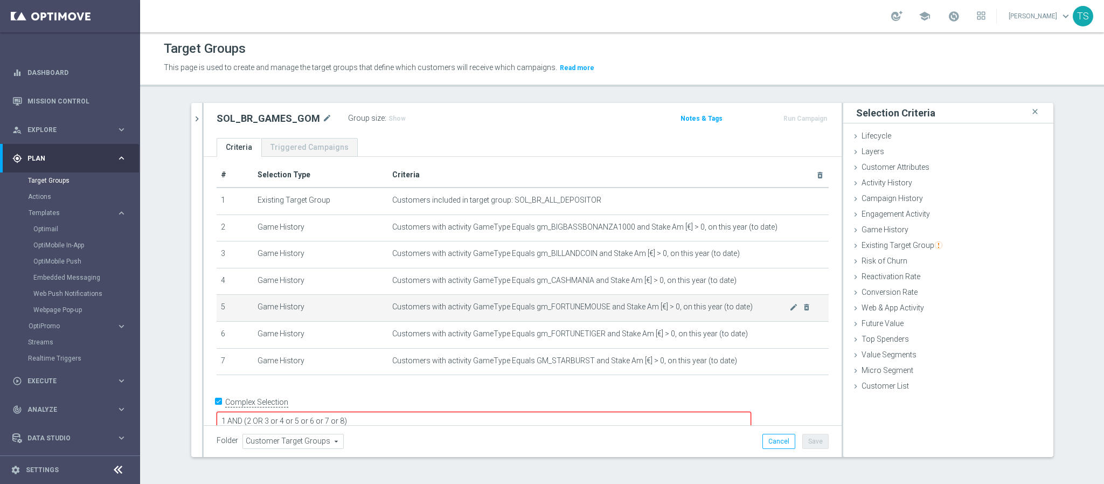
scroll to position [10, 0]
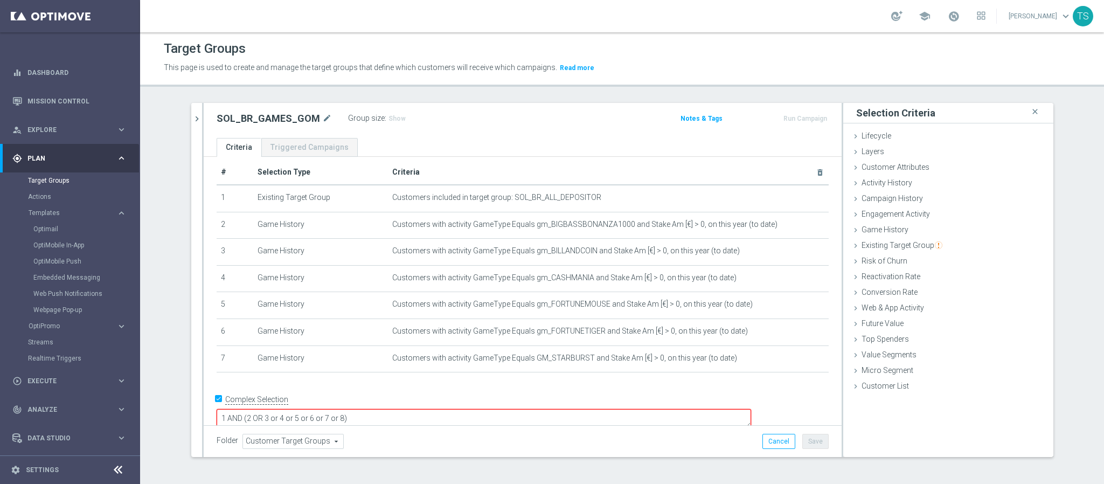
click at [639, 380] on div "# Selection Type Criteria delete_forever 1 Existing Target Group Customers incl…" at bounding box center [523, 271] width 628 height 222
click at [927, 227] on div "Game History done selection saved" at bounding box center [948, 231] width 210 height 16
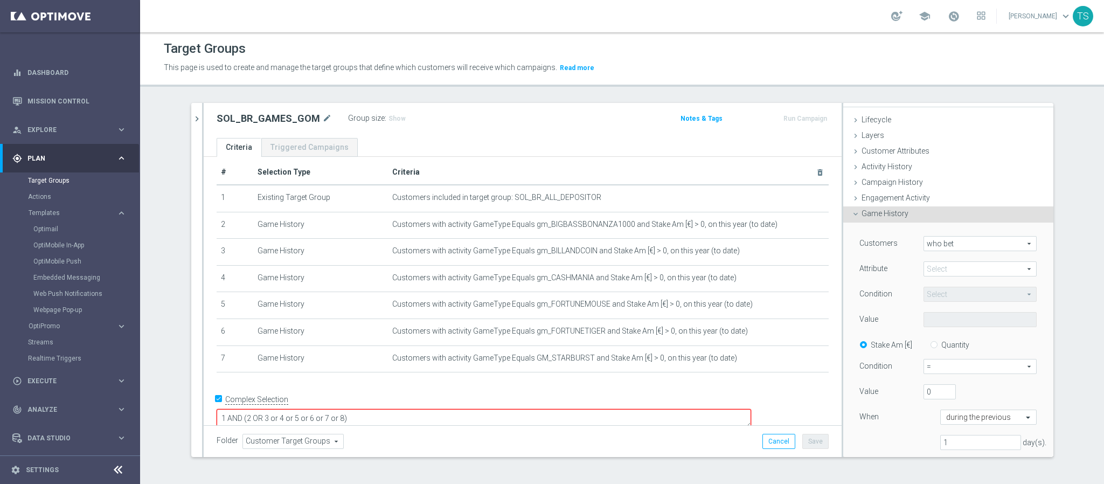
scroll to position [18, 0]
click at [938, 266] on span at bounding box center [980, 267] width 112 height 14
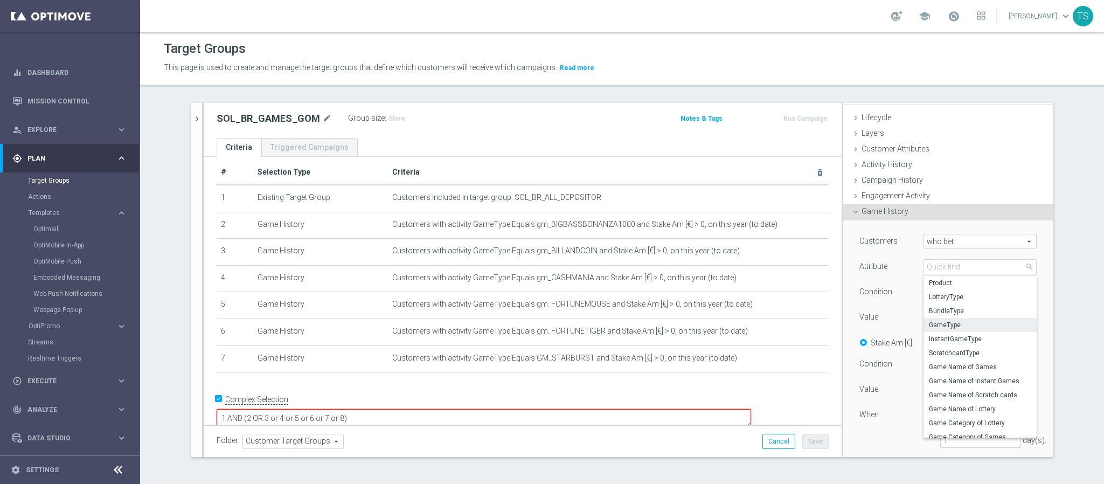
click at [950, 324] on span "GameType" at bounding box center [980, 325] width 102 height 9
type input "GameType"
type input "Equals"
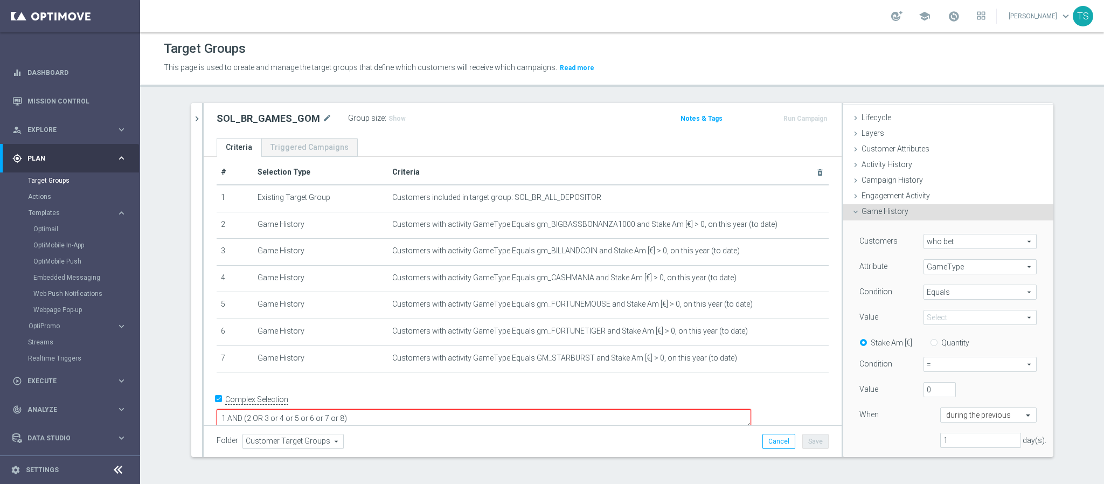
click at [951, 322] on span at bounding box center [980, 317] width 112 height 14
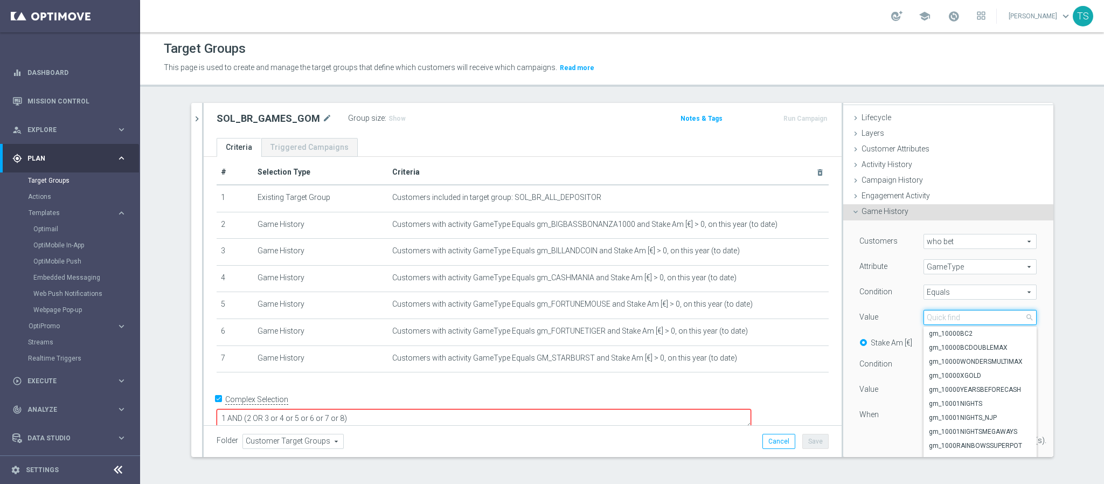
click at [964, 317] on input "search" at bounding box center [980, 317] width 113 height 15
type input "wolfgol"
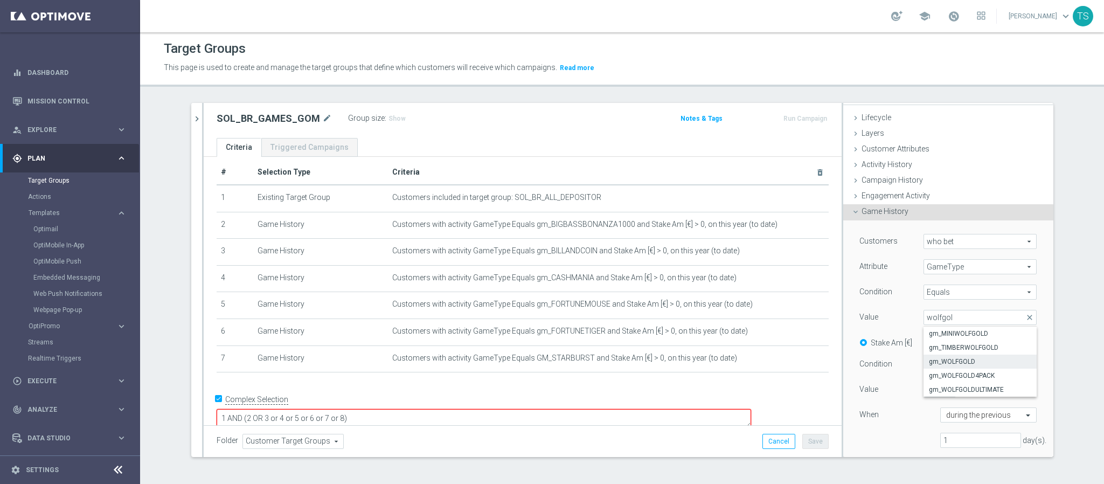
click at [979, 362] on span "gm_WOLFGOLD" at bounding box center [980, 361] width 102 height 9
type input "gm_WOLFGOLD"
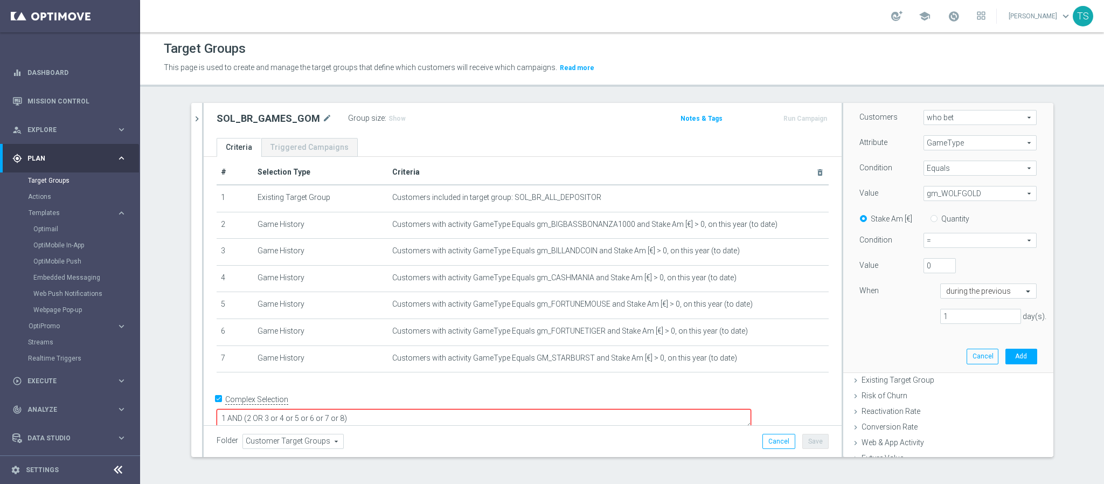
scroll to position [180, 0]
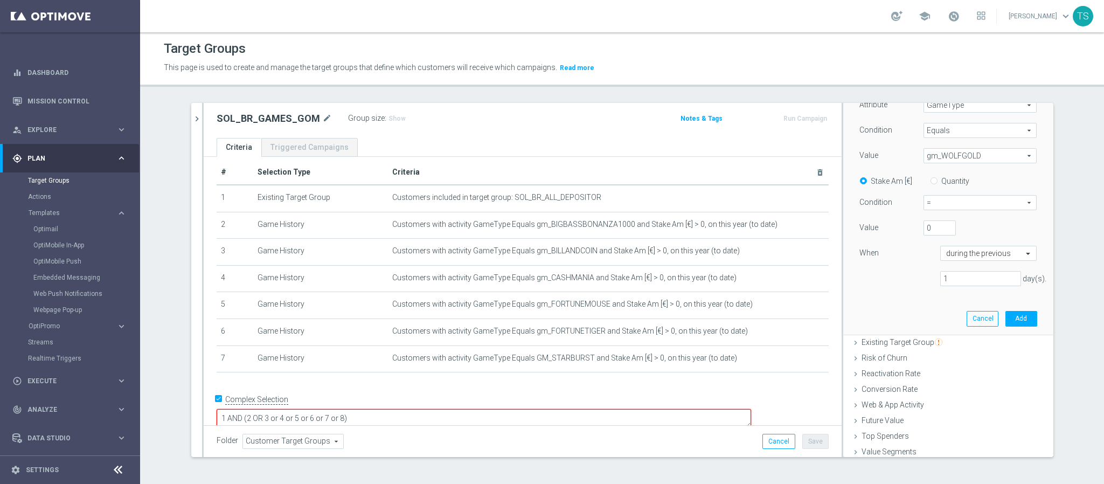
click at [946, 201] on span "=" at bounding box center [980, 203] width 112 height 14
click at [950, 245] on span ">" at bounding box center [980, 246] width 101 height 9
type input ">"
click at [957, 254] on input "text" at bounding box center [978, 254] width 64 height 10
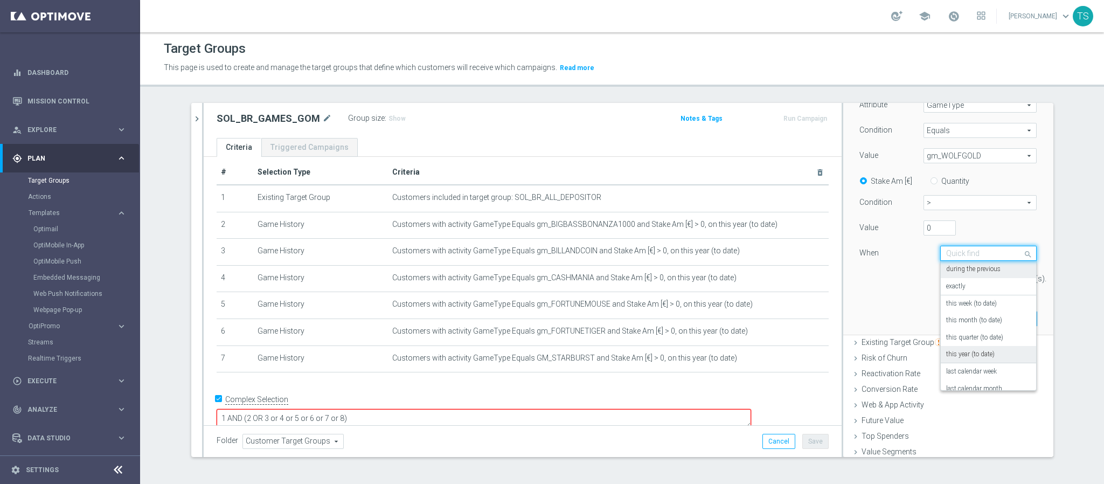
click at [959, 350] on label "this year (to date)" at bounding box center [970, 354] width 49 height 9
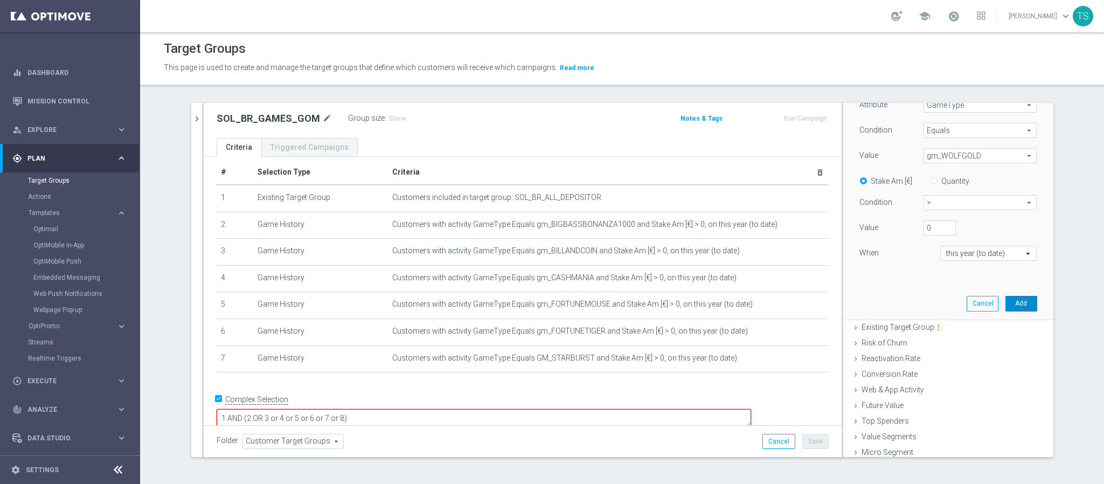
click at [1006, 302] on button "Add" at bounding box center [1022, 303] width 32 height 15
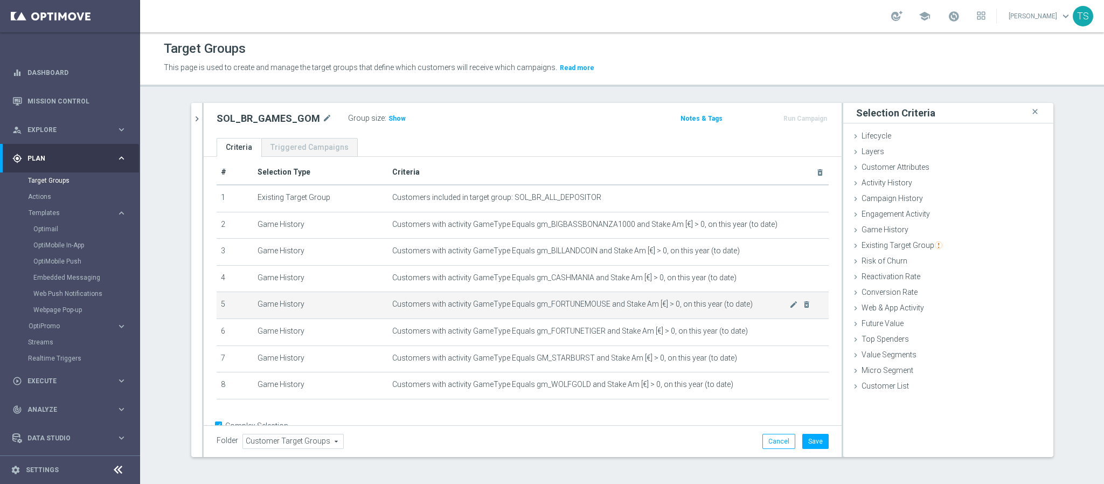
scroll to position [34, 0]
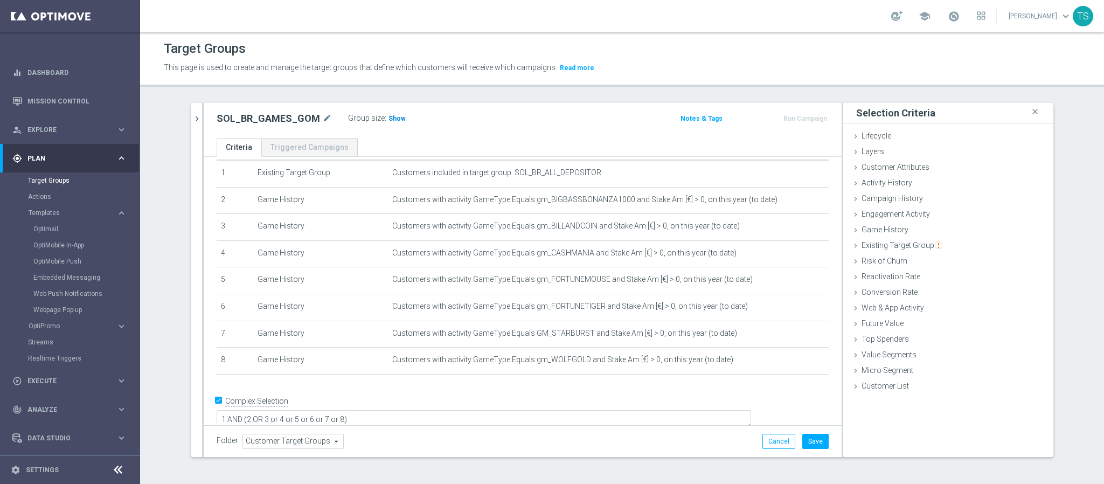
click at [389, 115] on span "Show" at bounding box center [397, 119] width 17 height 8
click at [803, 447] on button "Save" at bounding box center [816, 441] width 26 height 15
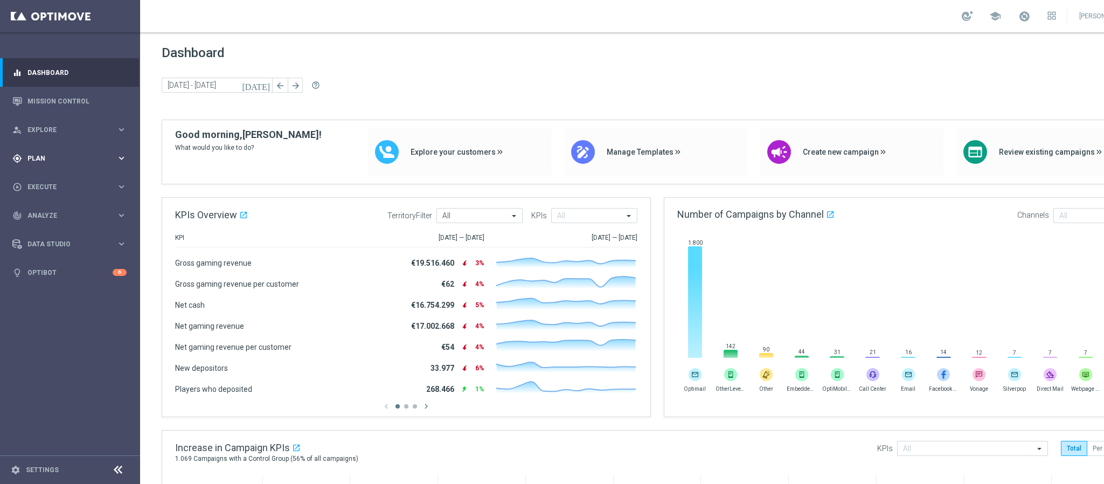
click at [49, 165] on div "gps_fixed Plan keyboard_arrow_right" at bounding box center [69, 158] width 139 height 29
click at [58, 183] on link "Target Groups" at bounding box center [70, 180] width 84 height 9
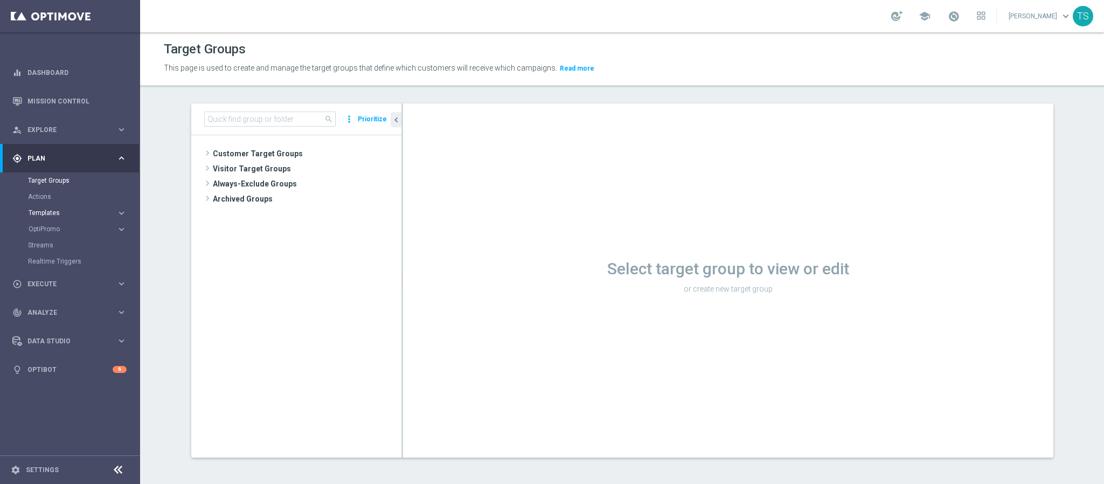
click at [61, 210] on span "Templates" at bounding box center [67, 213] width 77 height 6
click at [59, 228] on link "Optimail" at bounding box center [72, 229] width 79 height 9
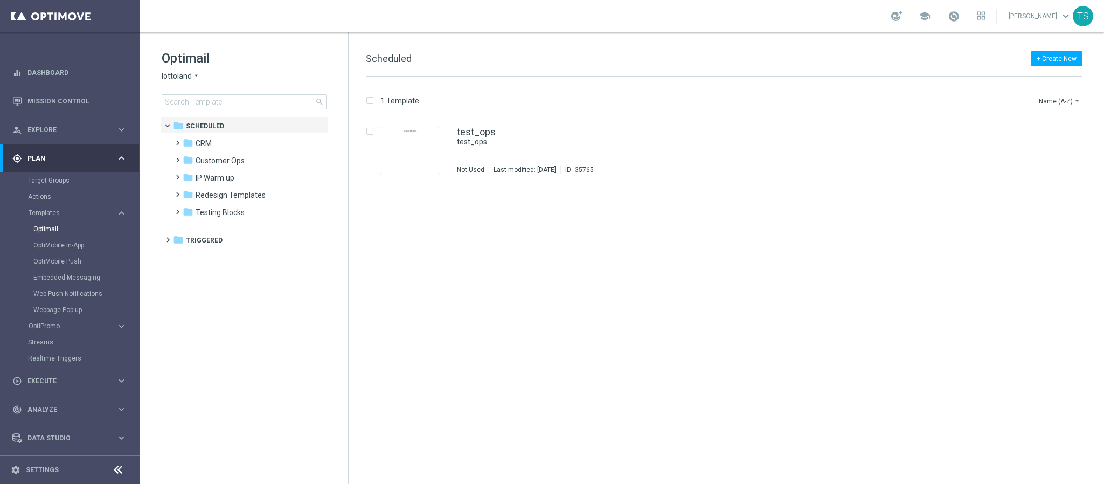
click at [176, 77] on span "lottoland" at bounding box center [177, 76] width 30 height 10
click at [0, 0] on span "[DOMAIN_NAME]" at bounding box center [0, 0] width 0 height 0
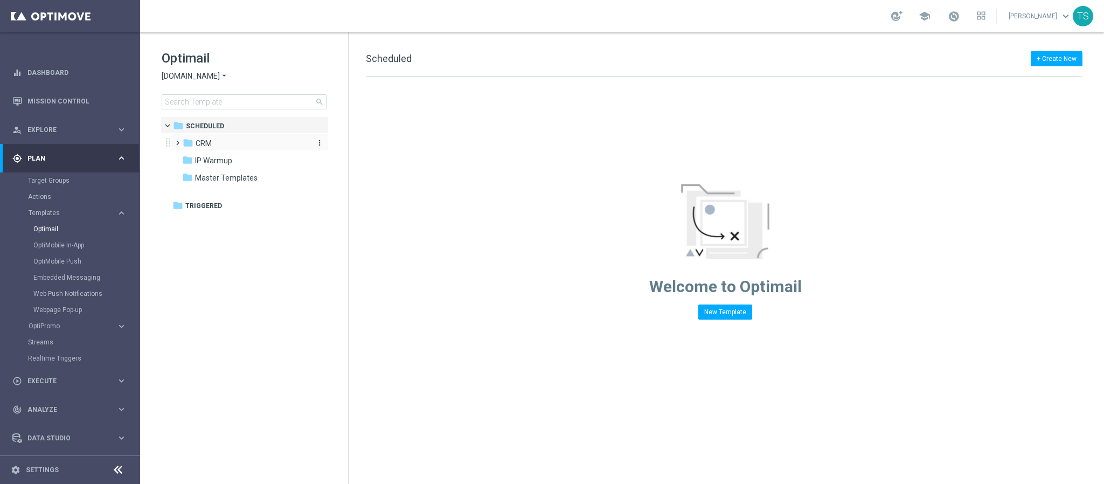
click at [199, 139] on span "CRM" at bounding box center [204, 144] width 16 height 10
click at [232, 177] on div "folder 2. NVIP" at bounding box center [250, 178] width 115 height 12
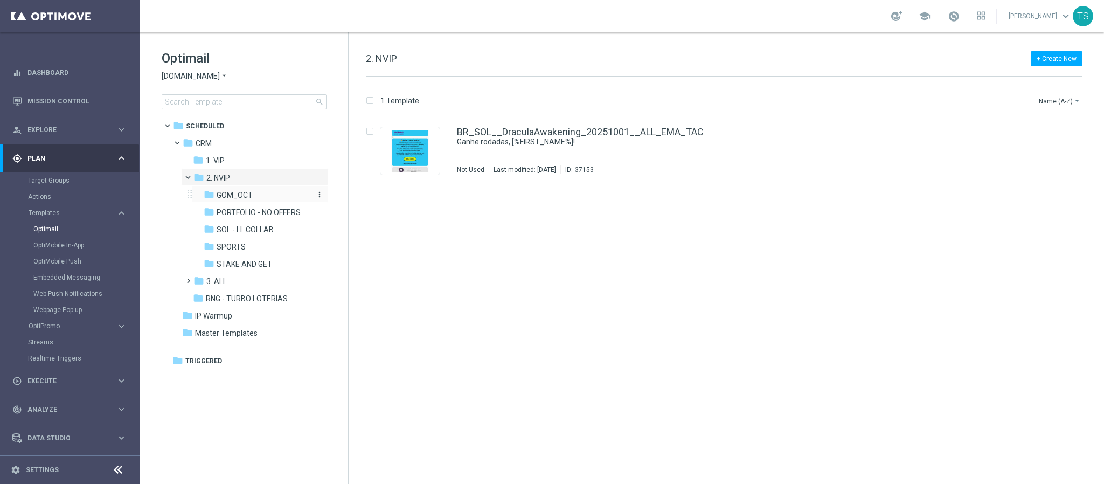
click at [245, 196] on span "GOM_OCT" at bounding box center [235, 195] width 36 height 10
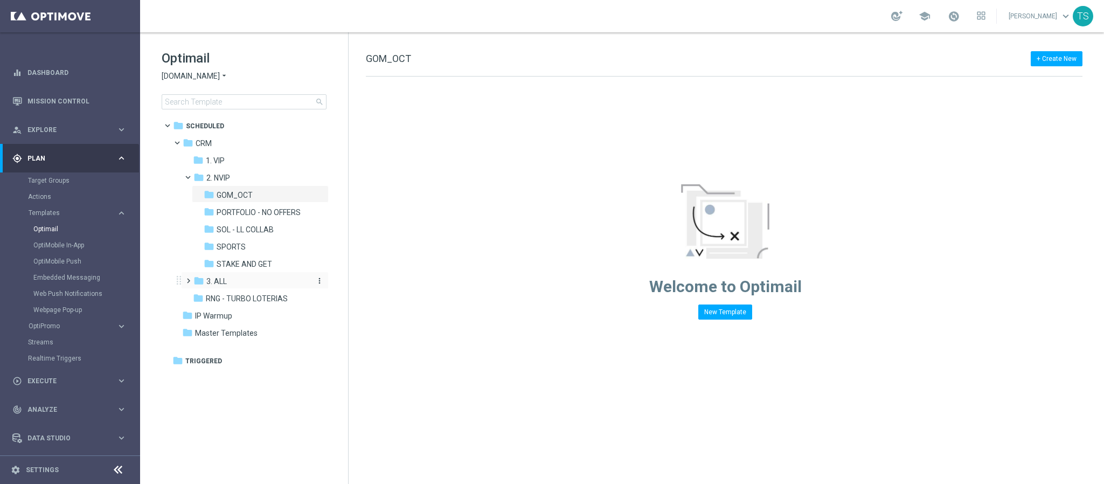
click at [238, 283] on div "folder 3. ALL" at bounding box center [250, 281] width 115 height 12
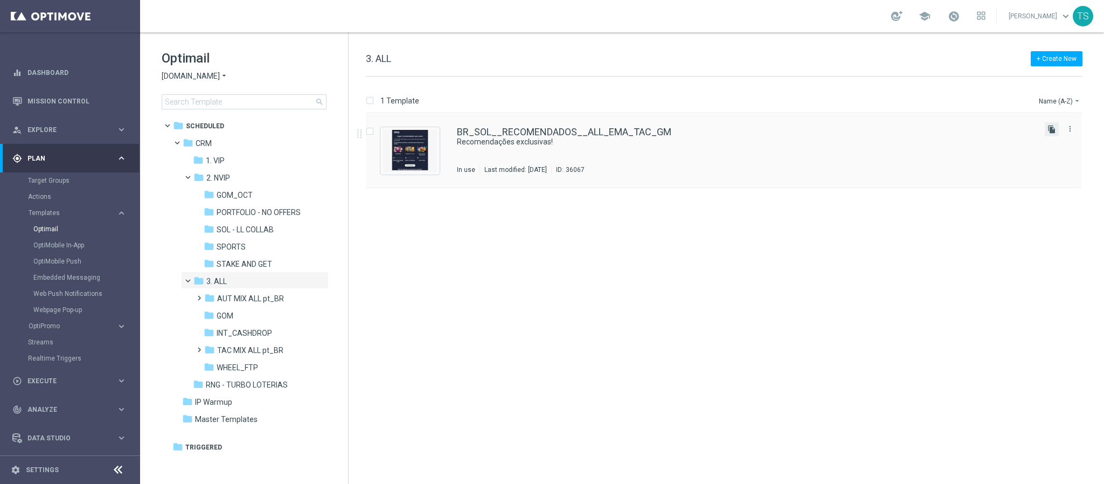
click at [1052, 129] on icon "file_copy" at bounding box center [1052, 129] width 9 height 9
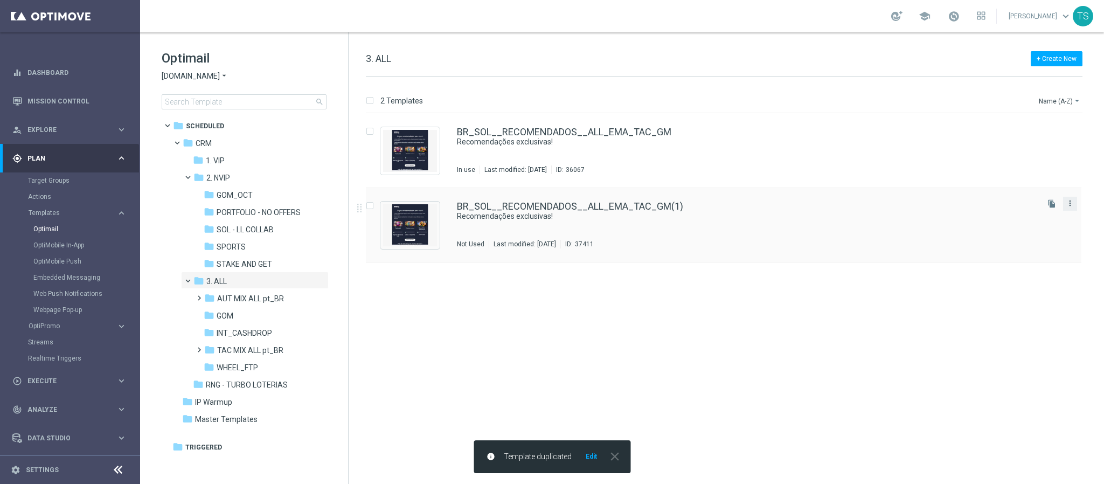
click at [1066, 203] on icon "more_vert" at bounding box center [1070, 203] width 9 height 9
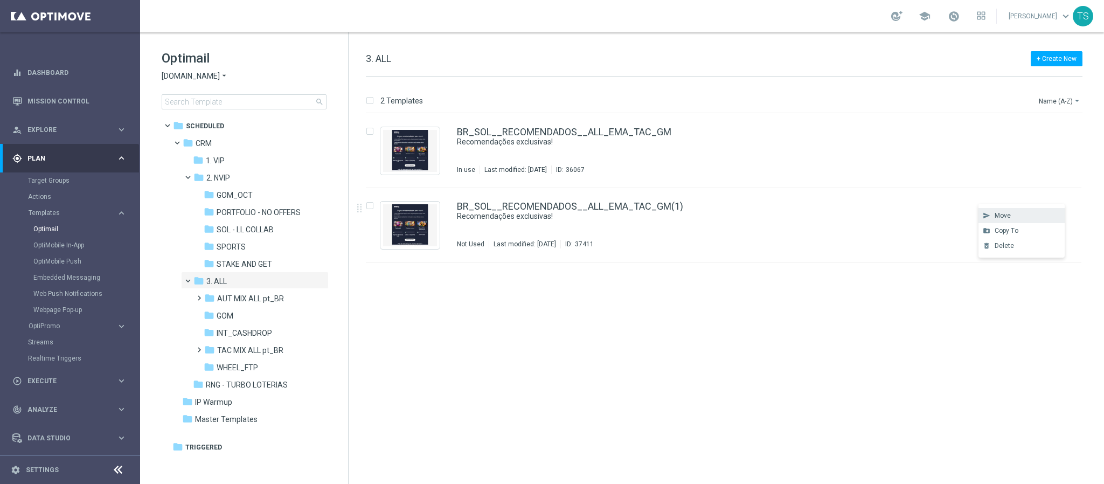
click at [1021, 219] on div "Move" at bounding box center [1027, 216] width 65 height 8
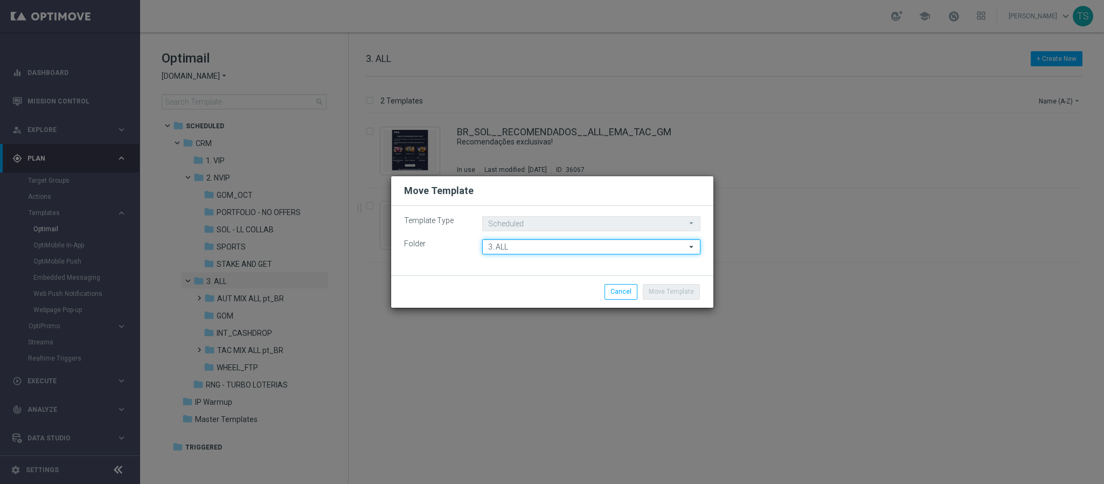
click at [537, 247] on input "3. ALL" at bounding box center [591, 246] width 218 height 15
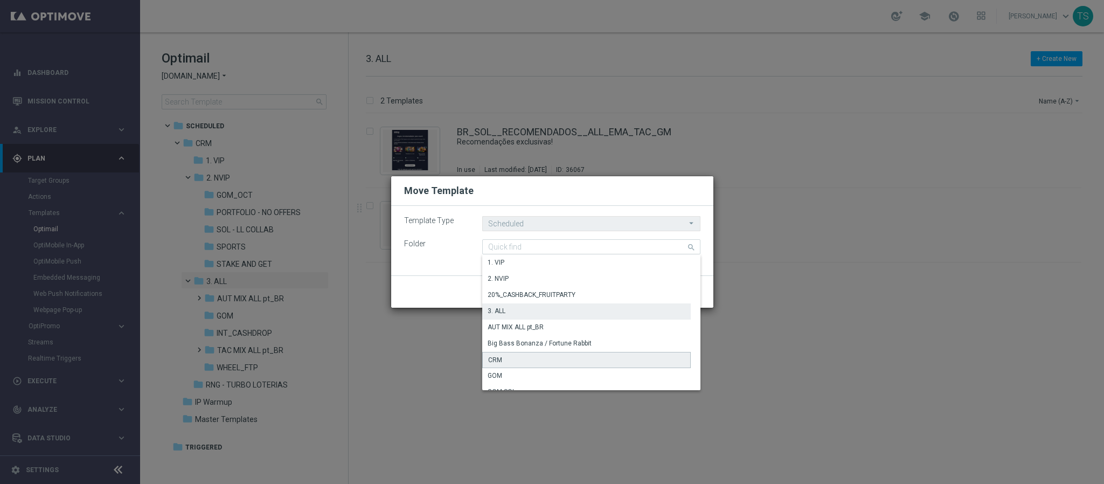
click at [519, 352] on div "CRM" at bounding box center [586, 360] width 209 height 16
type input "CRM"
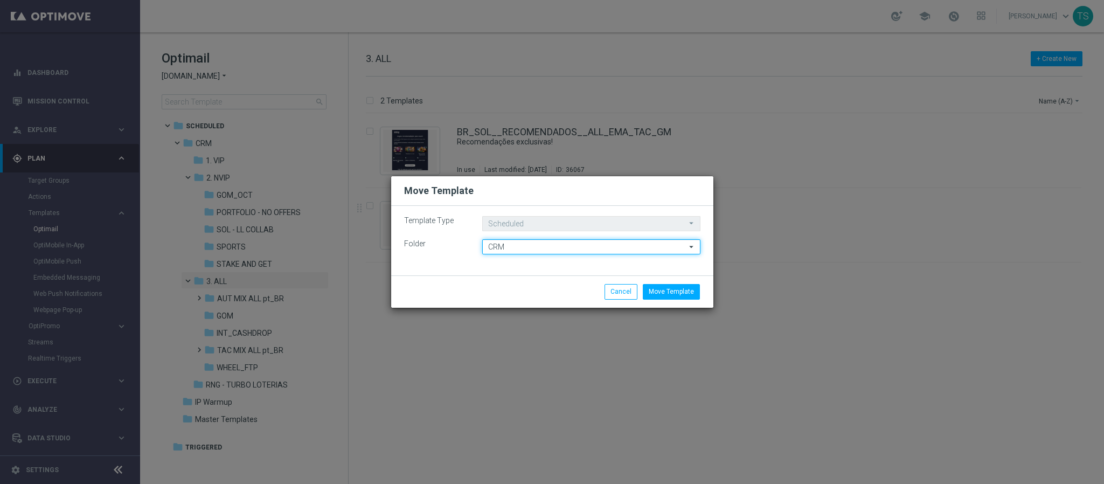
click at [529, 244] on input "CRM" at bounding box center [591, 246] width 218 height 15
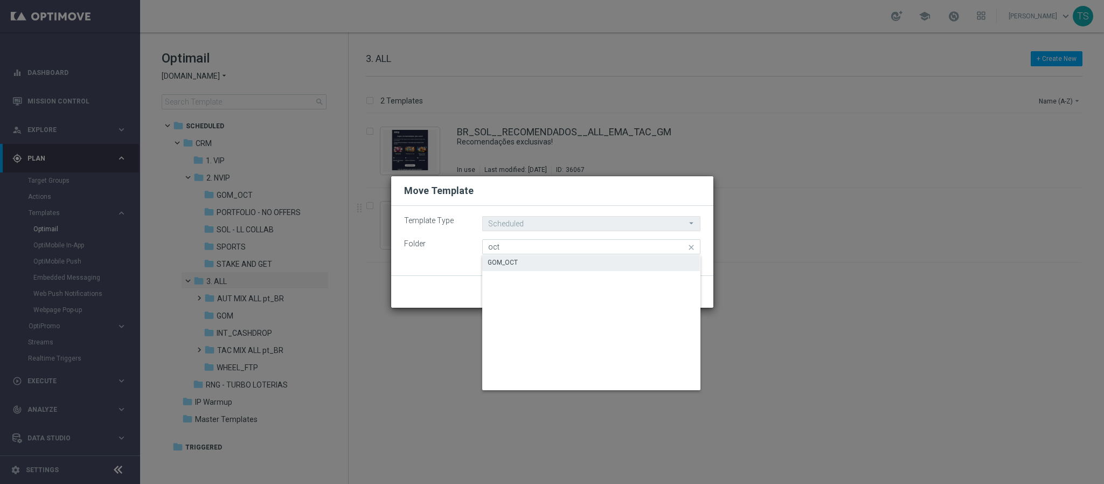
click at [529, 255] on div "GOM_OCT" at bounding box center [591, 262] width 218 height 15
type input "GOM_OCT"
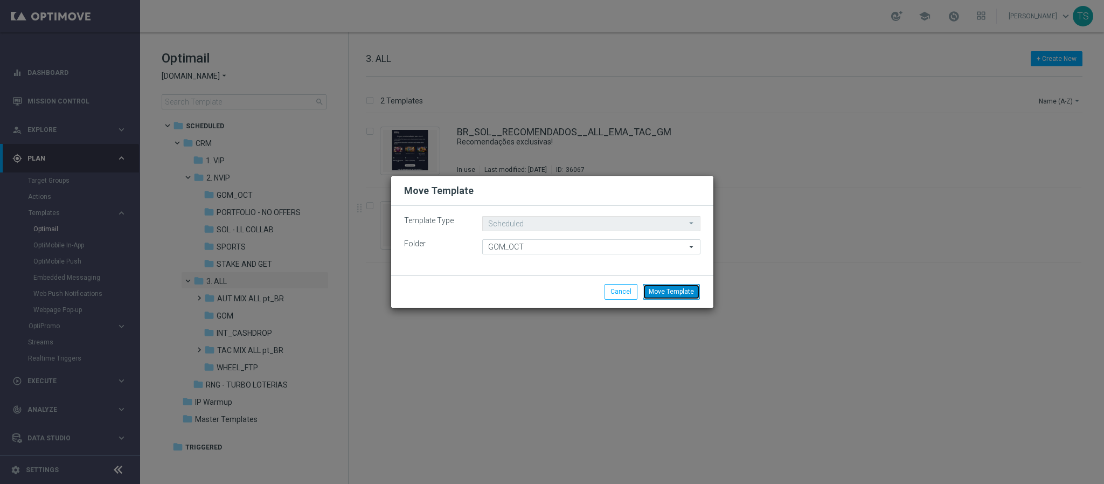
click at [665, 288] on button "Move Template" at bounding box center [671, 291] width 57 height 15
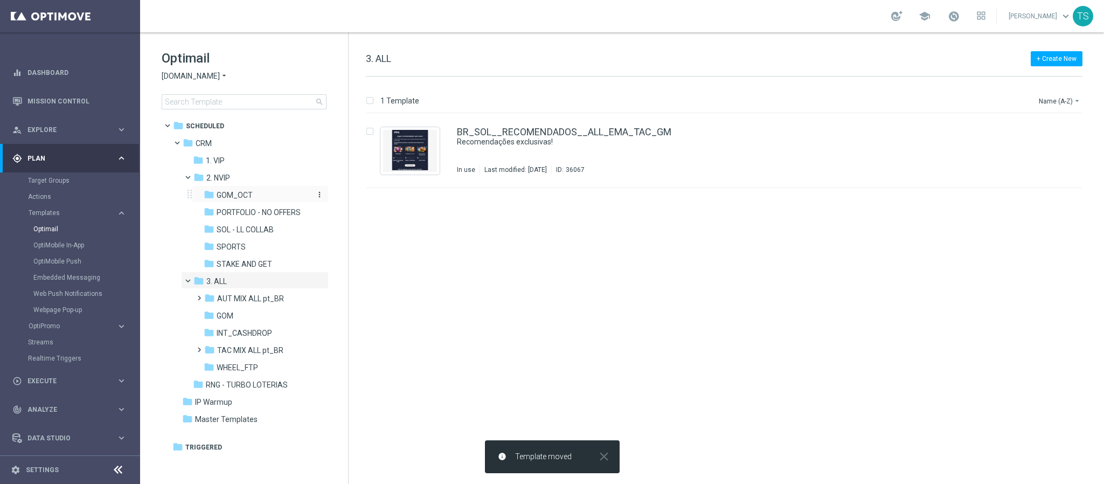
click at [235, 191] on span "GOM_OCT" at bounding box center [235, 195] width 36 height 10
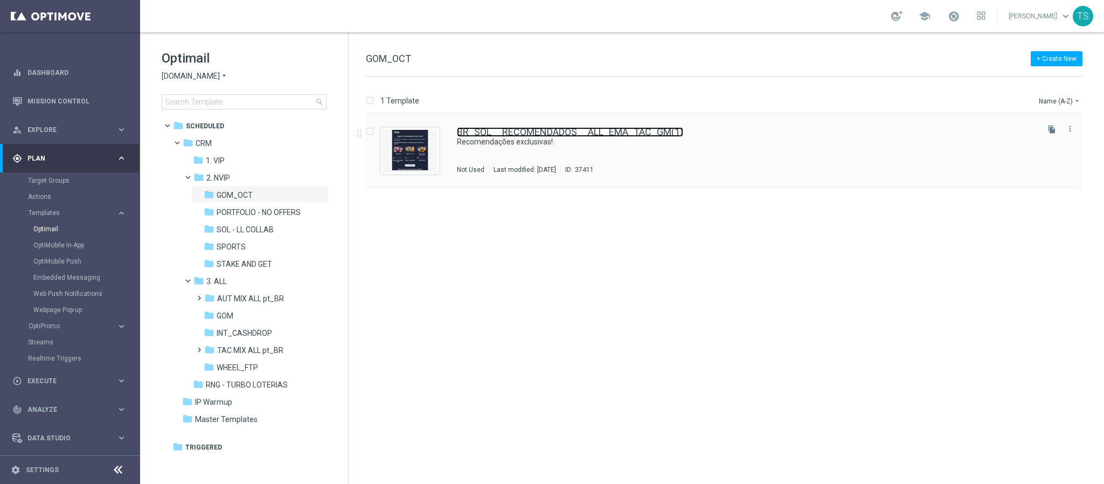
click at [623, 131] on link "BR_SOL__RECOMENDADOS__ALL_EMA_TAC_GM(1)" at bounding box center [570, 132] width 226 height 10
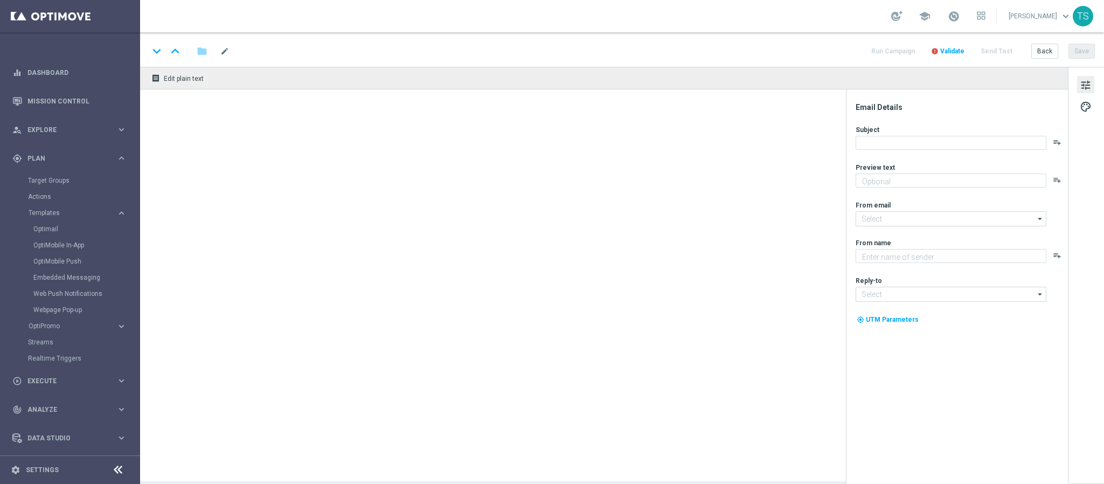
type textarea "[DEMOGRAPHIC_DATA] em títulos selecionados e aumente suas chances de ganhar hoj…"
type input "[EMAIL_ADDRESS][DOMAIN_NAME]"
type textarea "Sorte Online [PERSON_NAME]"
type input "[EMAIL_ADDRESS][DOMAIN_NAME]"
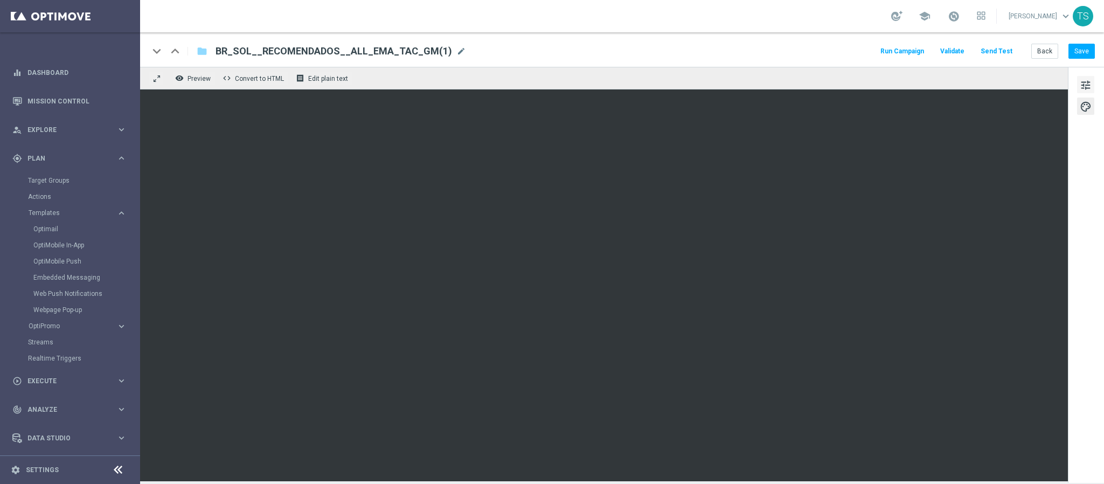
click at [1090, 86] on span "tune" at bounding box center [1086, 85] width 12 height 14
click at [1087, 320] on div "tune palette" at bounding box center [1086, 275] width 36 height 416
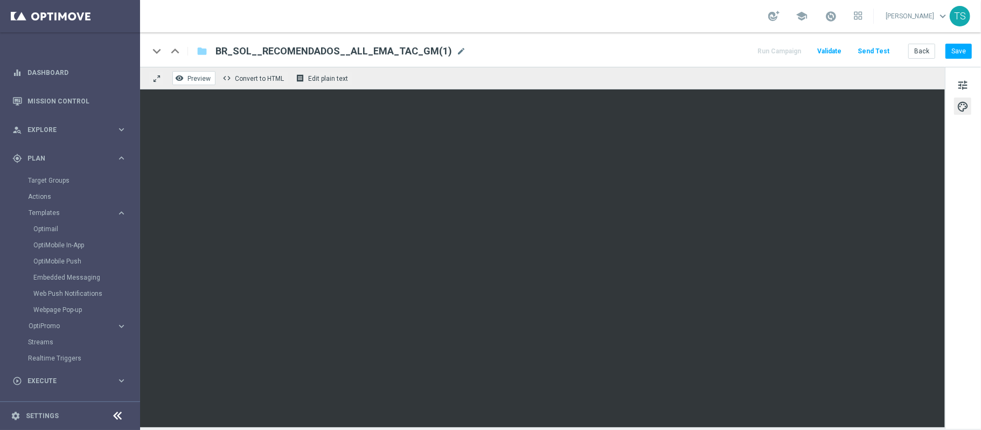
click at [207, 78] on span "Preview" at bounding box center [199, 79] width 23 height 8
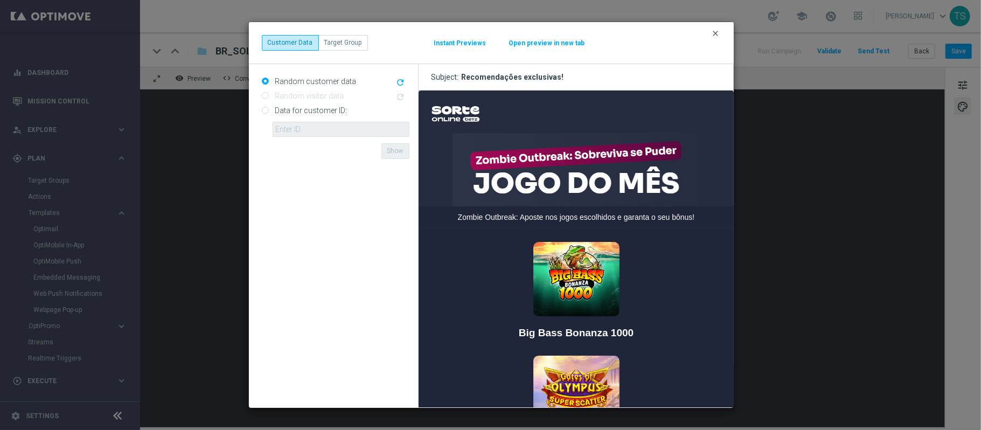
click at [719, 35] on icon "clear" at bounding box center [716, 33] width 9 height 9
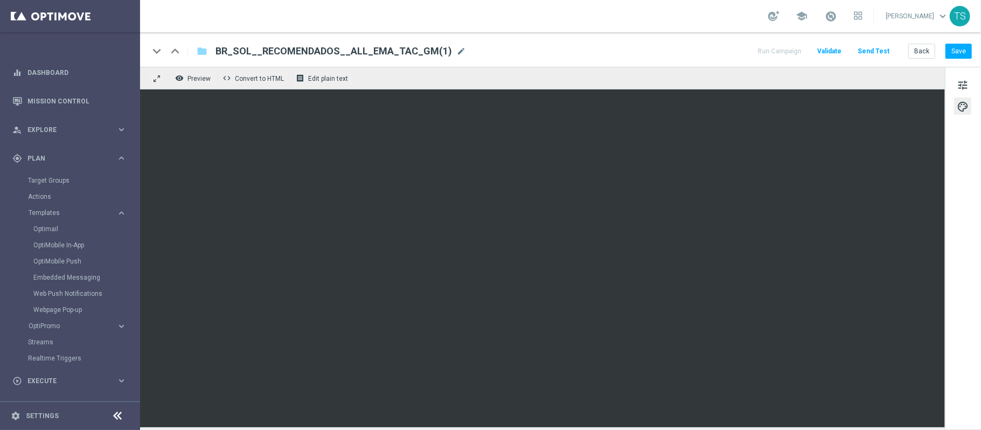
click at [882, 52] on button "Send Test" at bounding box center [873, 51] width 35 height 15
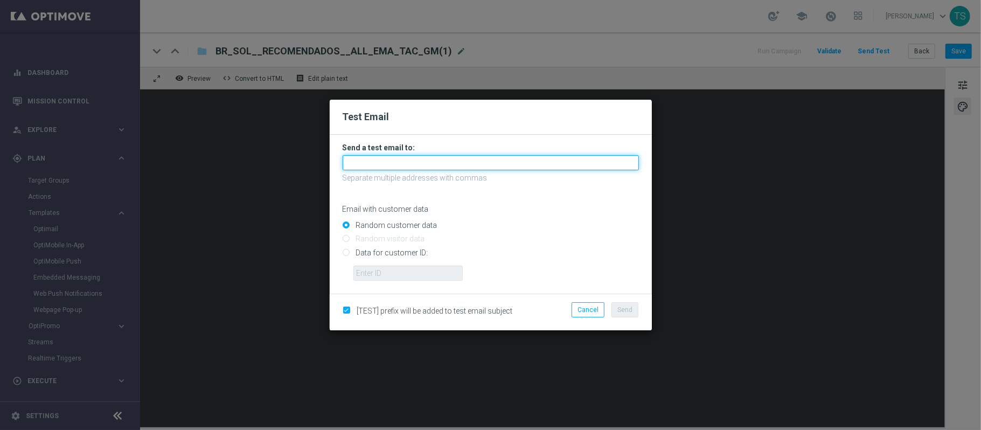
click at [456, 160] on input "text" at bounding box center [491, 162] width 296 height 15
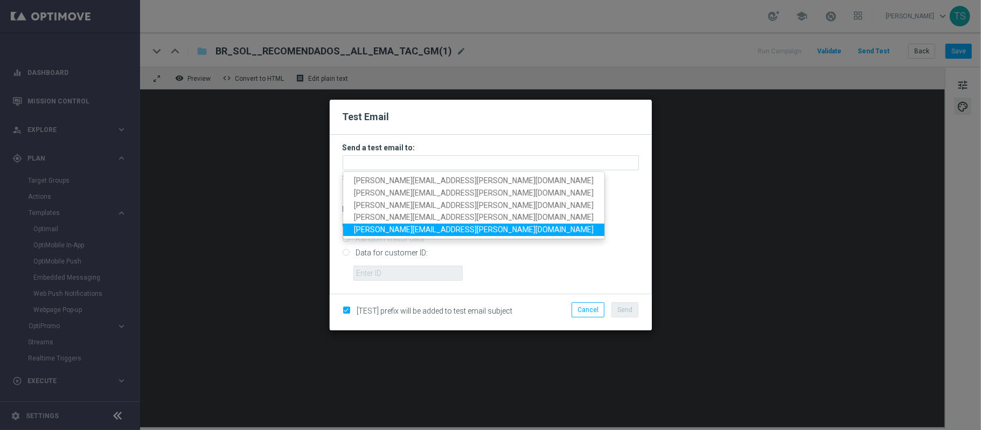
click at [432, 231] on span "thomas.silva@sorteonline.com.br" at bounding box center [474, 229] width 240 height 9
type input "thomas.silva@sorteonline.com.br"
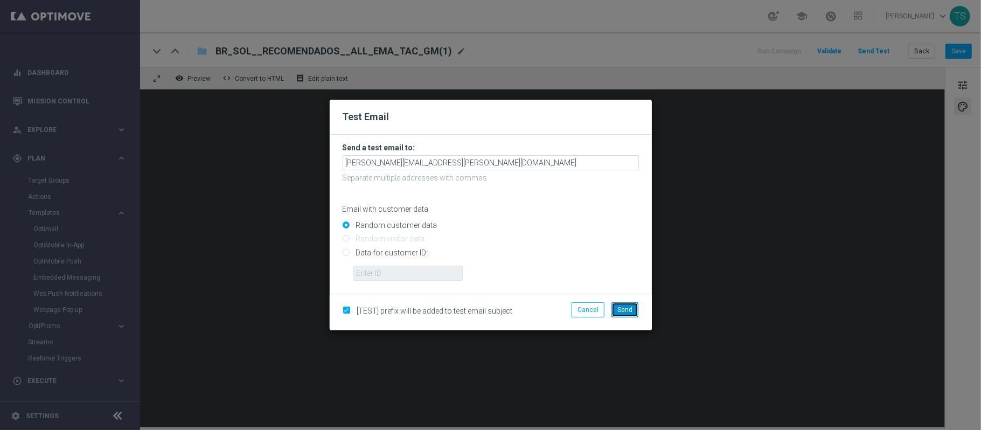
click at [632, 310] on span "Send" at bounding box center [625, 310] width 15 height 8
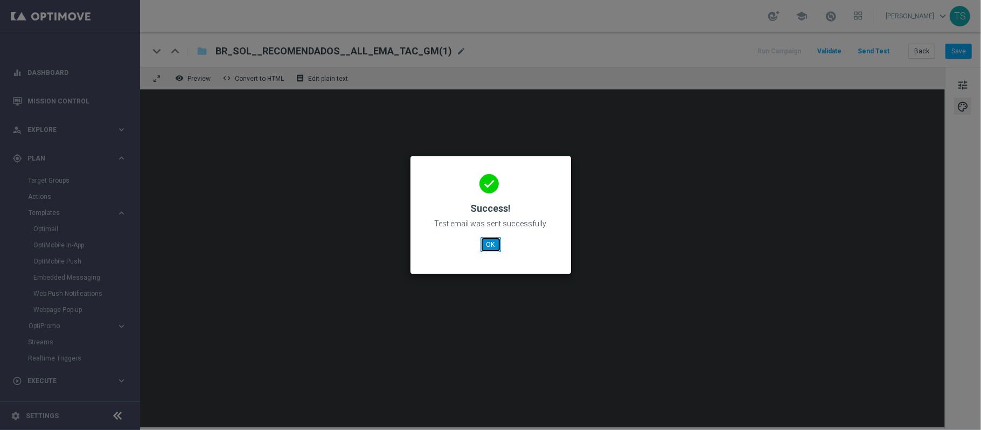
click at [489, 244] on button "OK" at bounding box center [491, 244] width 20 height 15
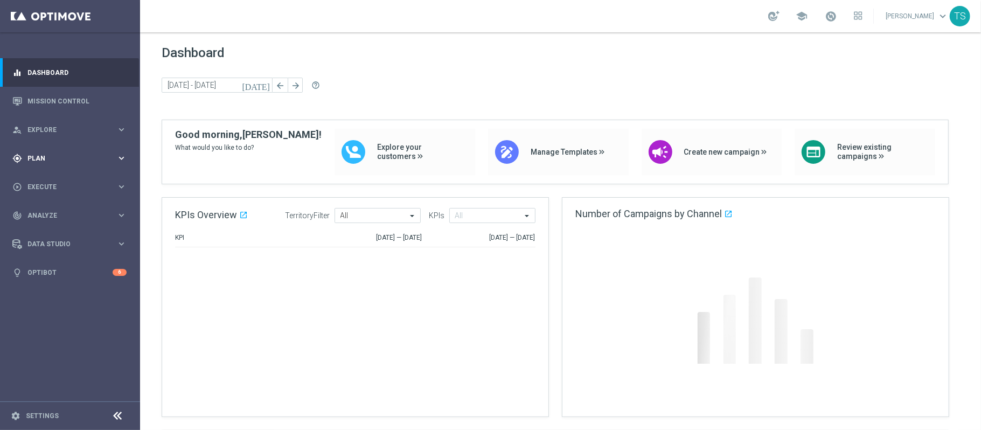
click at [54, 161] on span "Plan" at bounding box center [71, 158] width 89 height 6
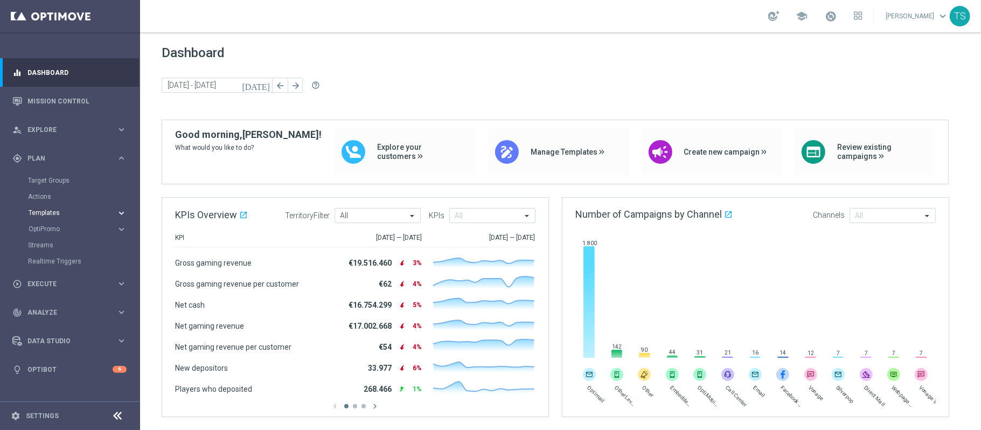
click at [74, 217] on button "Templates keyboard_arrow_right" at bounding box center [77, 213] width 99 height 9
click at [52, 227] on link "Optimail" at bounding box center [72, 229] width 79 height 9
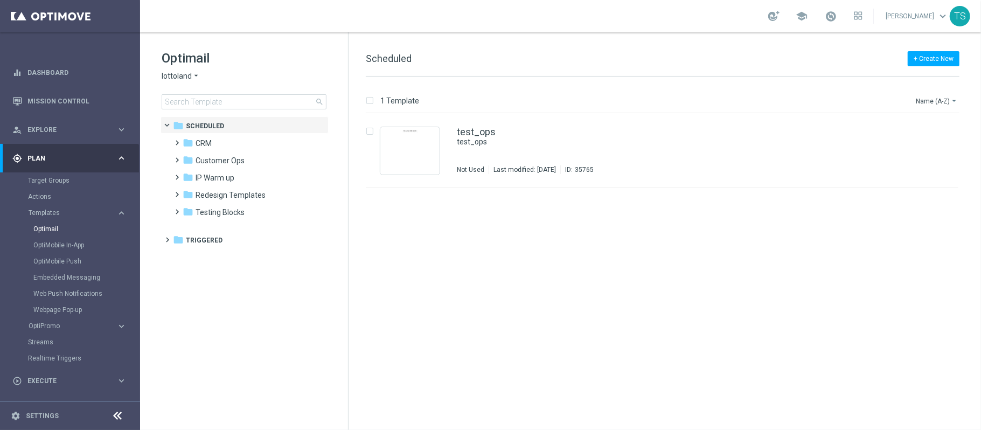
click at [195, 80] on icon "arrow_drop_down" at bounding box center [196, 76] width 9 height 10
click at [0, 0] on span "[DOMAIN_NAME]" at bounding box center [0, 0] width 0 height 0
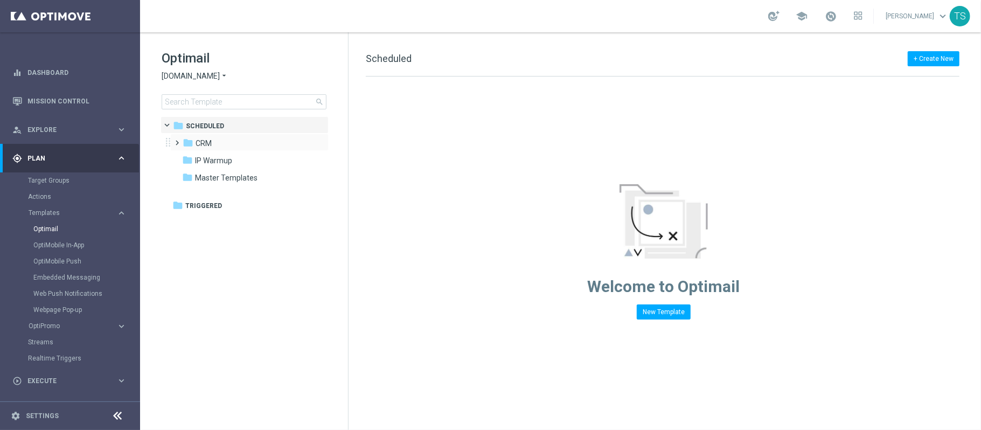
click at [178, 140] on span at bounding box center [175, 138] width 5 height 4
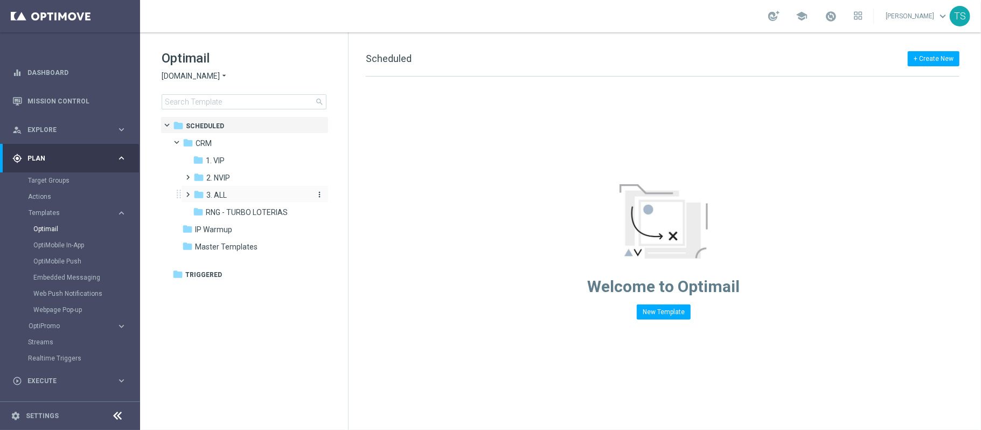
click at [218, 197] on span "3. ALL" at bounding box center [216, 195] width 20 height 10
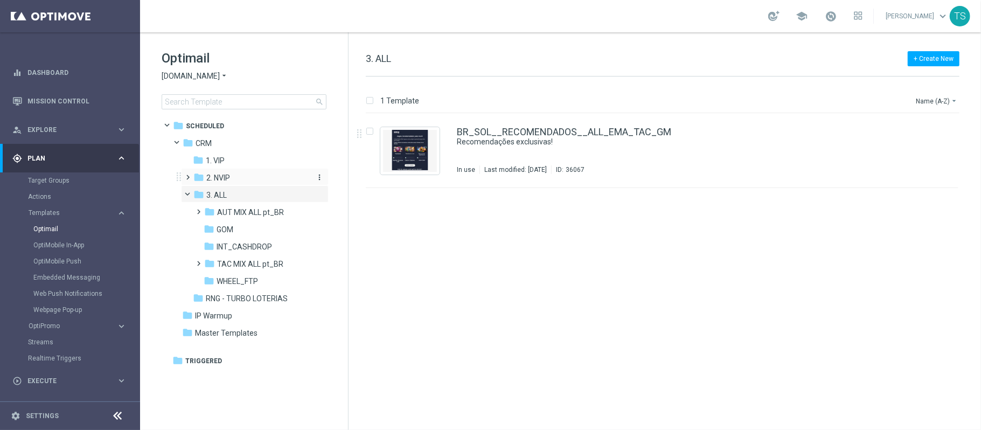
click at [225, 173] on span "2. NVIP" at bounding box center [218, 178] width 24 height 10
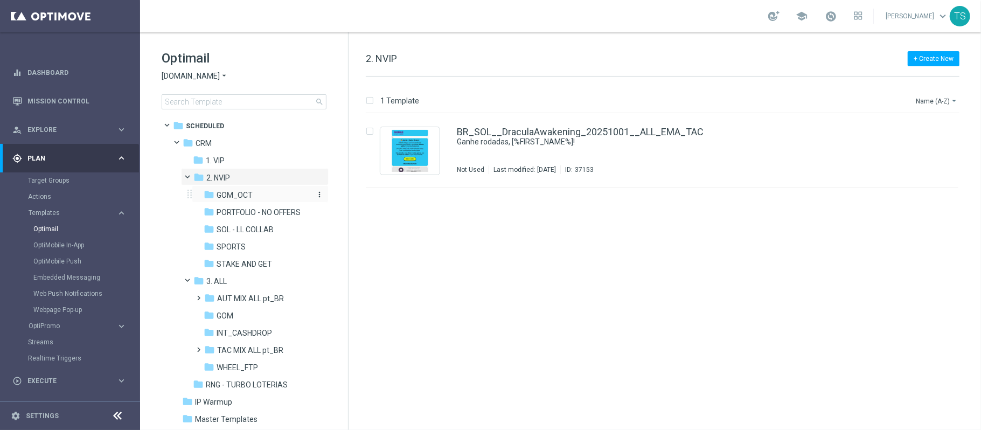
click at [243, 195] on span "GOM_OCT" at bounding box center [235, 195] width 36 height 10
click at [611, 126] on div "BR_SOL__RECOMENDADOS__ALL_EMA_TAC_GM(1) Recomendações exclusivas! Not Used Last…" at bounding box center [662, 151] width 593 height 74
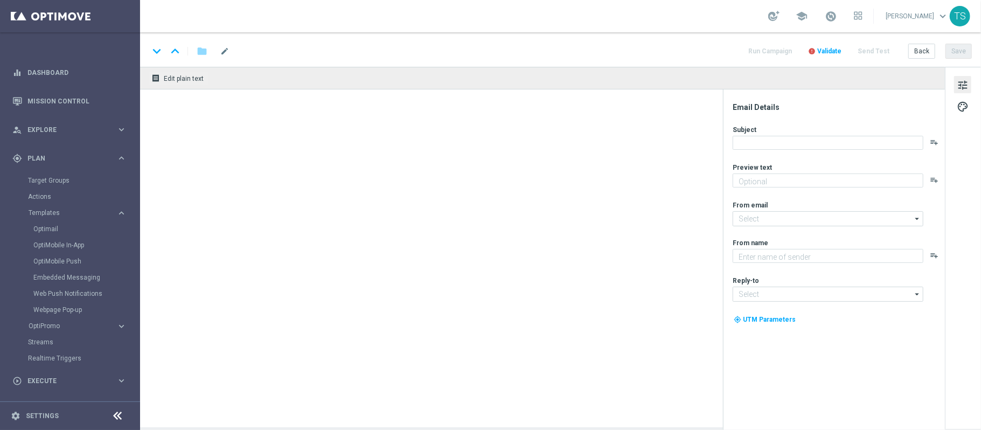
type textarea "[DEMOGRAPHIC_DATA] em títulos selecionados e aumente suas chances de ganhar hoj…"
type input "[EMAIL_ADDRESS][DOMAIN_NAME]"
type textarea "Sorte Online [PERSON_NAME]"
type input "[EMAIL_ADDRESS][DOMAIN_NAME]"
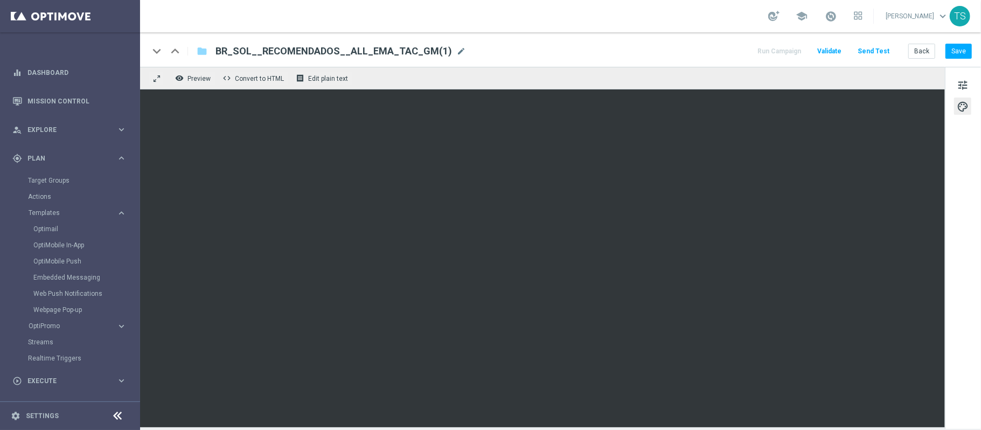
click at [861, 72] on div "remove_red_eye Preview code Convert to HTML receipt Edit plain text" at bounding box center [542, 78] width 805 height 23
click at [963, 102] on span "palette" at bounding box center [963, 107] width 12 height 14
click at [958, 225] on div "tune palette" at bounding box center [963, 248] width 36 height 362
click at [962, 231] on div "tune palette" at bounding box center [963, 248] width 36 height 362
click at [969, 287] on div "tune palette" at bounding box center [963, 248] width 36 height 362
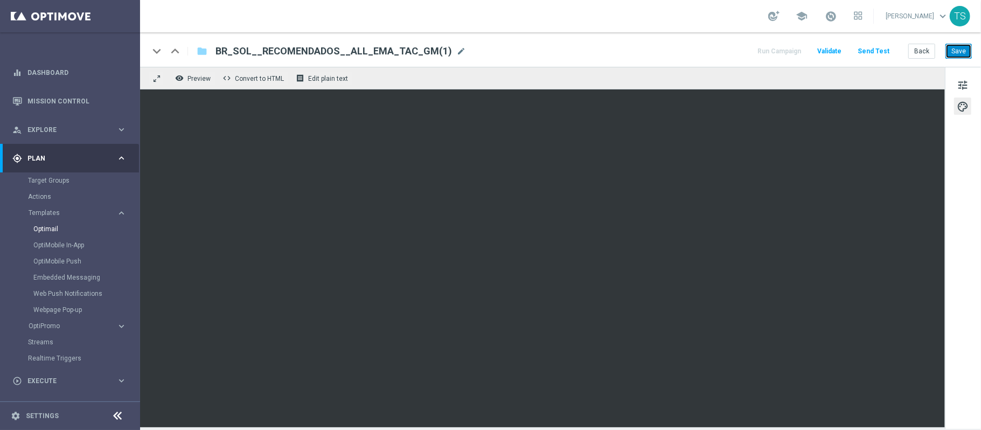
click at [950, 50] on button "Save" at bounding box center [959, 51] width 26 height 15
click at [954, 274] on div "tune palette" at bounding box center [963, 248] width 36 height 362
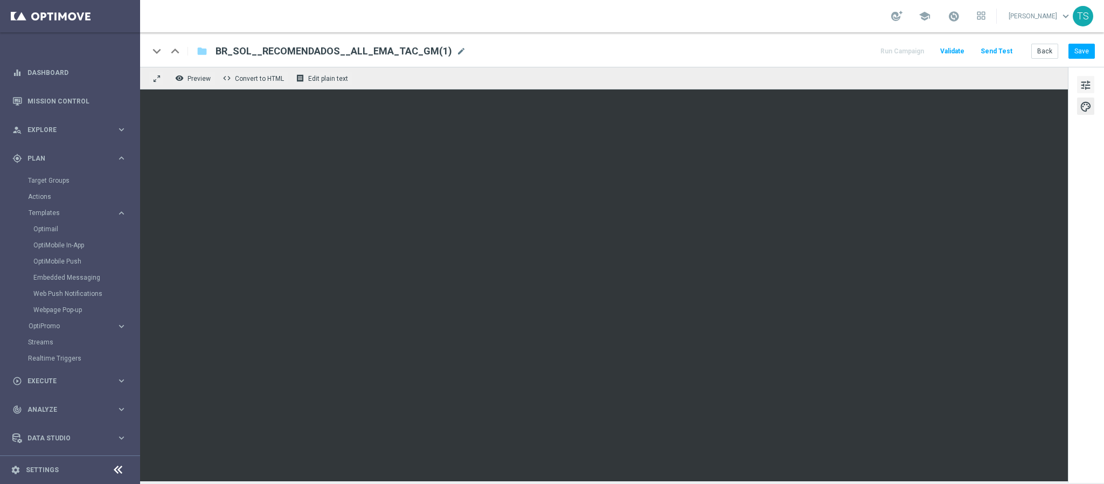
drag, startPoint x: 1081, startPoint y: 89, endPoint x: 1087, endPoint y: 86, distance: 6.5
click at [981, 86] on span "tune" at bounding box center [1086, 85] width 12 height 14
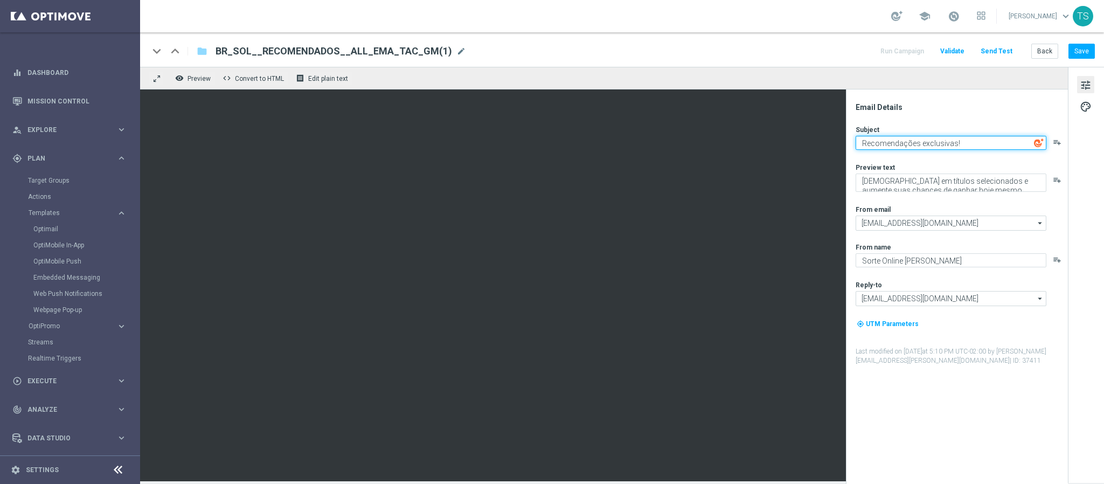
click at [896, 141] on textarea "Recomendações exclusivas!" at bounding box center [951, 143] width 191 height 14
paste textarea "Seu bônus está pronto — aposte e resgate agora"
click at [946, 146] on textarea "Seu bônus está pronto — aposte e resgate agora" at bounding box center [951, 143] width 191 height 14
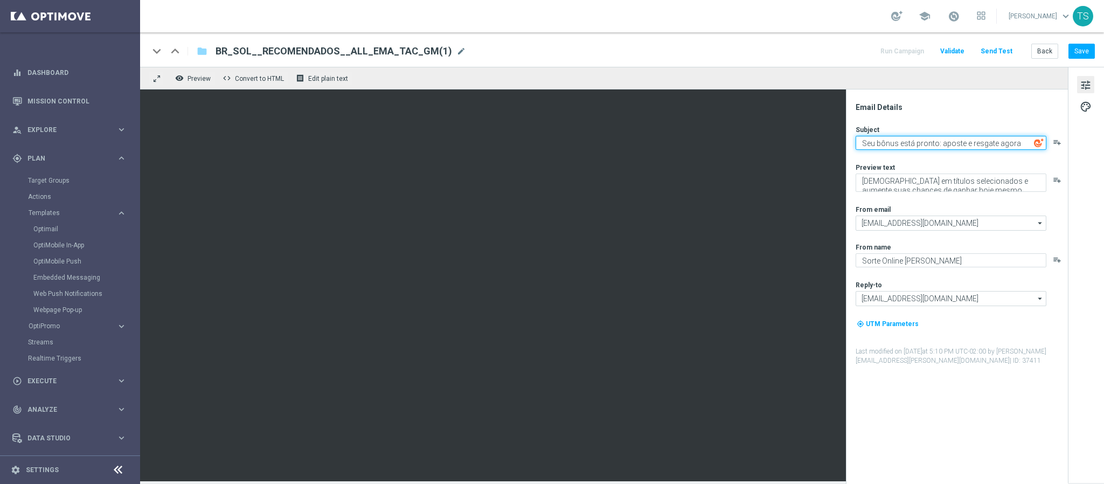
type textarea "Seu bônus está pronto: aposte e resgate agora"
click at [981, 110] on div "Email Details" at bounding box center [961, 107] width 211 height 10
click at [938, 120] on div "Email Details Subject Seu bônus está pronto: aposte e resgate agora playlist_ad…" at bounding box center [960, 293] width 215 height 382
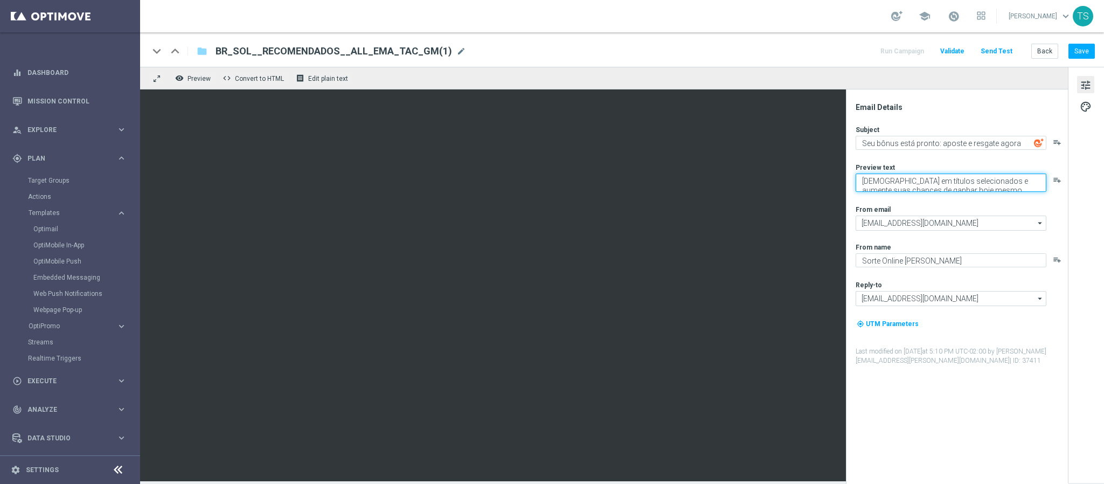
click at [917, 175] on textarea "[DEMOGRAPHIC_DATA] em títulos selecionados e aumente suas chances de ganhar hoj…" at bounding box center [951, 183] width 191 height 18
paste textarea "nos jogos selecionados e garanta seu bônus no jogo do mês!"
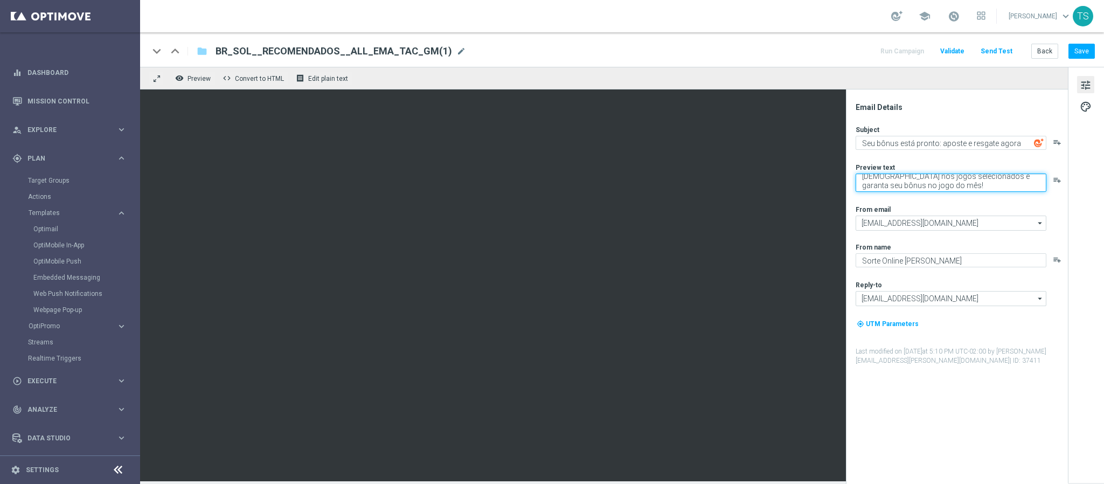
type textarea "[DEMOGRAPHIC_DATA] nos jogos selecionados e garanta seu bônus no jogo do mês!"
click at [928, 165] on div "Preview text" at bounding box center [961, 167] width 211 height 9
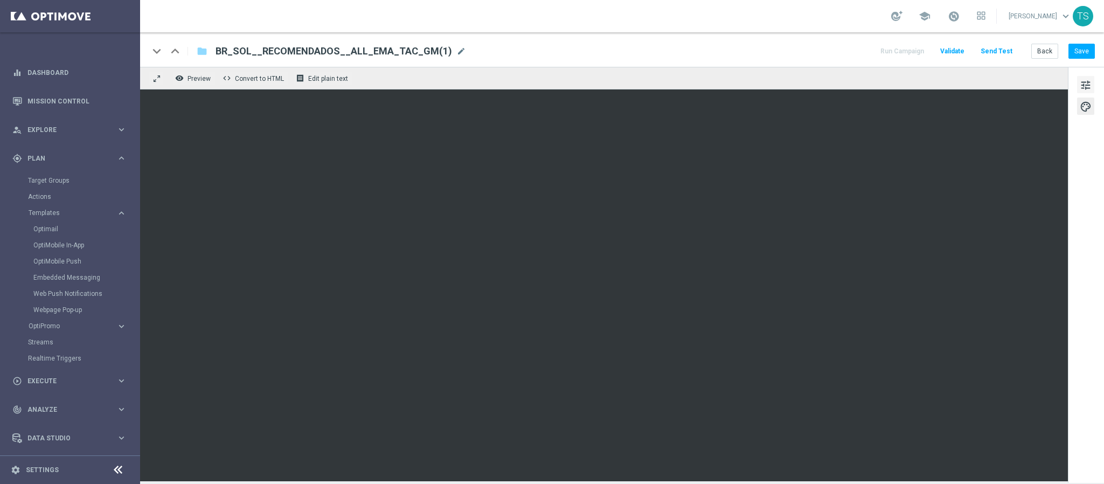
click at [981, 78] on span "tune" at bounding box center [1086, 85] width 12 height 14
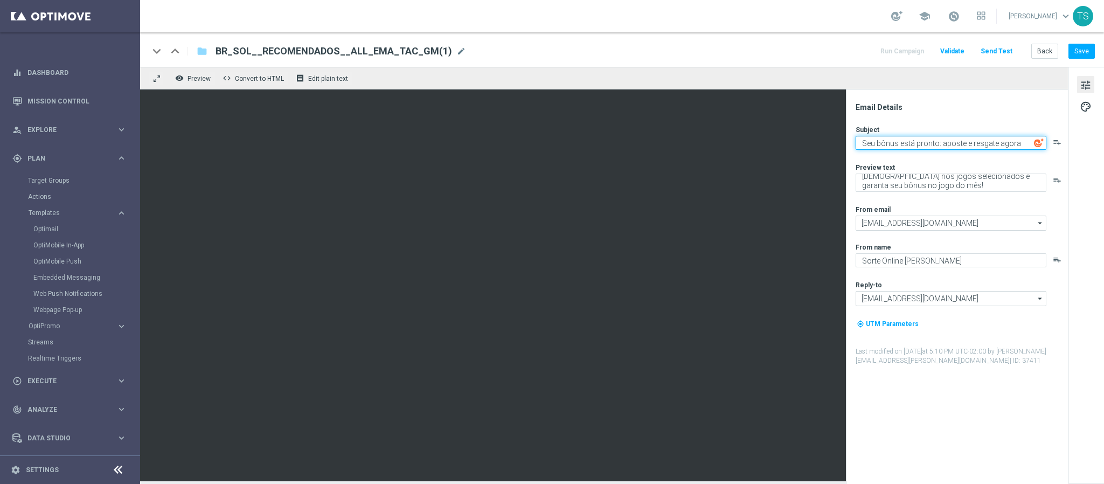
drag, startPoint x: 937, startPoint y: 141, endPoint x: 900, endPoint y: 141, distance: 37.2
click at [900, 141] on textarea "Seu bônus está pronto: aposte e resgate agora" at bounding box center [951, 143] width 191 height 14
type textarea "Seu bônus chegou: aposte e resgate agora"
click at [977, 96] on div "Email Details Subject Seu bônus chegou: aposte e resgate agora playlist_add Pre…" at bounding box center [957, 286] width 222 height 395
click at [981, 55] on button "Save" at bounding box center [1082, 51] width 26 height 15
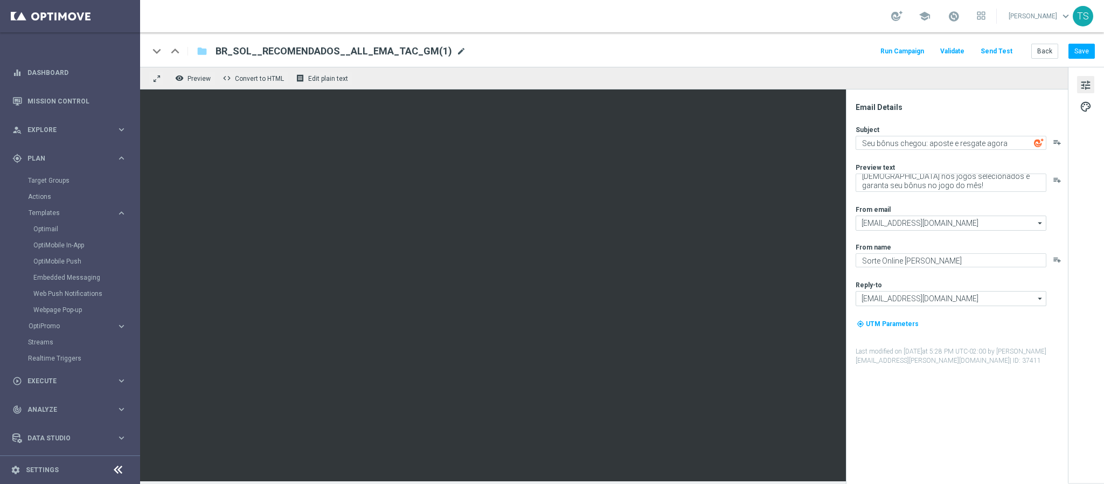
click at [457, 51] on span "mode_edit" at bounding box center [462, 51] width 10 height 10
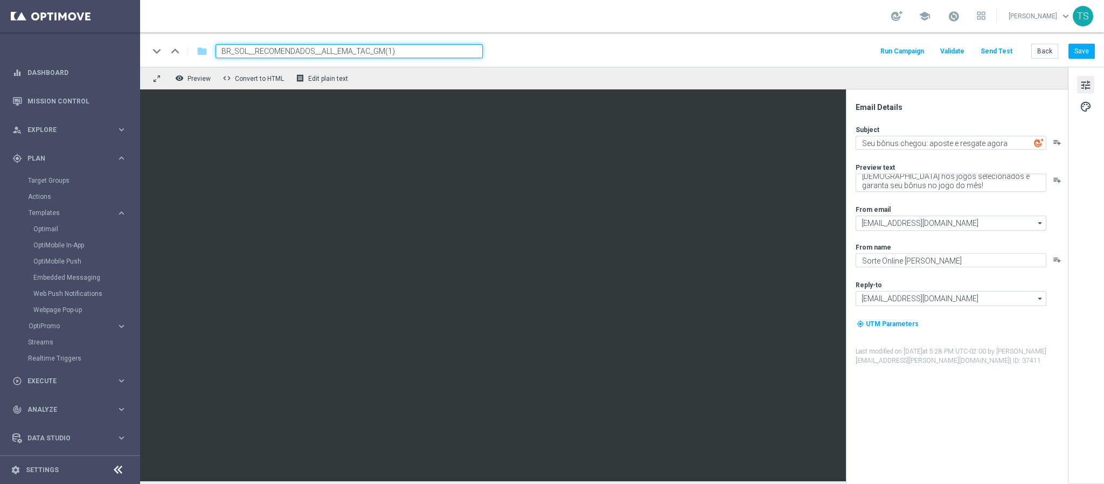
click at [271, 47] on input "BR_SOL__RECOMENDADOS__ALL_EMA_TAC_GM(1)" at bounding box center [349, 51] width 267 height 14
click at [397, 53] on input "BR_SOL__GOM__ALL_EMA_TAC_GM(1)" at bounding box center [349, 51] width 267 height 14
click at [433, 50] on input "BR_SOL__GOM__ALL_EMA_TAC_1" at bounding box center [349, 51] width 267 height 14
click at [259, 53] on input "BR_SOL__GOM__ALL_EMA_TAC_1" at bounding box center [349, 51] width 267 height 14
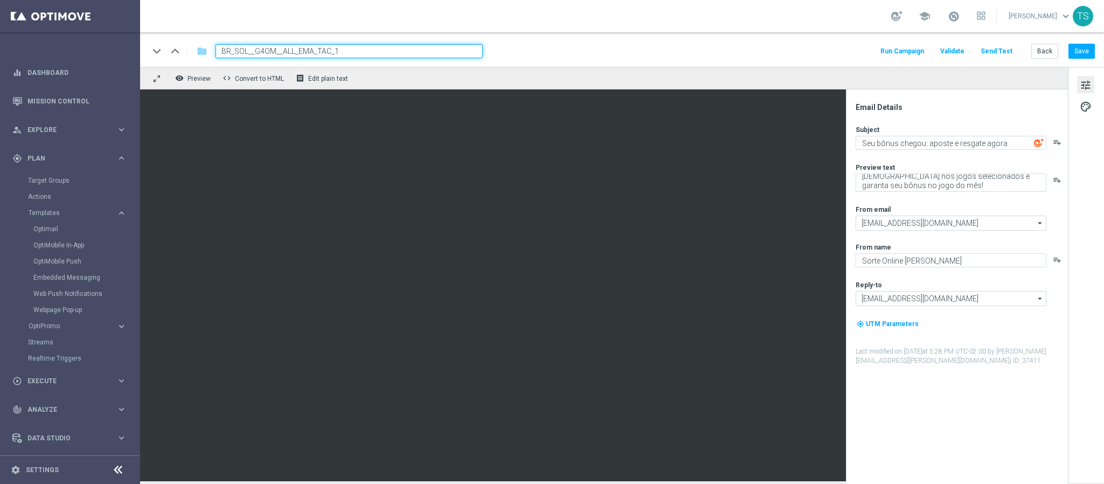
type input "BR_SOL__GOM__ALL_EMA_TAC_1"
click at [625, 47] on div "keyboard_arrow_down keyboard_arrow_up folder BR_SOL__GOM__ALL_EMA_TAC_1 Run Cam…" at bounding box center [622, 51] width 946 height 14
click at [292, 49] on input "BR_SOL__GOM__ALL_EMA_TAC_1" at bounding box center [349, 51] width 267 height 14
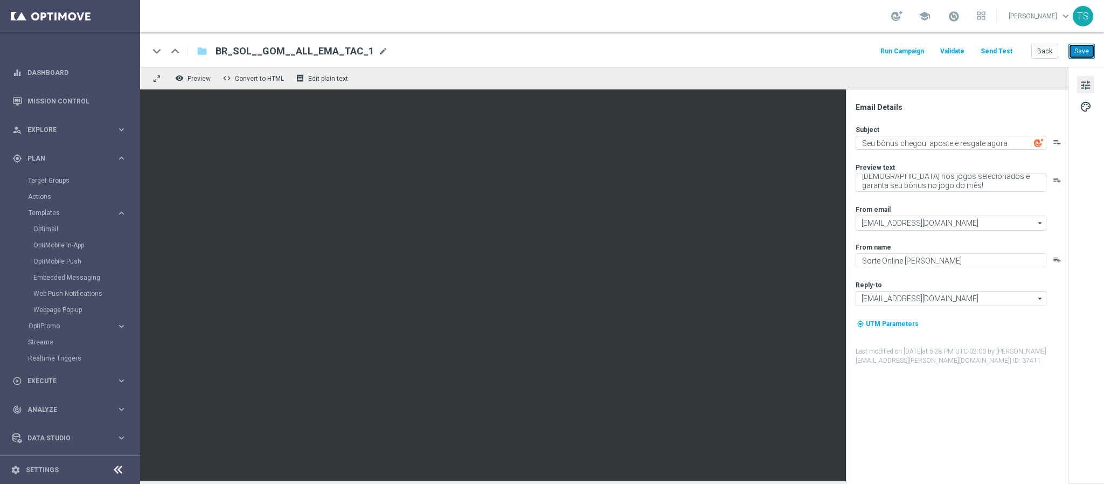
click at [981, 47] on button "Save" at bounding box center [1082, 51] width 26 height 15
click at [880, 47] on div "keyboard_arrow_down keyboard_arrow_up folder BR_SOL__GOM__ALL_EMA_TAC_1 BR_SOL_…" at bounding box center [622, 51] width 946 height 14
click at [882, 49] on div "keyboard_arrow_down keyboard_arrow_up folder BR_SOL__GOM__ALL_EMA_TAC_1 BR_SOL_…" at bounding box center [622, 51] width 946 height 14
click at [893, 49] on button "Run Campaign" at bounding box center [902, 51] width 47 height 15
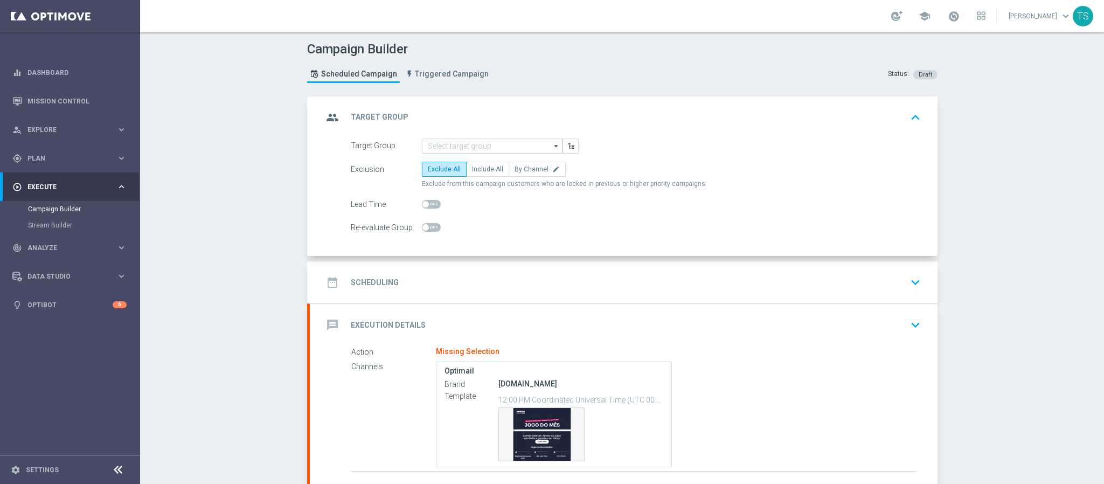
click at [484, 154] on form "Target Group arrow_drop_down Drag here to set row groups Drag here to set colum…" at bounding box center [636, 187] width 570 height 97
click at [488, 152] on input at bounding box center [492, 146] width 141 height 15
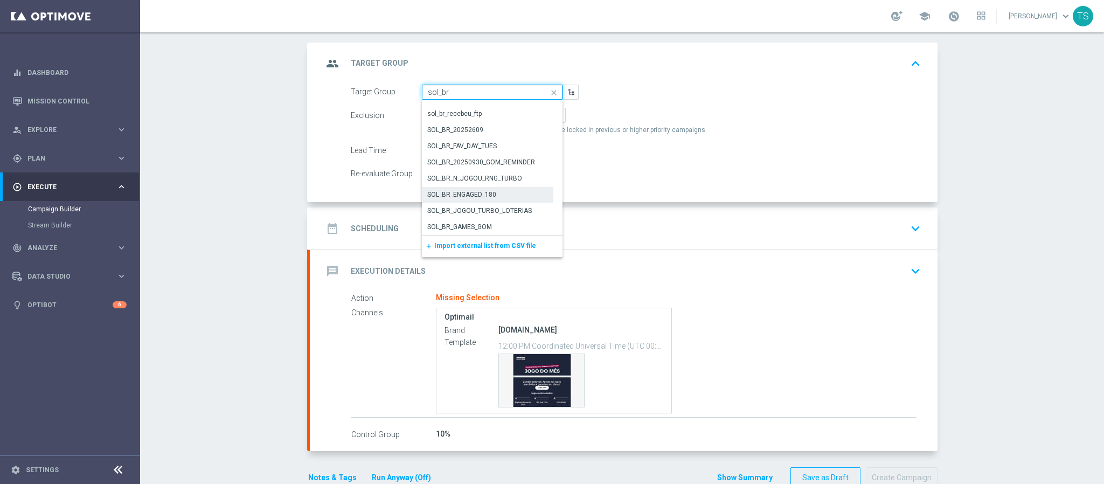
scroll to position [67, 0]
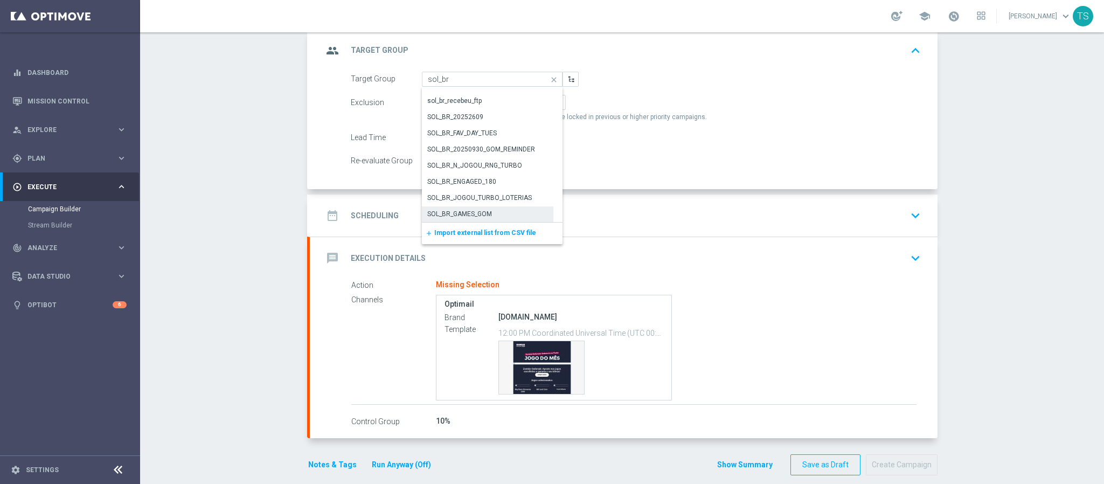
click at [471, 214] on div "SOL_BR_GAMES_GOM" at bounding box center [459, 214] width 65 height 10
type input "SOL_BR_GAMES_GOM"
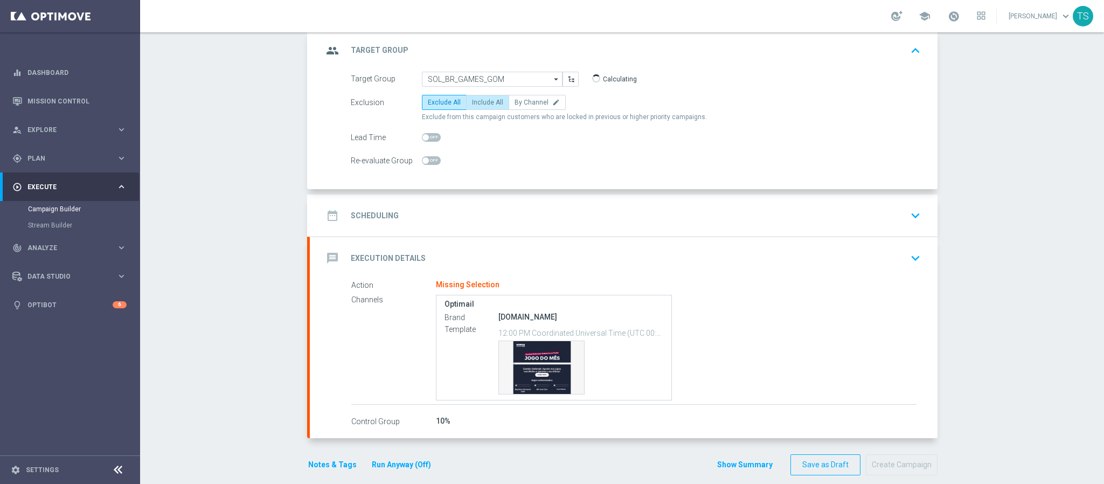
click at [466, 97] on label "Include All" at bounding box center [487, 102] width 43 height 15
click at [472, 101] on input "Include All" at bounding box center [475, 104] width 7 height 7
radio input "true"
click at [915, 216] on icon "keyboard_arrow_down" at bounding box center [916, 216] width 16 height 16
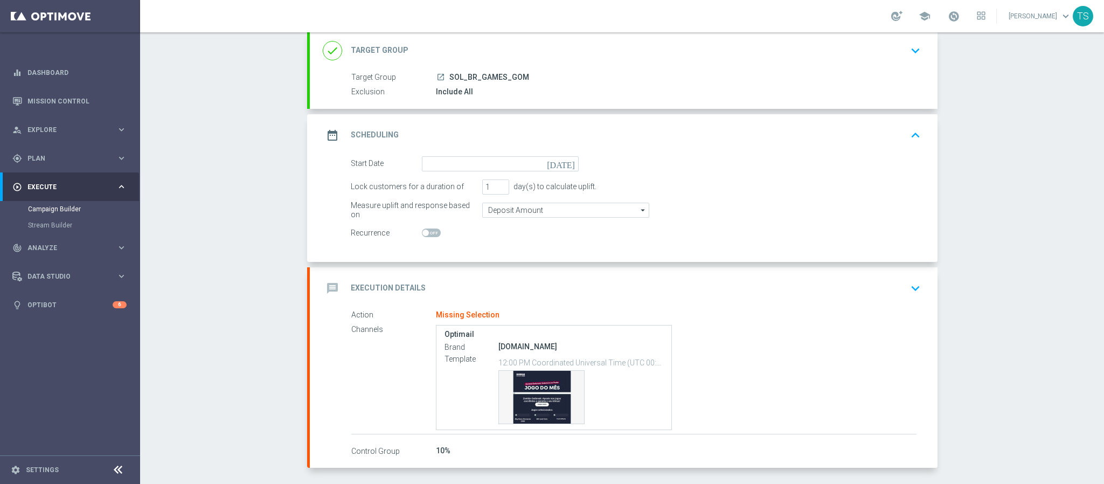
click at [910, 47] on icon "keyboard_arrow_down" at bounding box center [916, 51] width 16 height 16
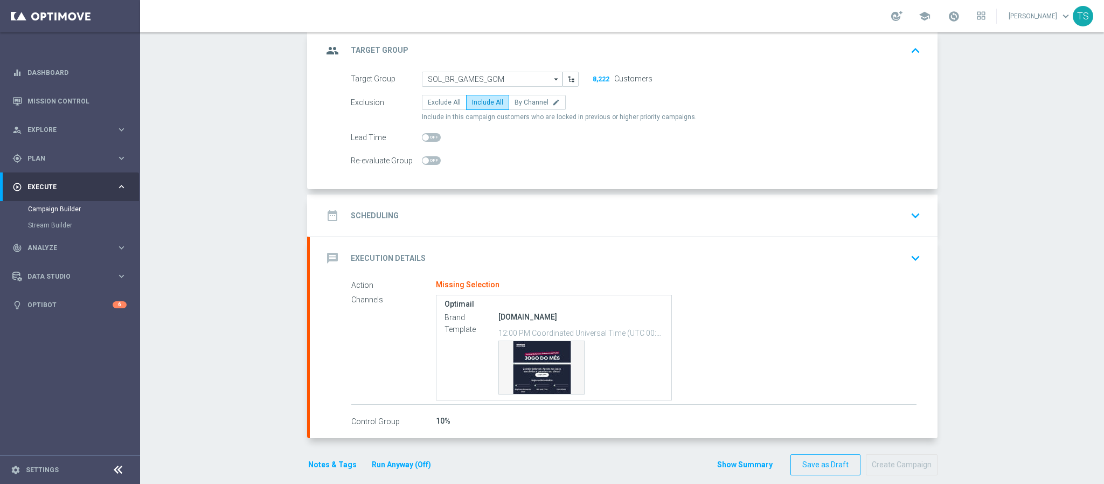
click at [910, 218] on icon "keyboard_arrow_down" at bounding box center [916, 216] width 16 height 16
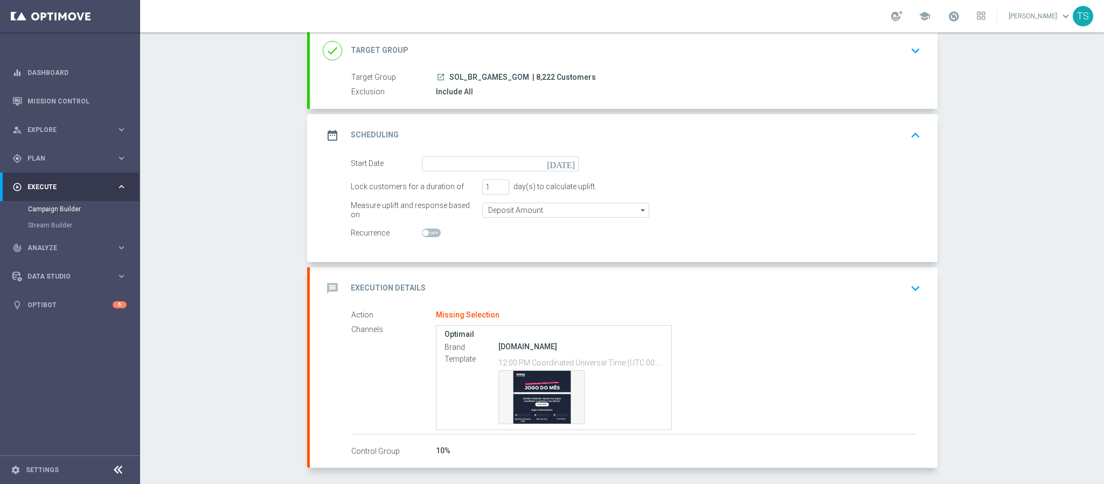
click at [564, 165] on icon "[DATE]" at bounding box center [563, 162] width 32 height 12
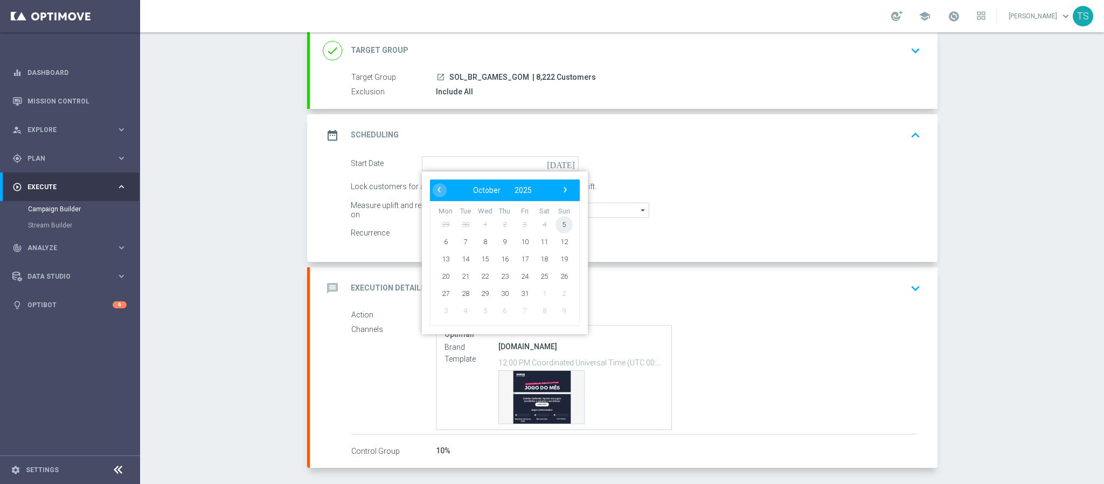
click at [558, 223] on span "5" at bounding box center [563, 224] width 17 height 17
type input "[DATE]"
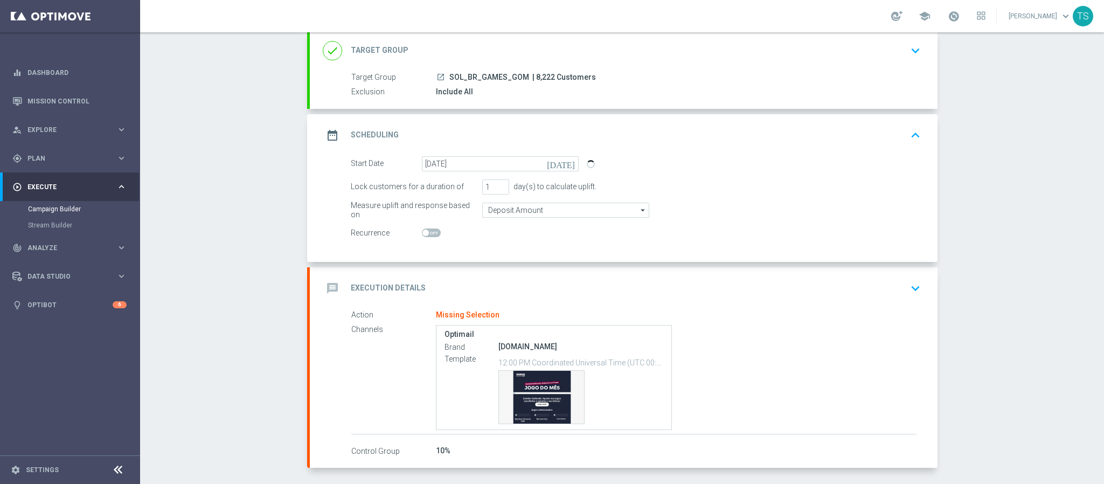
click at [912, 140] on icon "keyboard_arrow_up" at bounding box center [916, 135] width 16 height 16
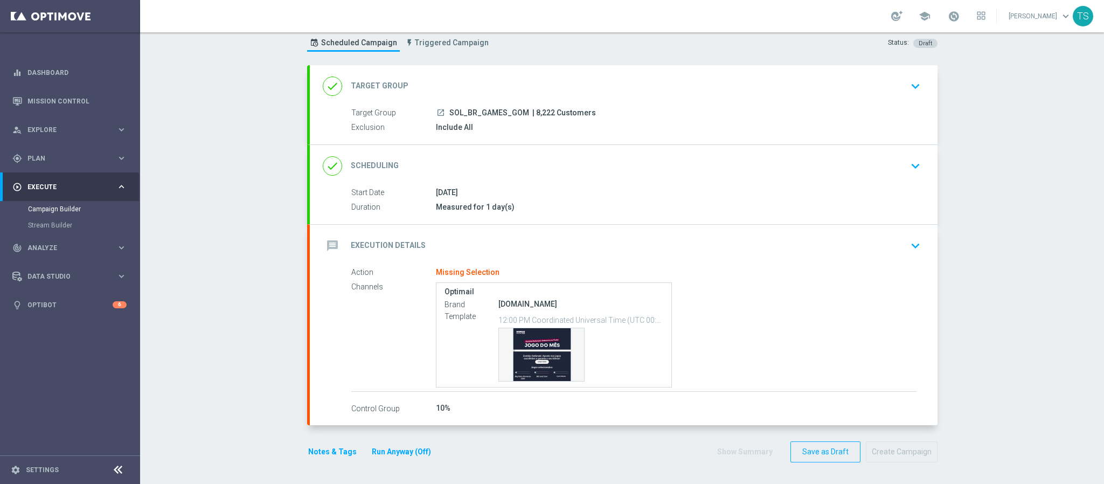
click at [909, 252] on button "keyboard_arrow_down" at bounding box center [916, 246] width 18 height 20
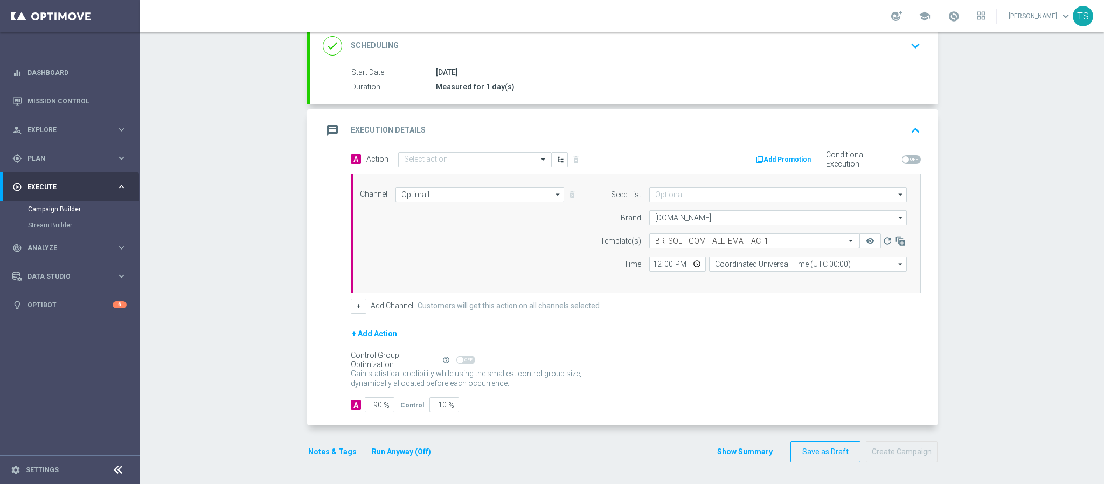
scroll to position [156, 0]
click at [480, 156] on input "text" at bounding box center [464, 159] width 120 height 9
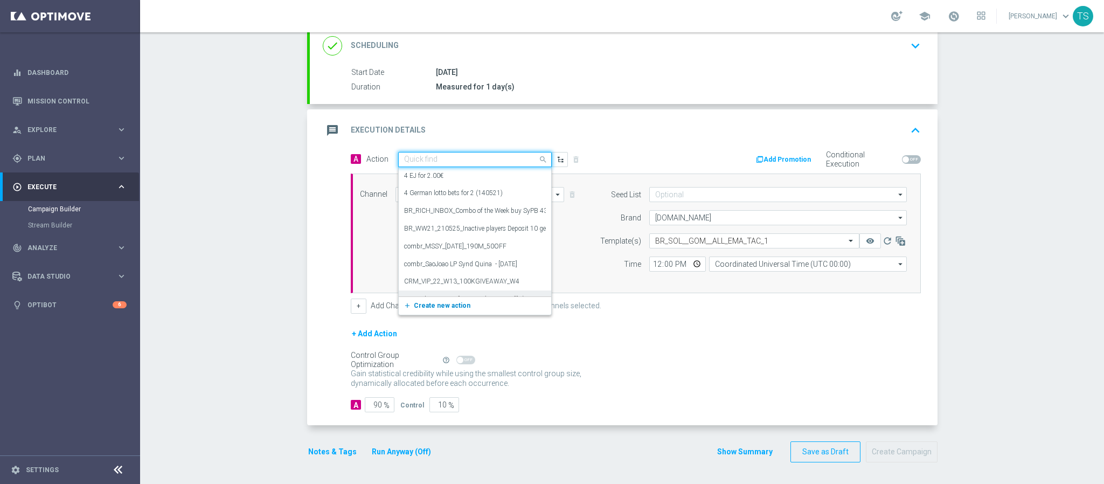
click at [445, 303] on span "Create new action" at bounding box center [442, 306] width 57 height 8
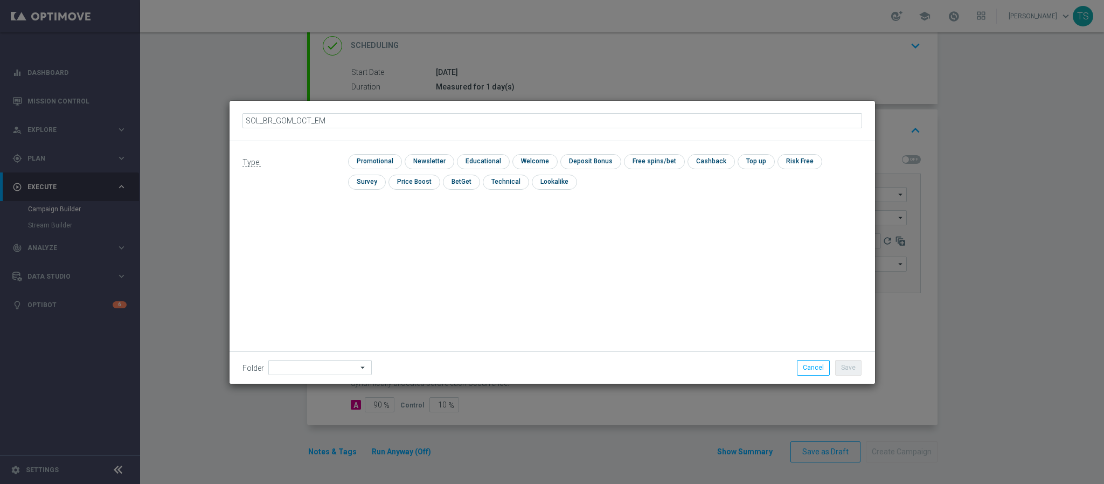
type input "SOL_BR_GOM_OCT_EMA"
click at [379, 165] on input "checkbox" at bounding box center [373, 161] width 51 height 15
checkbox input "true"
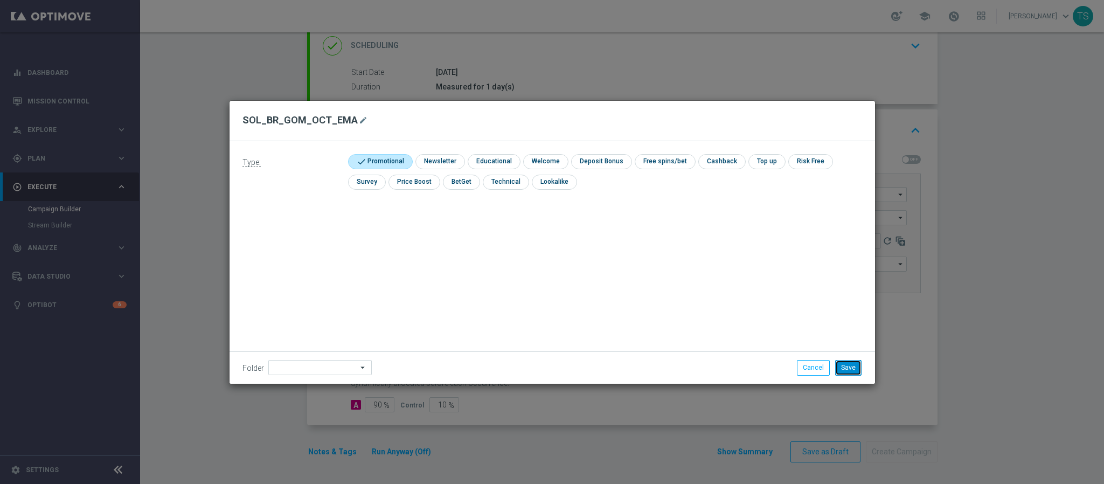
click at [854, 364] on button "Save" at bounding box center [848, 367] width 26 height 15
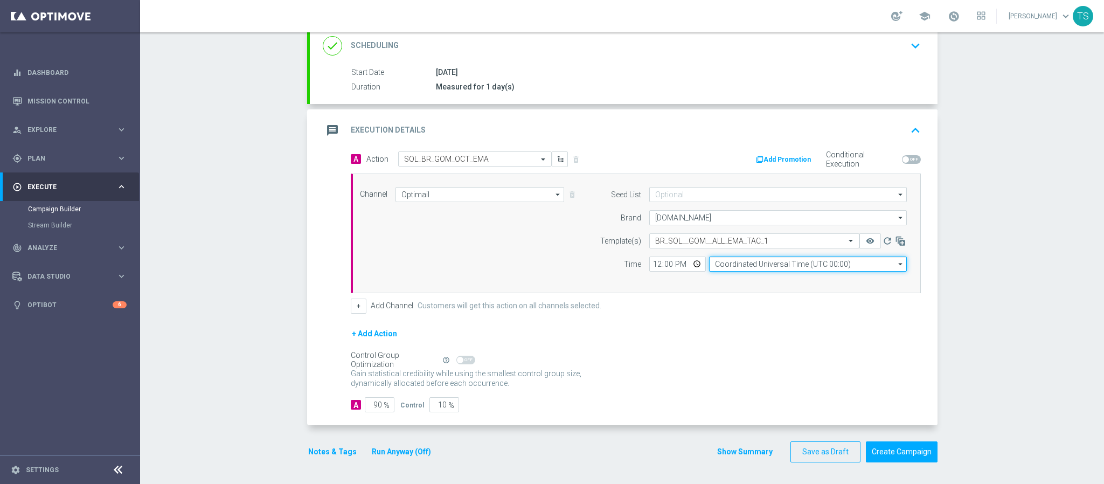
click at [744, 264] on input "Coordinated Universal Time (UTC 00:00)" at bounding box center [808, 264] width 198 height 15
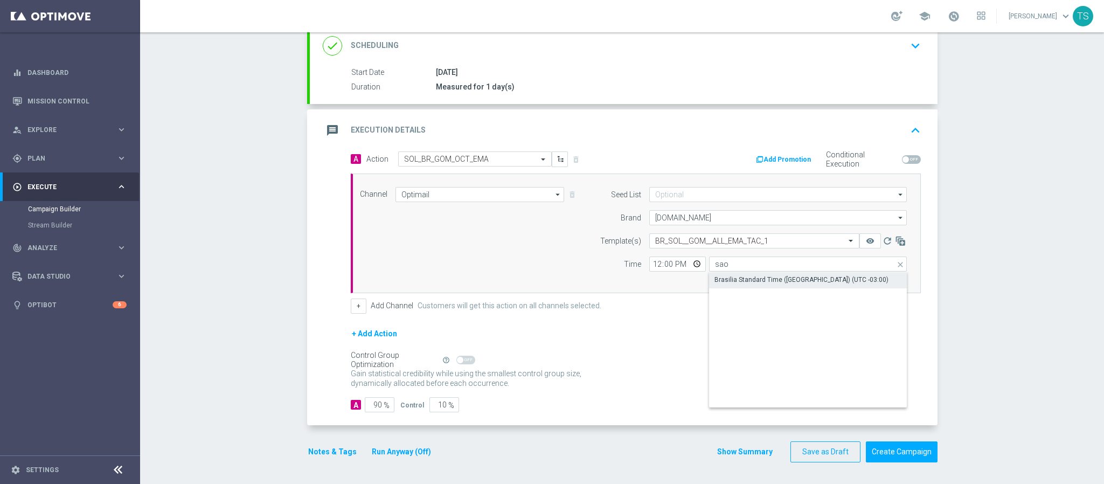
click at [749, 275] on div "Brasilia Standard Time ([GEOGRAPHIC_DATA]) (UTC -03:00)" at bounding box center [802, 280] width 174 height 10
type input "Brasilia Standard Time ([GEOGRAPHIC_DATA]) (UTC -03:00)"
click at [688, 264] on input "12:00" at bounding box center [677, 264] width 57 height 15
type input "13:00"
click at [887, 313] on form "A Action Select action SOL_BR_GOM_OCT_EMA delete_forever Add Promotion Conditio…" at bounding box center [636, 281] width 570 height 261
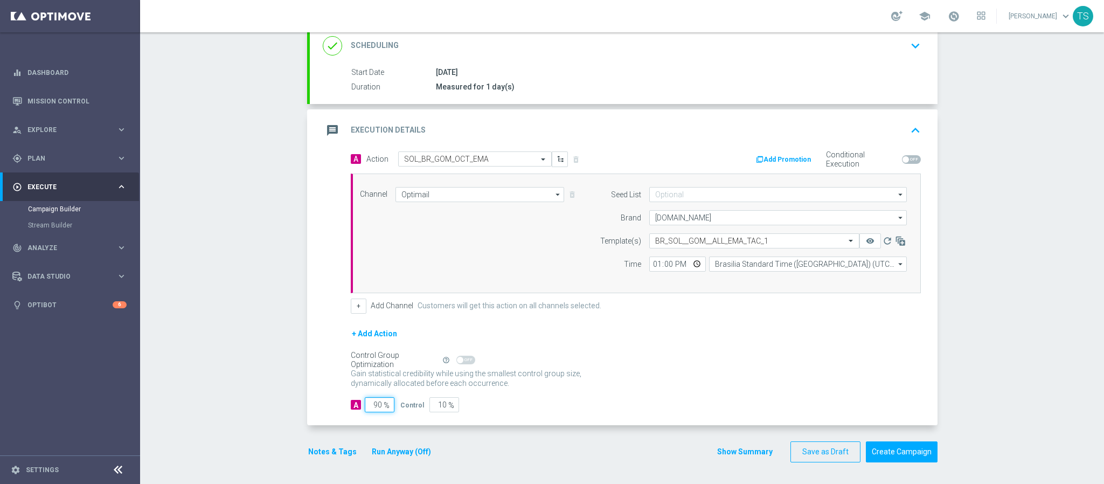
drag, startPoint x: 366, startPoint y: 406, endPoint x: 466, endPoint y: 404, distance: 100.3
click at [466, 404] on div "A 90 % Control 10 %" at bounding box center [636, 404] width 570 height 15
type input "10"
type input "90"
type input "100"
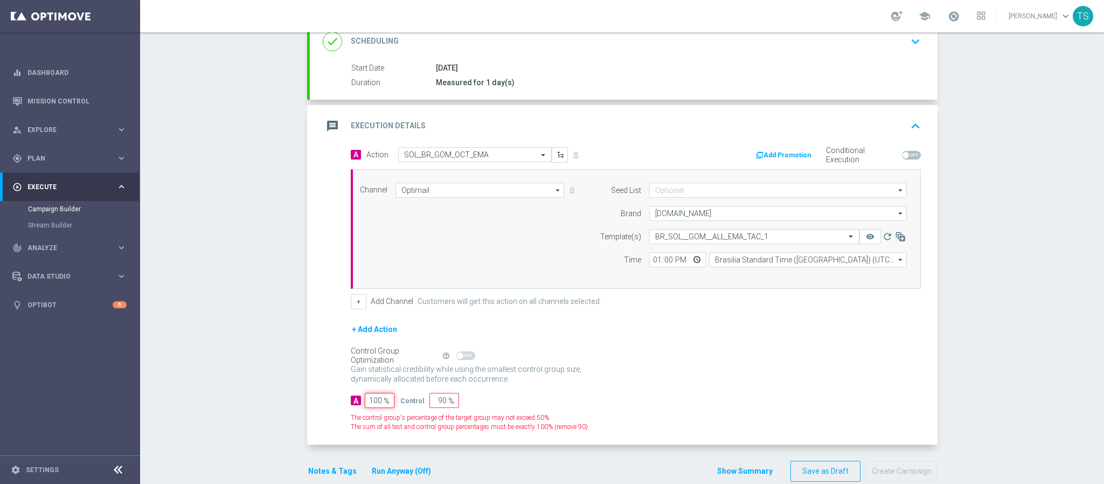
type input "0"
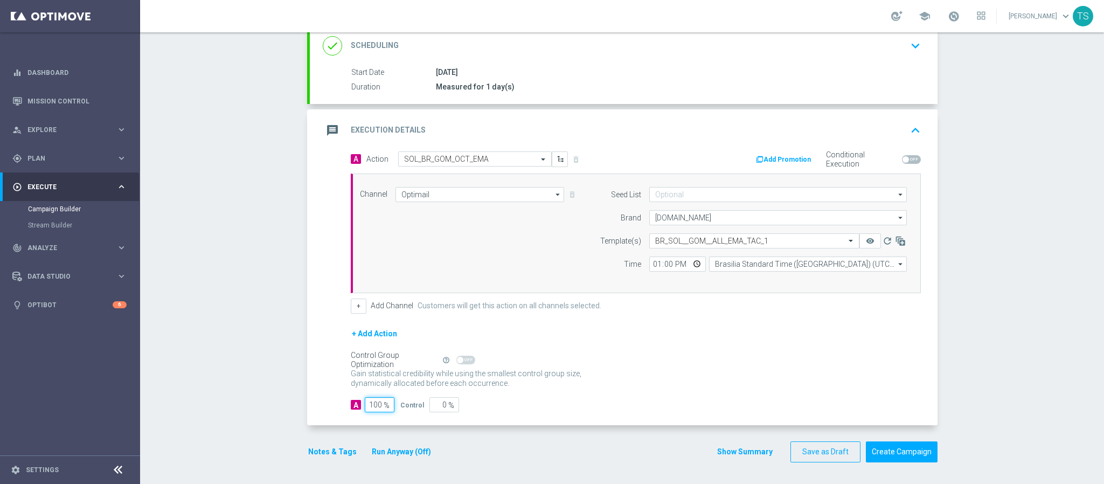
type input "100"
click at [706, 346] on div "+ Add Action" at bounding box center [636, 340] width 570 height 27
click at [893, 430] on button "Create Campaign" at bounding box center [902, 451] width 72 height 21
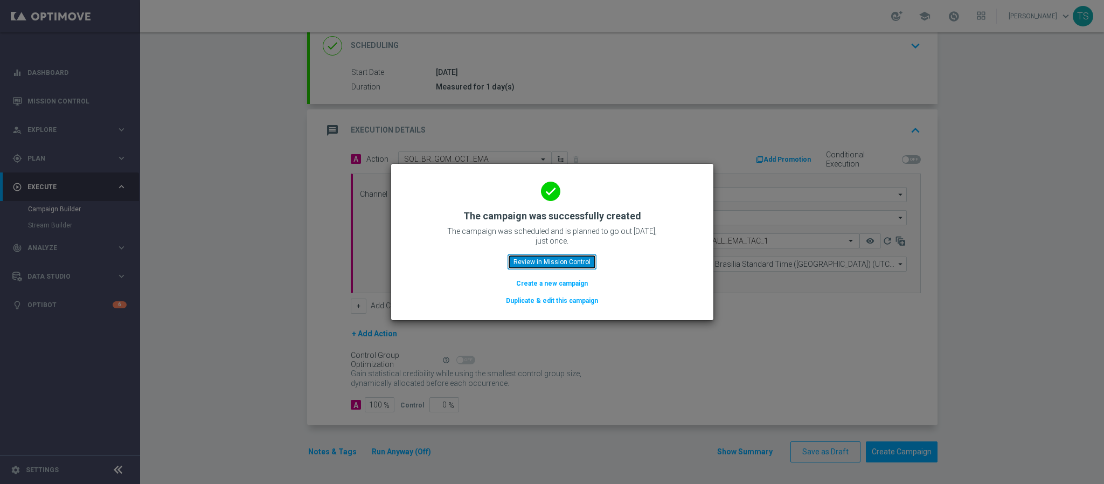
click at [561, 259] on button "Review in Mission Control" at bounding box center [552, 261] width 89 height 15
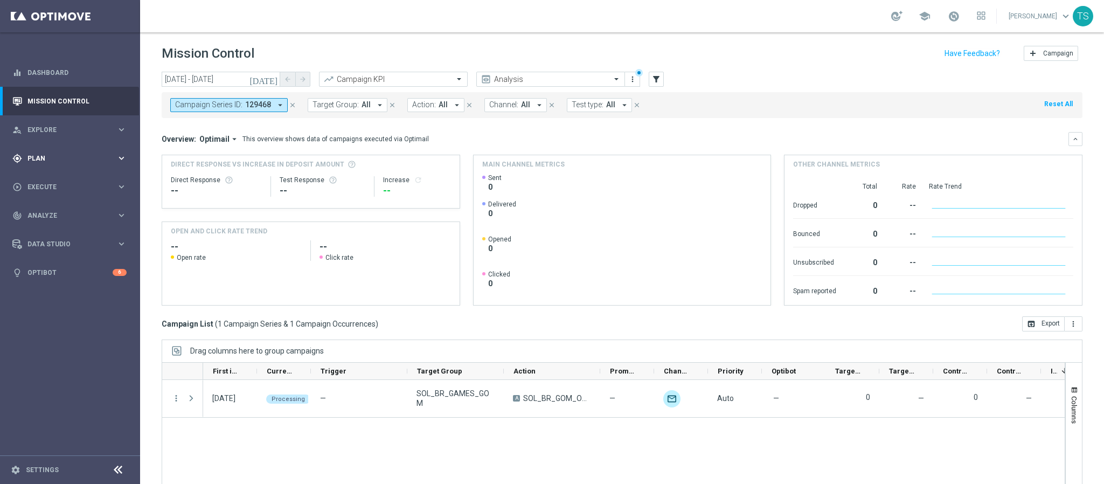
click at [60, 151] on div "gps_fixed Plan keyboard_arrow_right" at bounding box center [69, 158] width 139 height 29
click at [71, 127] on span "Explore" at bounding box center [71, 130] width 89 height 6
click at [50, 314] on span "Execute" at bounding box center [71, 316] width 89 height 6
click at [60, 159] on span "Plan" at bounding box center [71, 158] width 89 height 6
click at [58, 221] on div "Optimail" at bounding box center [86, 229] width 106 height 16
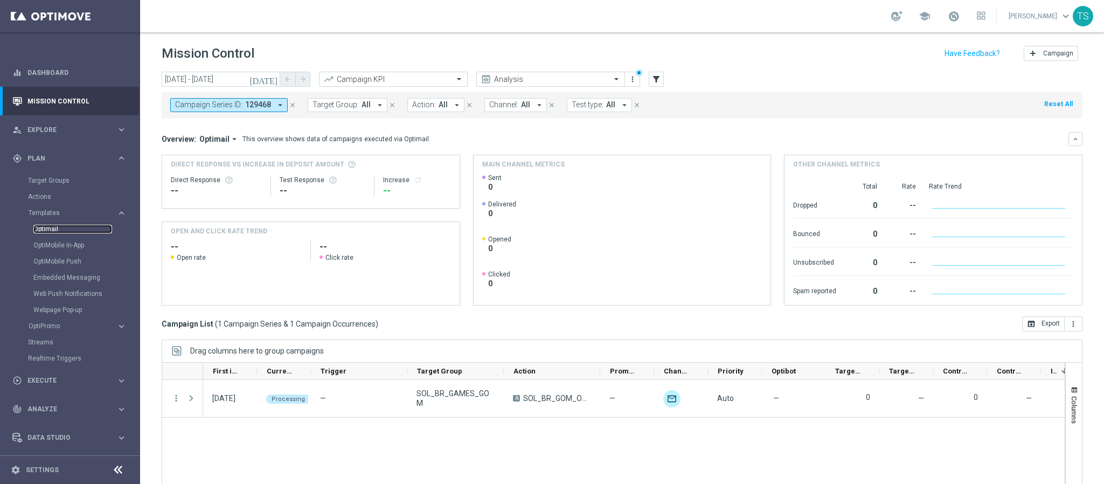
click at [55, 229] on link "Optimail" at bounding box center [72, 229] width 79 height 9
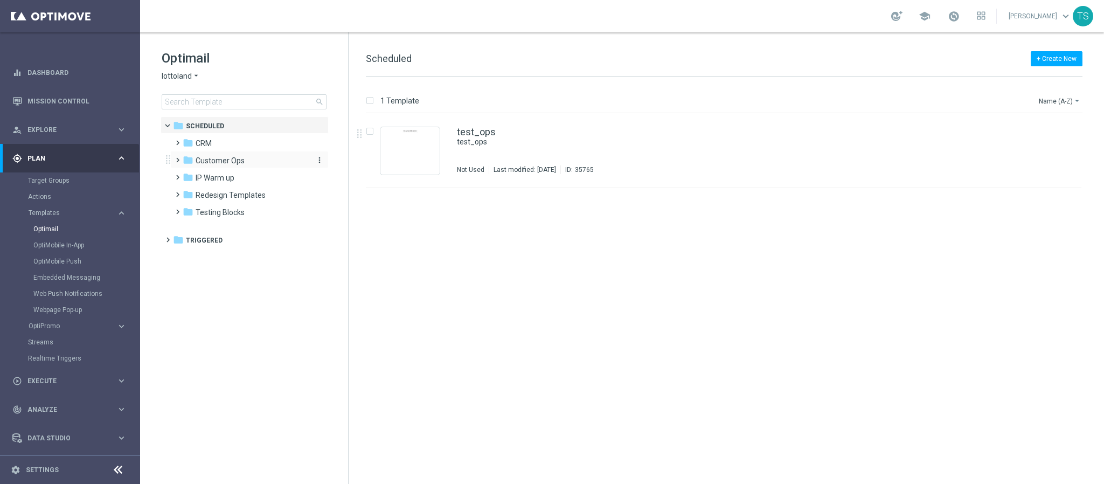
click at [225, 160] on span "Customer Ops" at bounding box center [220, 161] width 49 height 10
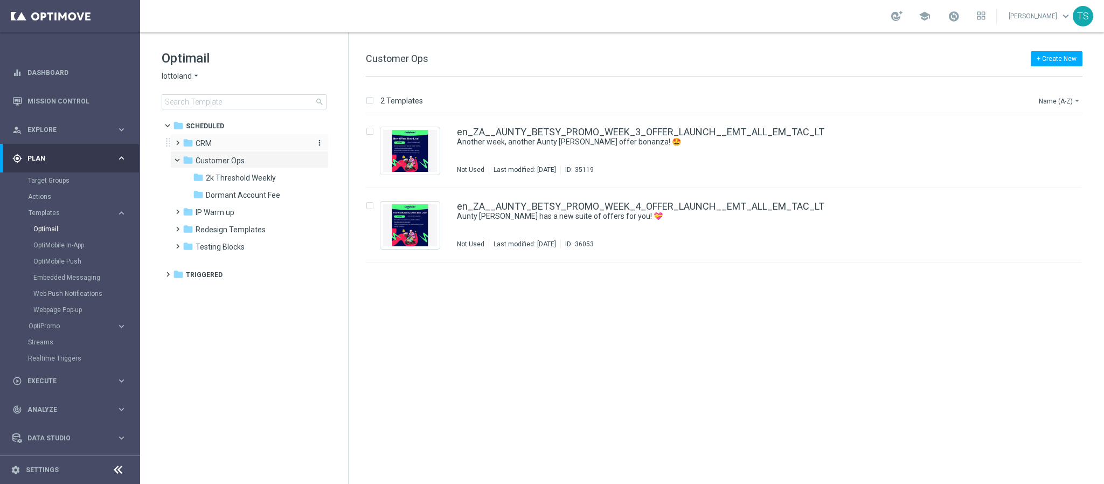
click at [228, 141] on div "folder CRM" at bounding box center [245, 143] width 124 height 12
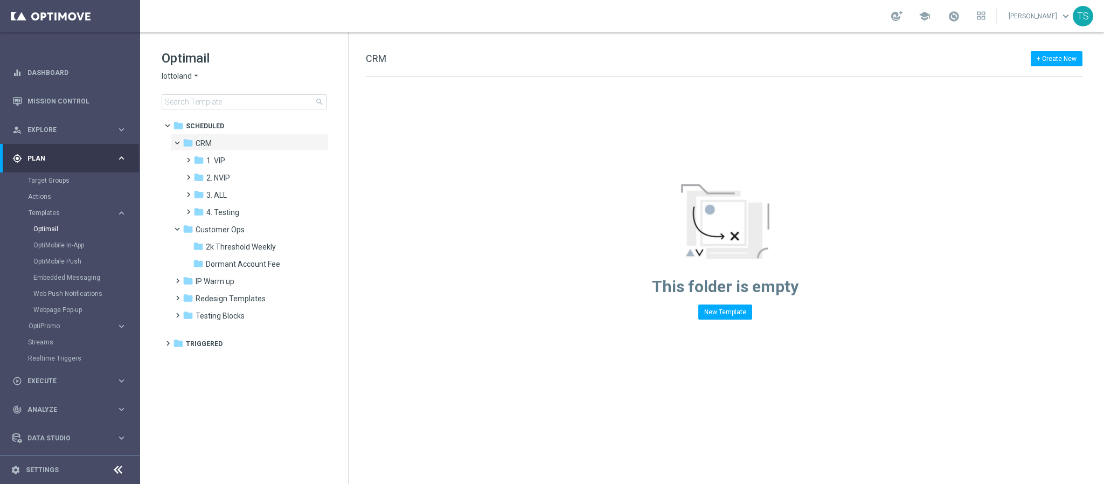
click at [186, 78] on span "lottoland" at bounding box center [177, 76] width 30 height 10
click at [225, 128] on div "[DOMAIN_NAME]" at bounding box center [202, 127] width 81 height 13
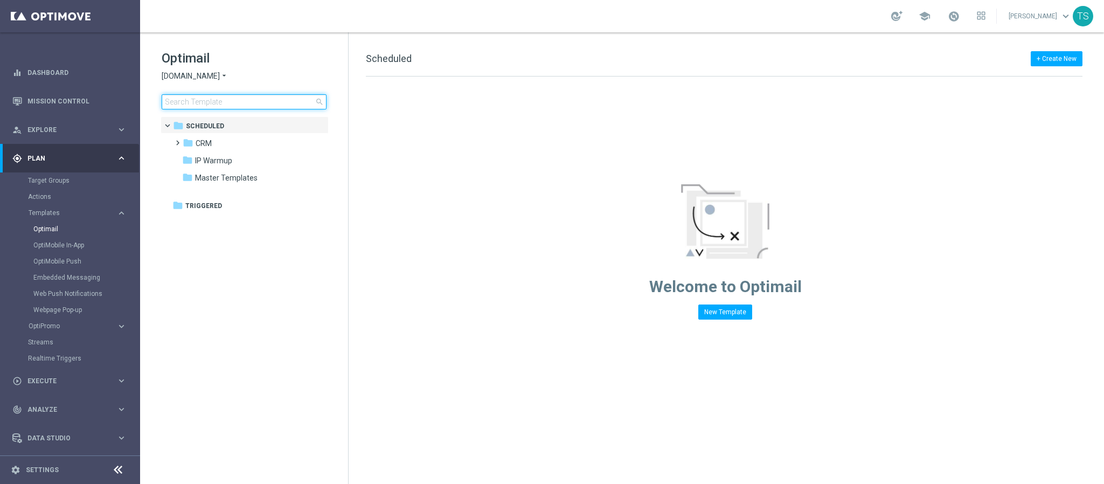
click at [252, 101] on input at bounding box center [244, 101] width 165 height 15
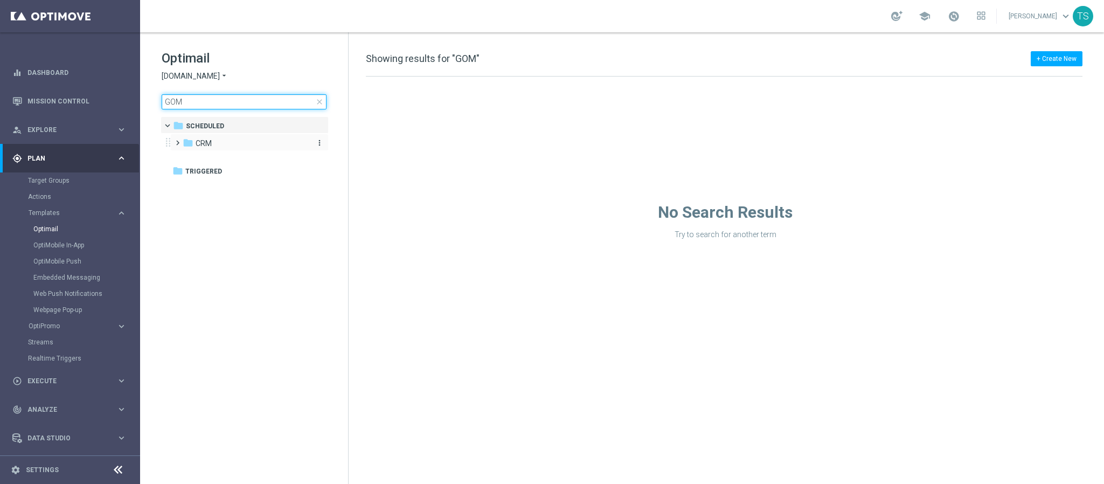
type input "GOM"
click at [234, 138] on div "folder CRM" at bounding box center [245, 143] width 124 height 12
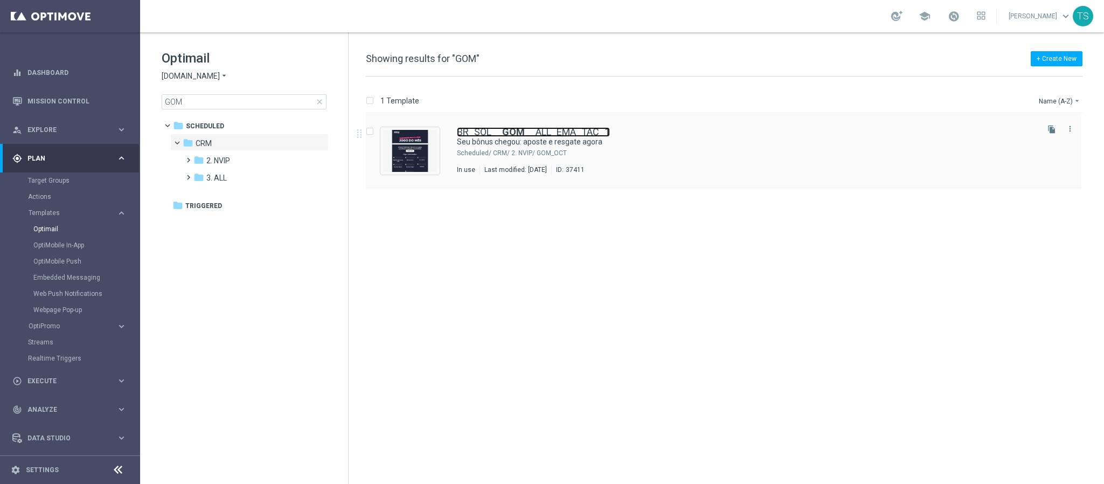
click at [522, 133] on link "BR_SOL__ GOM __ALL_EMA_TAC_1" at bounding box center [533, 132] width 153 height 10
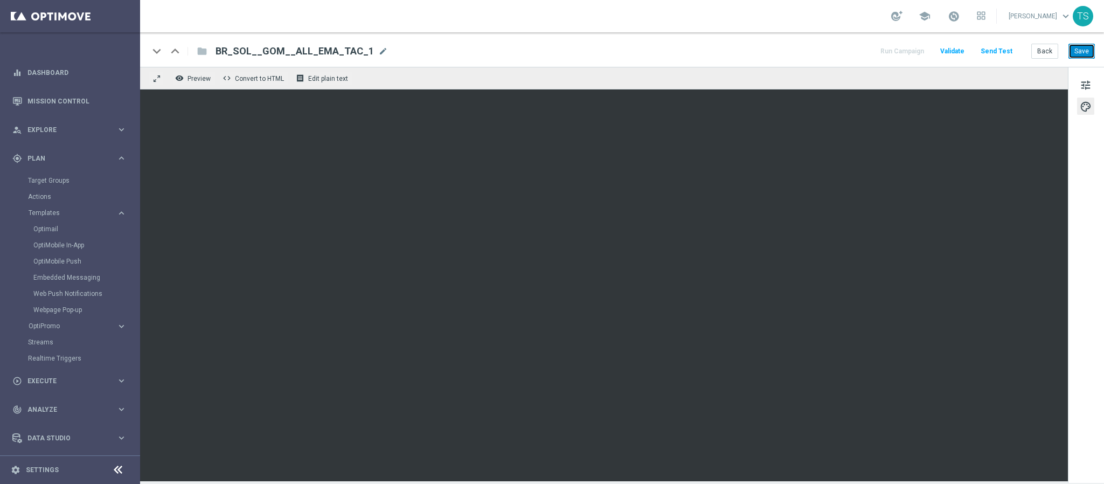
click at [981, 49] on button "Save" at bounding box center [1082, 51] width 26 height 15
click at [981, 55] on button "Save" at bounding box center [1082, 51] width 26 height 15
click at [981, 53] on button "Save" at bounding box center [1082, 51] width 26 height 15
